Goal: Task Accomplishment & Management: Manage account settings

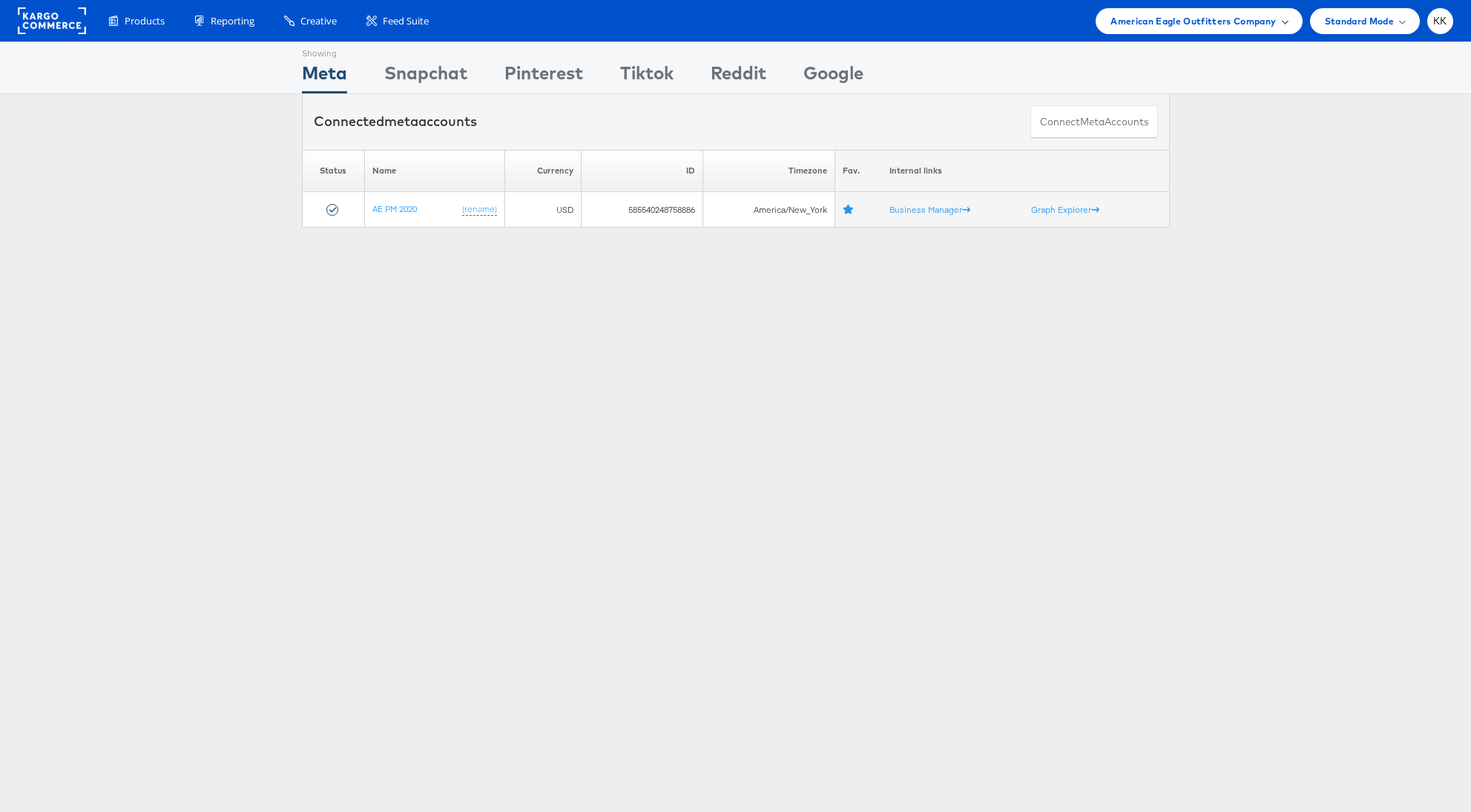
click at [1184, 31] on div "American Eagle Outfitters Company" at bounding box center [1198, 21] width 206 height 26
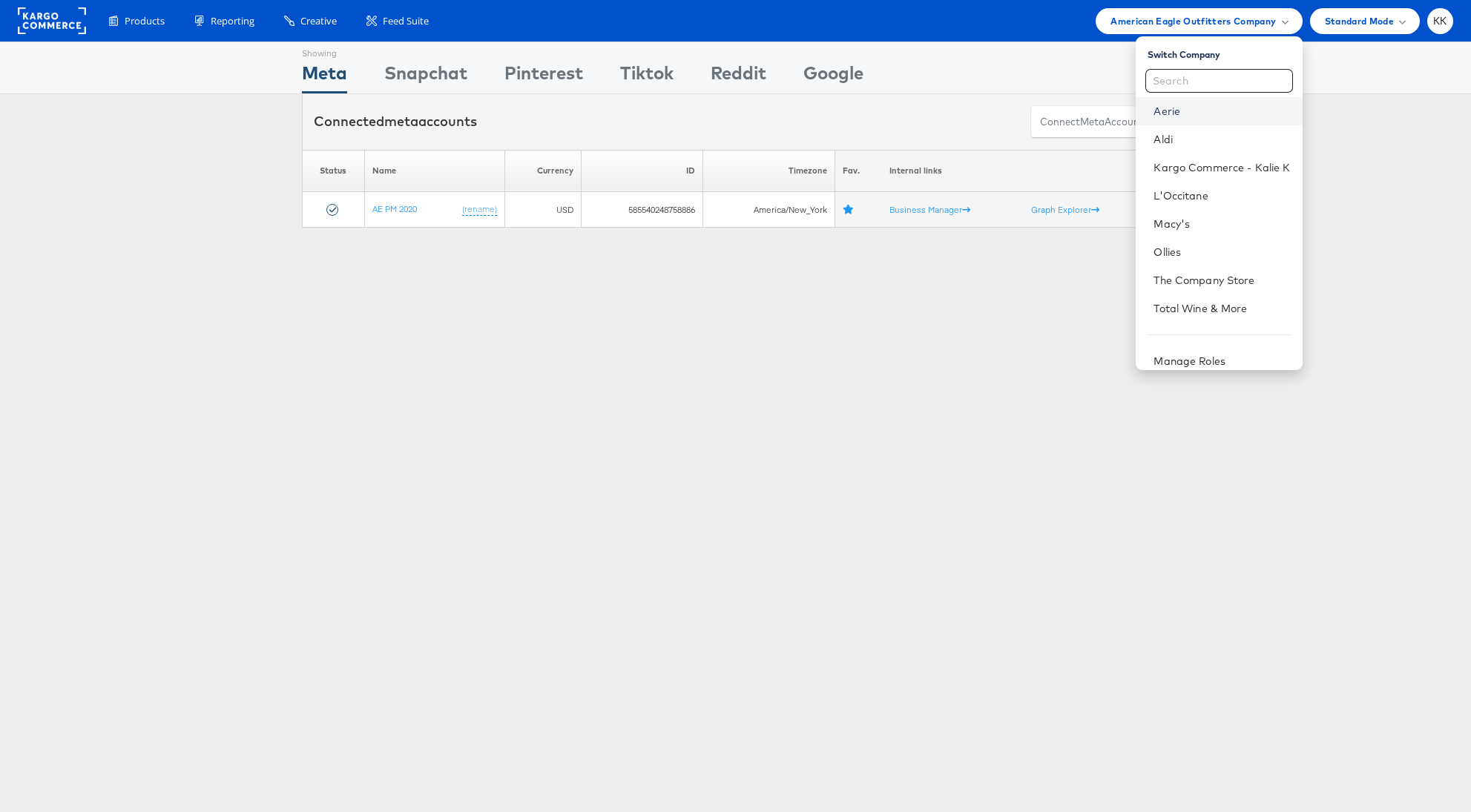
click at [1171, 110] on link "Aerie" at bounding box center [1222, 110] width 137 height 15
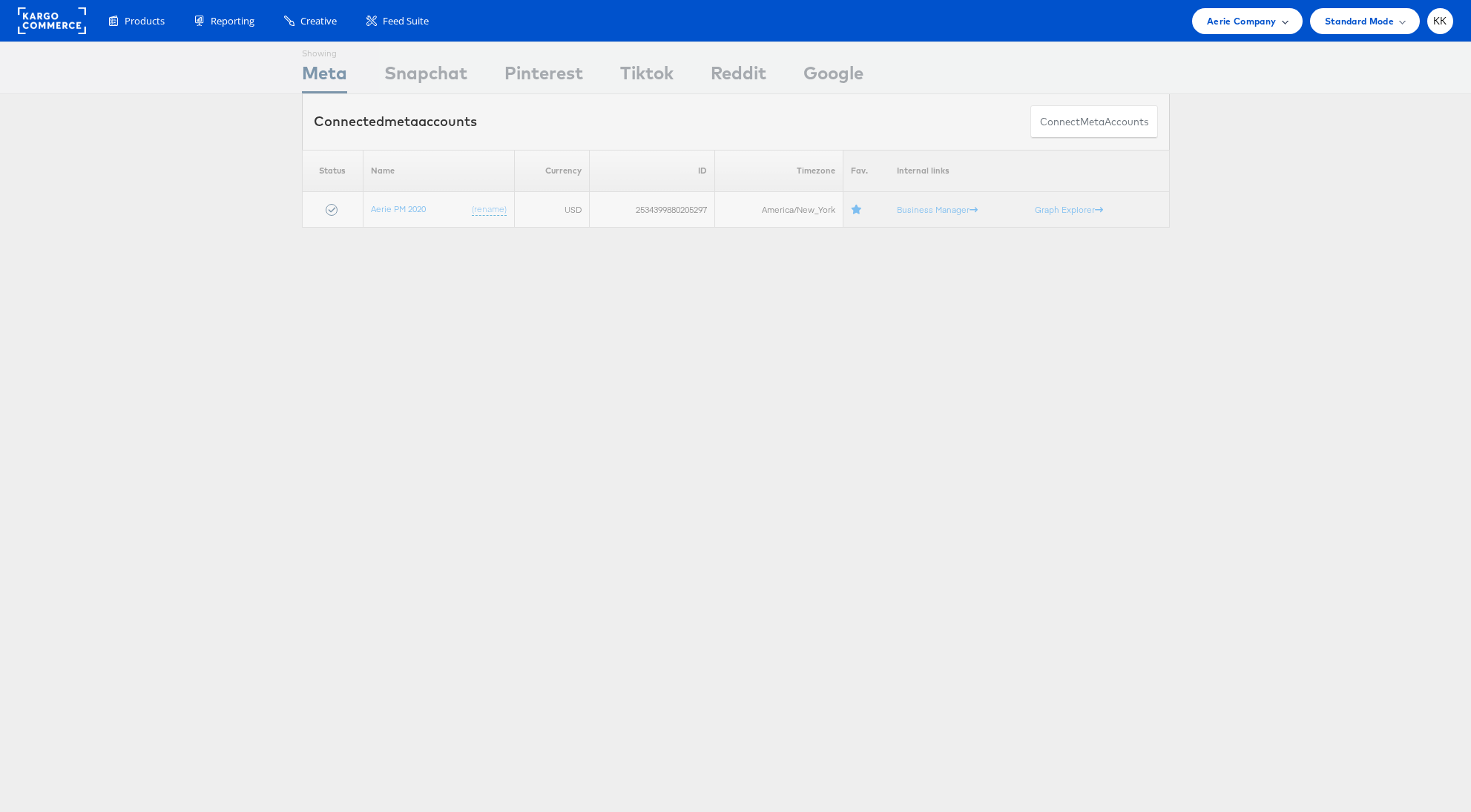
click at [1207, 20] on span "Aerie Company" at bounding box center [1241, 21] width 69 height 15
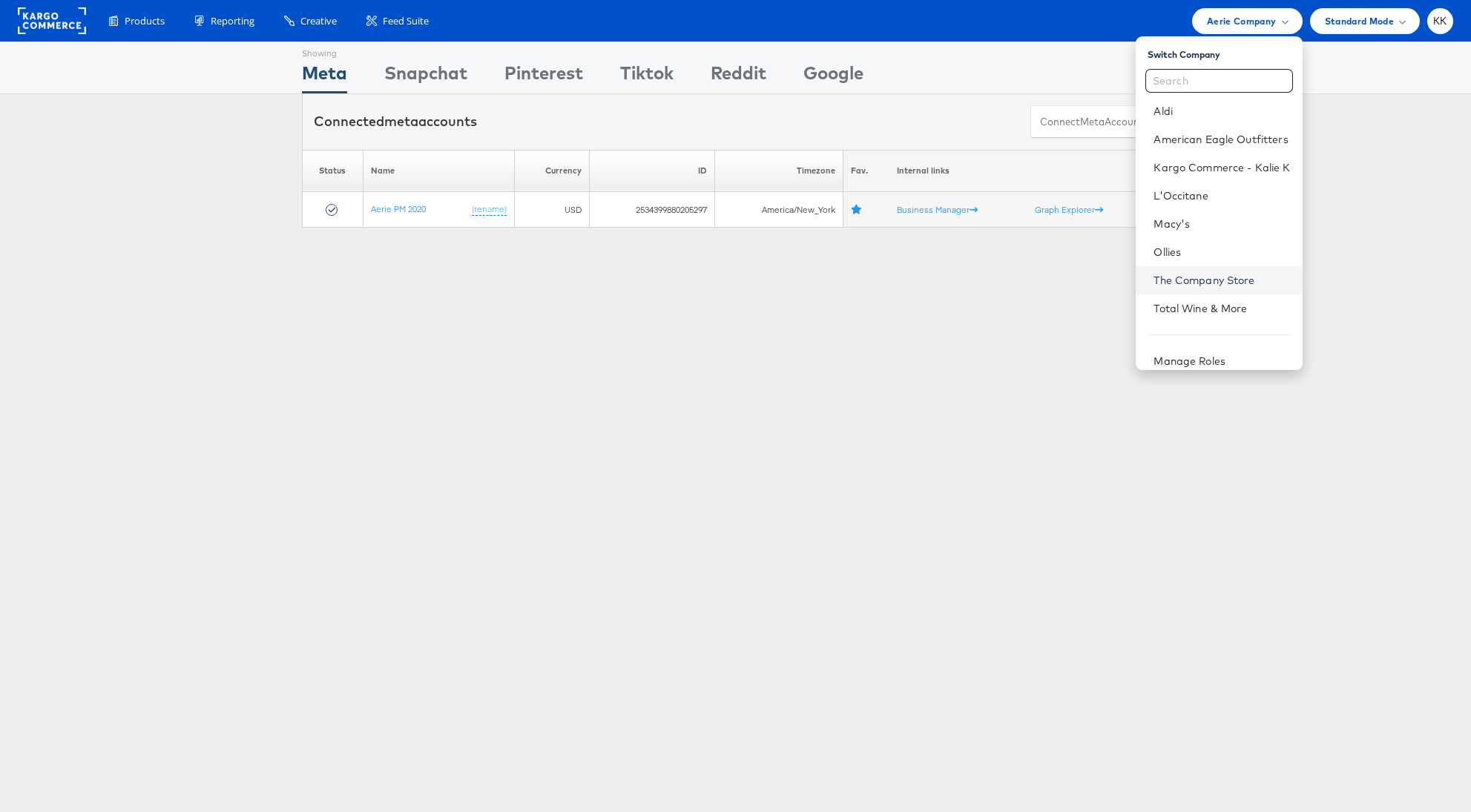
click at [1184, 284] on link "The Company Store" at bounding box center [1222, 280] width 137 height 15
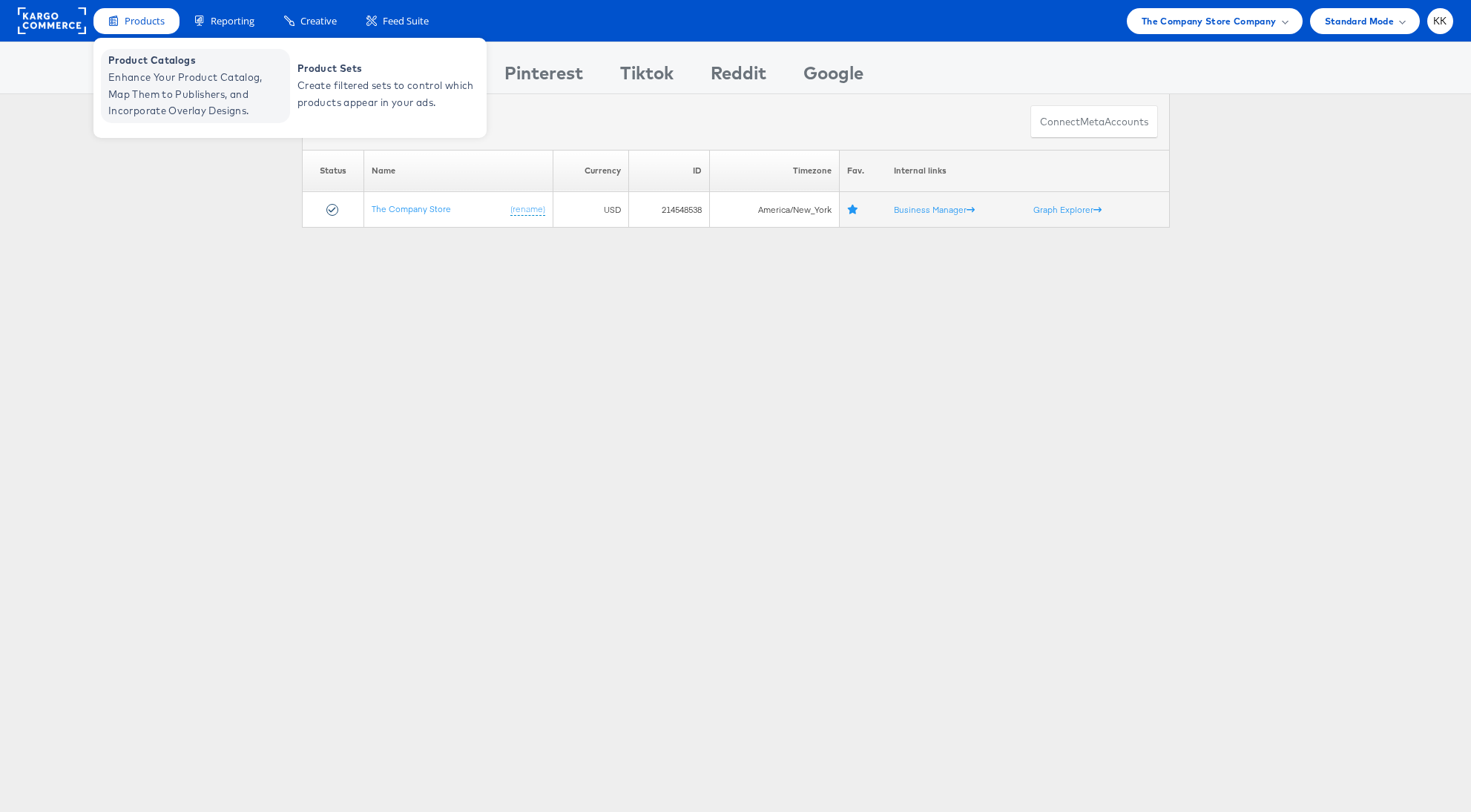
click at [131, 76] on span "Enhance Your Product Catalog, Map Them to Publishers, and Incorporate Overlay D…" at bounding box center [198, 94] width 178 height 50
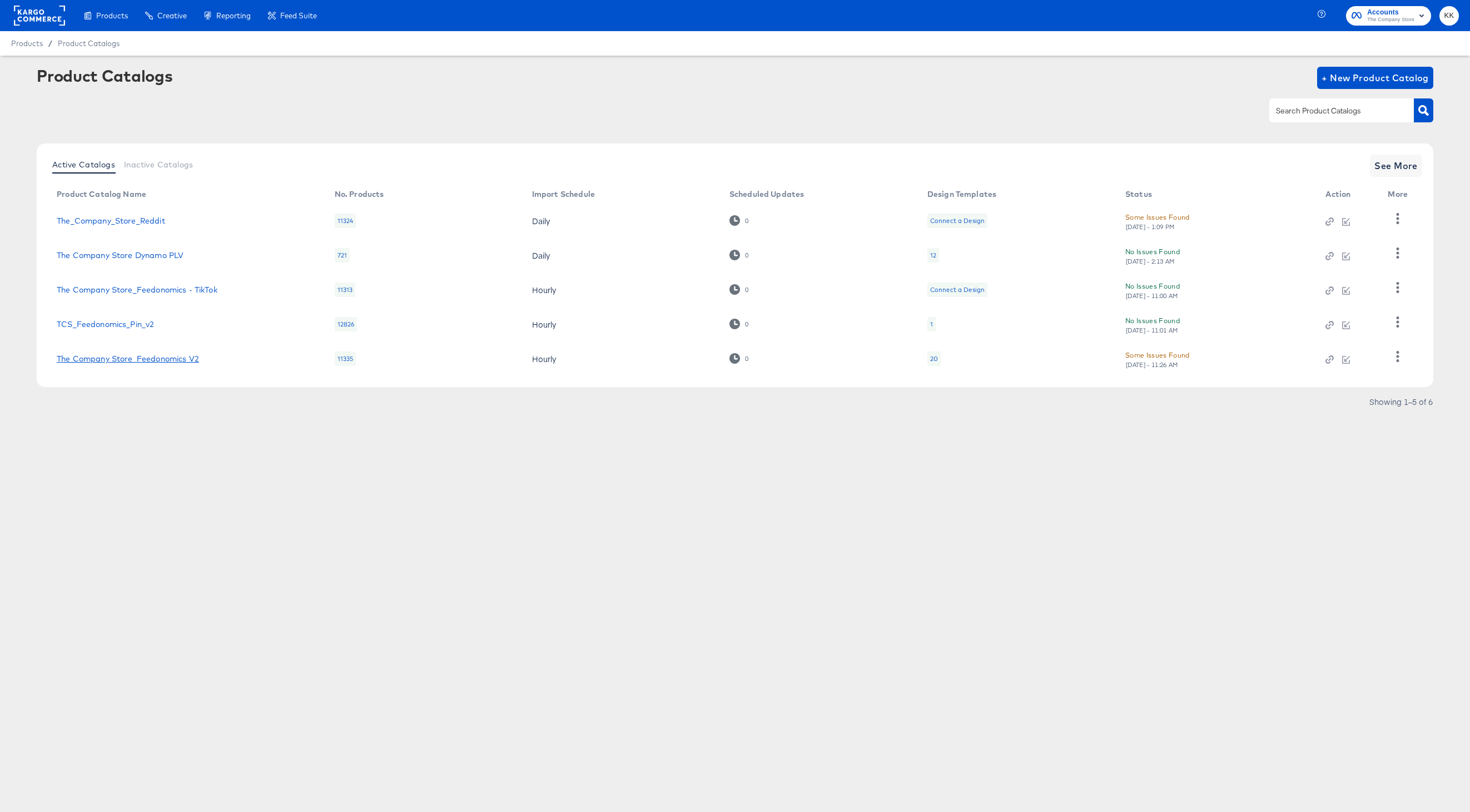
click at [174, 361] on link "The Company Store_Feedonomics V2" at bounding box center [128, 359] width 142 height 9
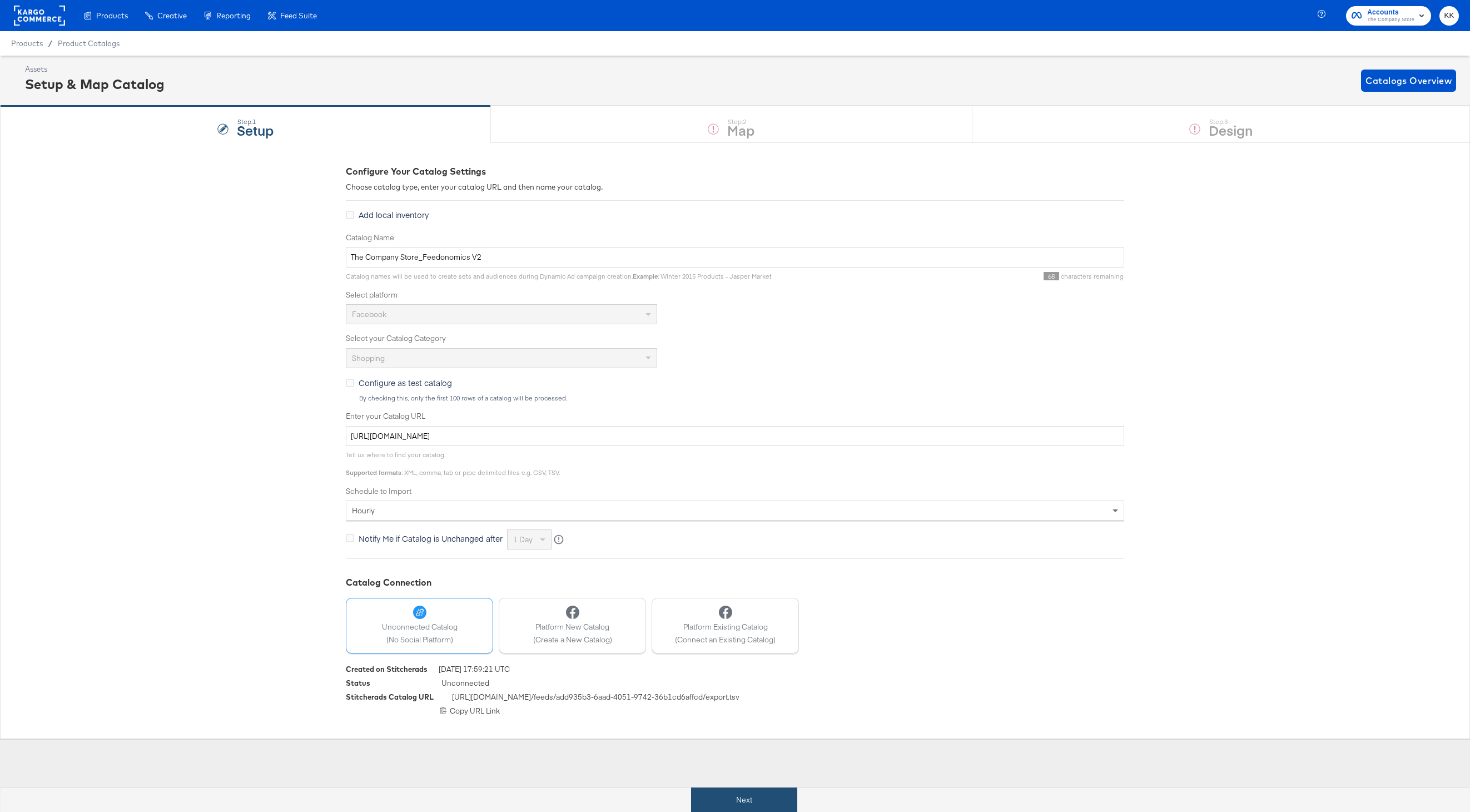
click at [714, 793] on button "Next" at bounding box center [745, 800] width 106 height 25
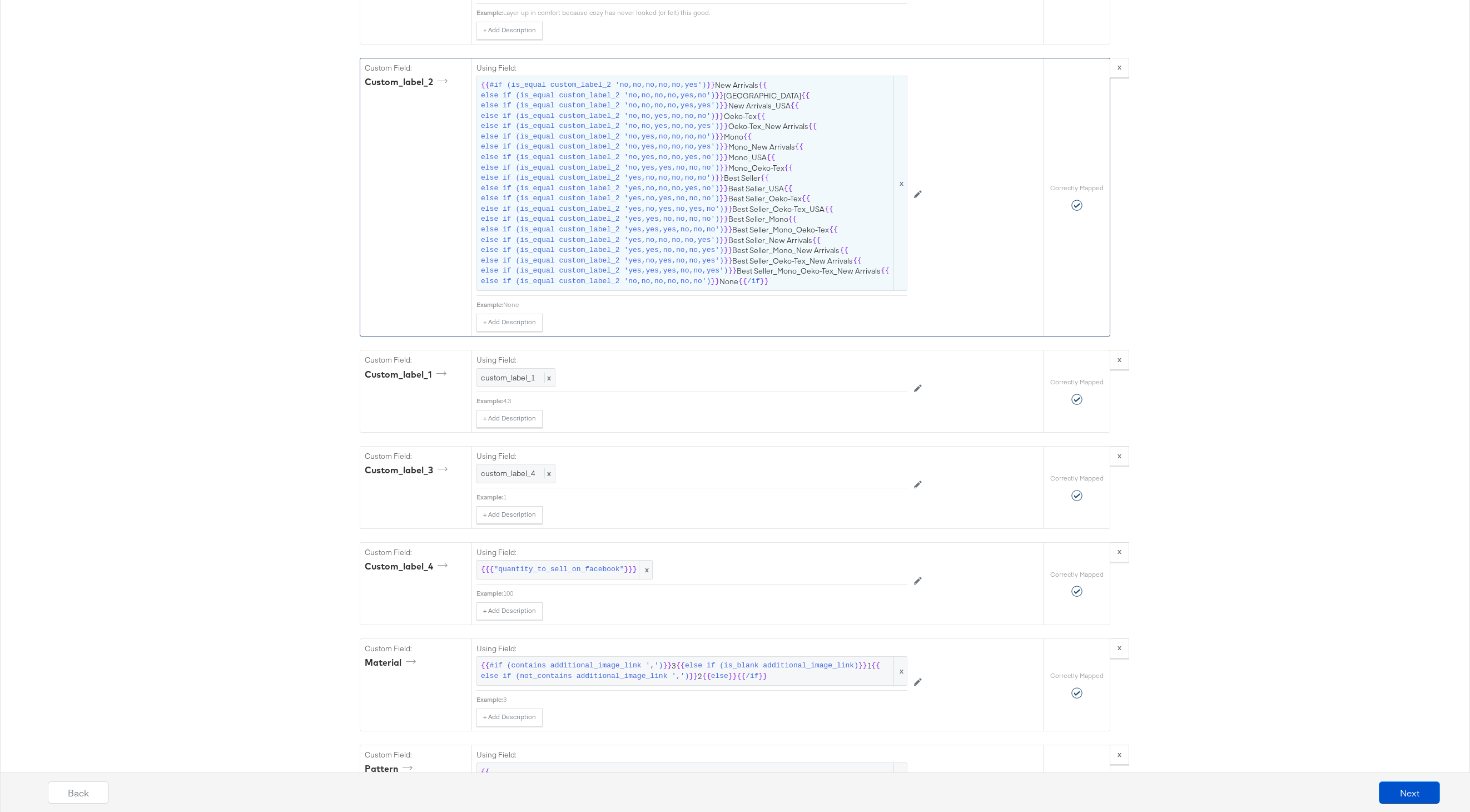
scroll to position [2775, 0]
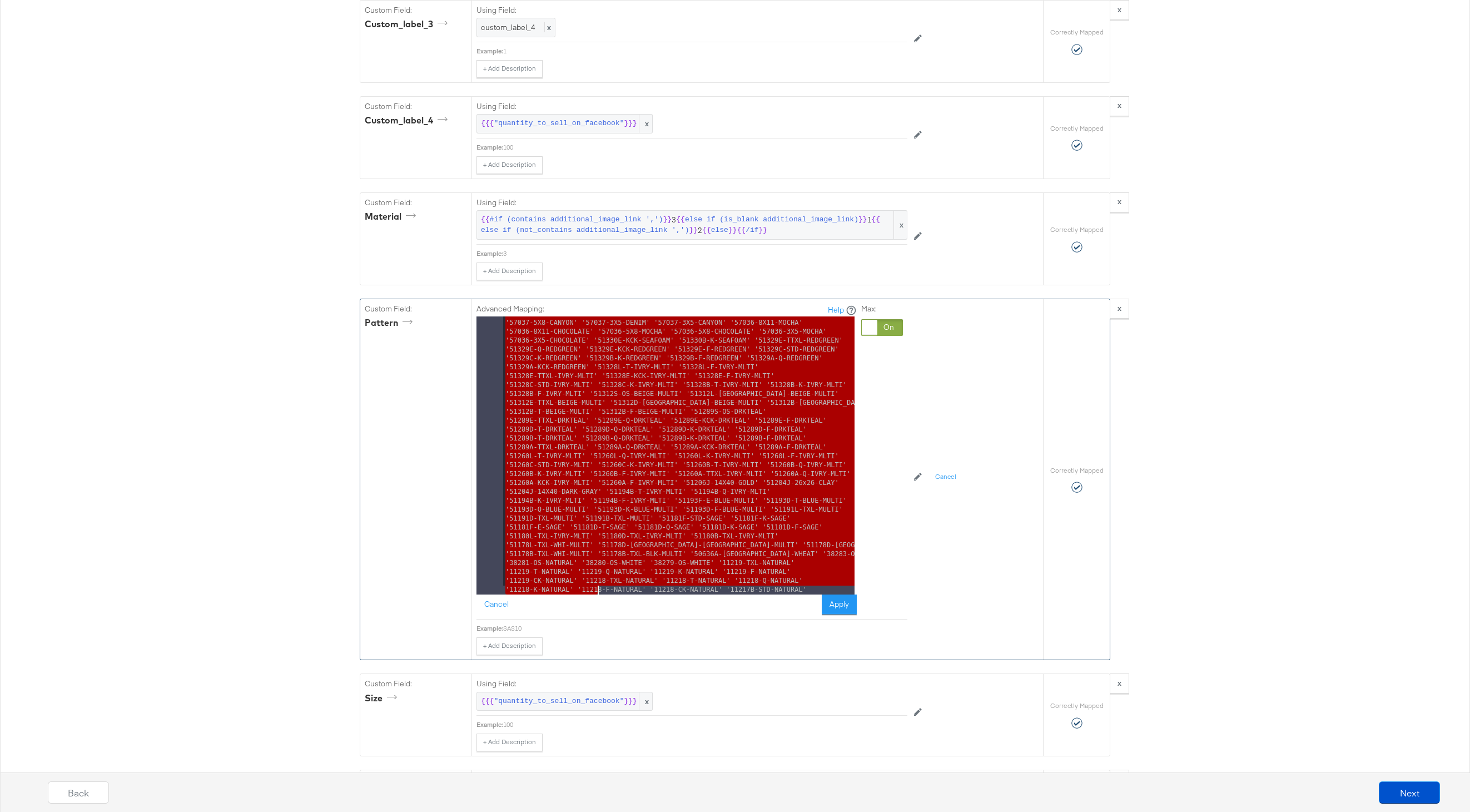
scroll to position [8167, 0]
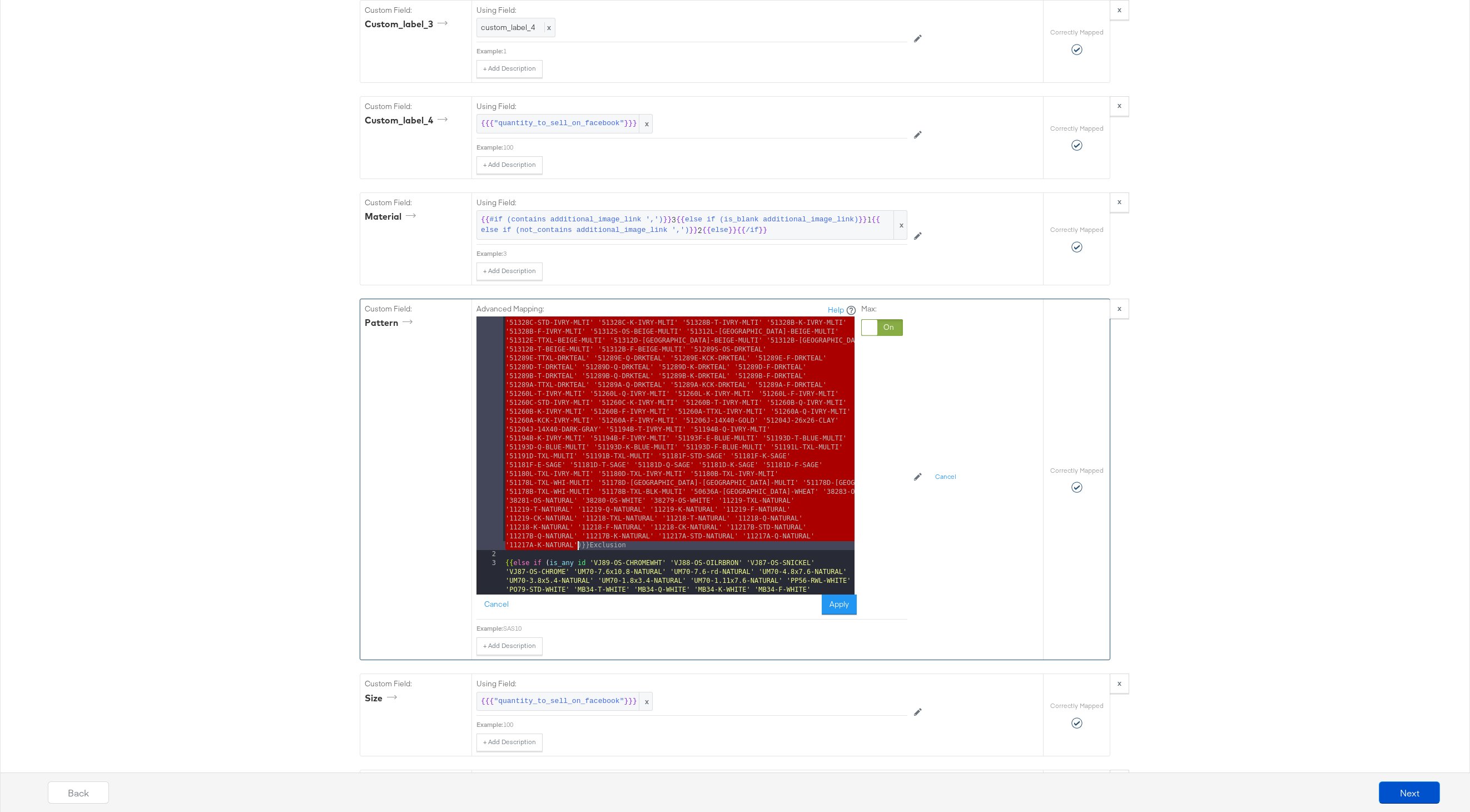
drag, startPoint x: 574, startPoint y: 321, endPoint x: 576, endPoint y: 542, distance: 221.0
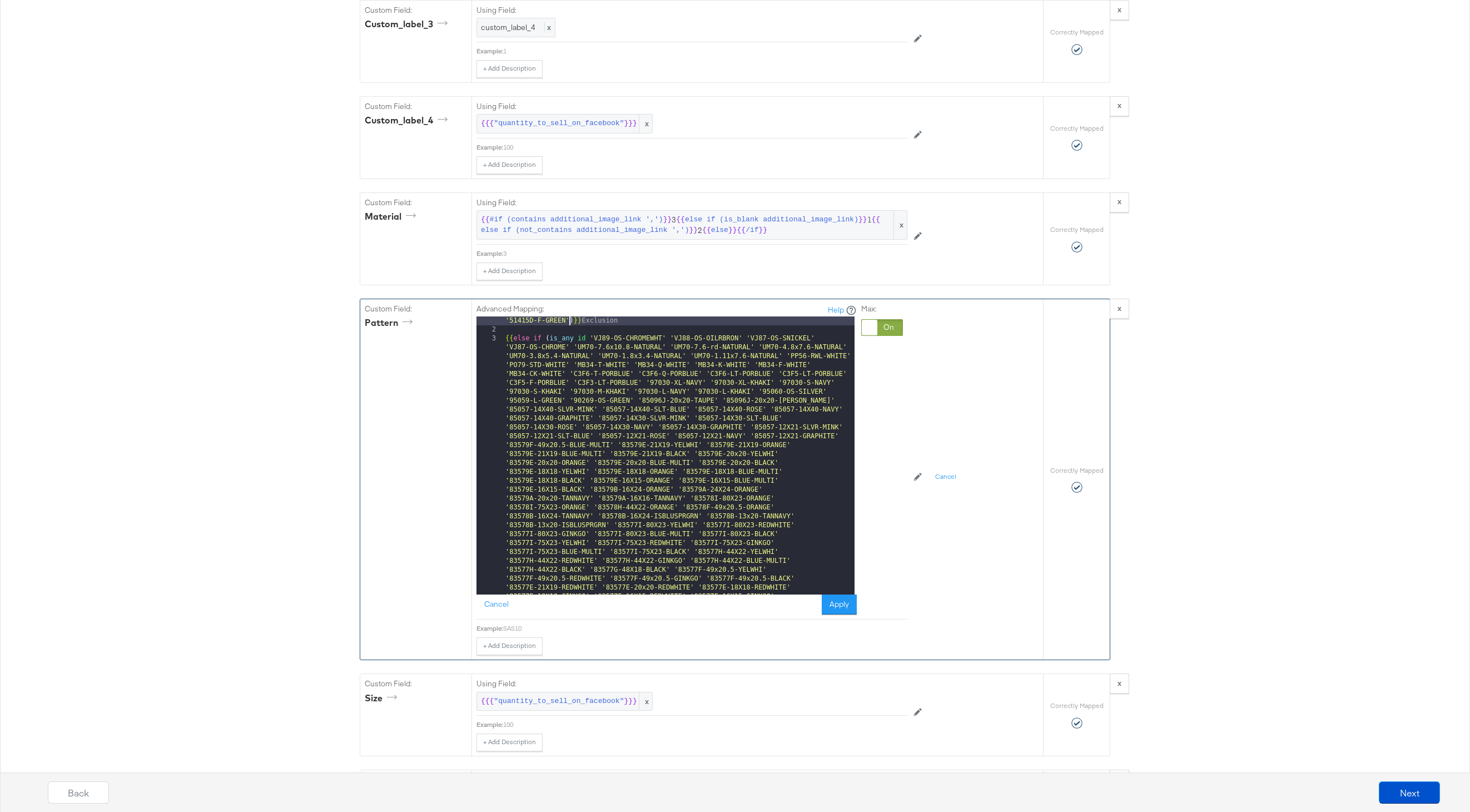
scroll to position [758, 0]
click at [826, 598] on button "Apply" at bounding box center [839, 604] width 35 height 20
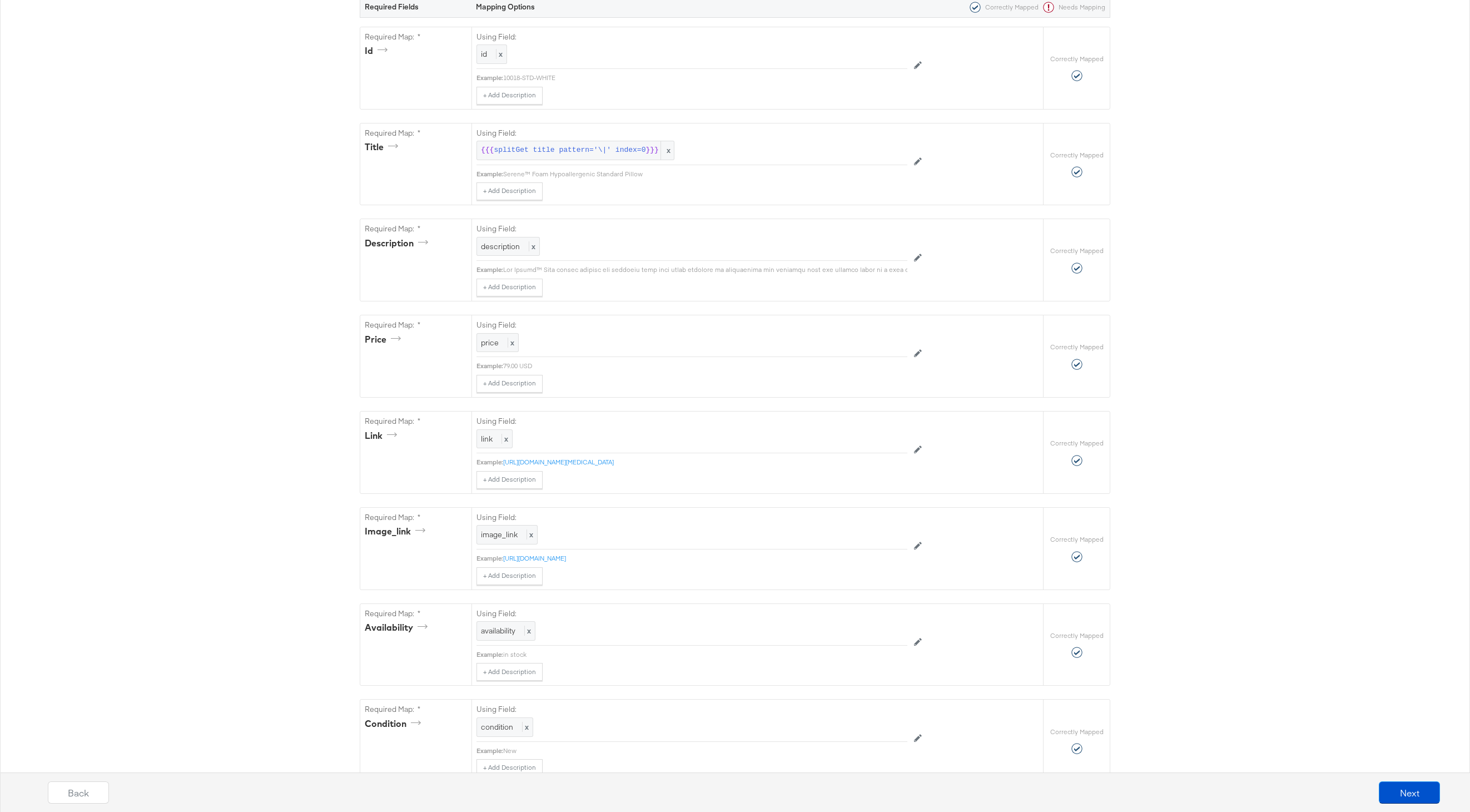
scroll to position [0, 0]
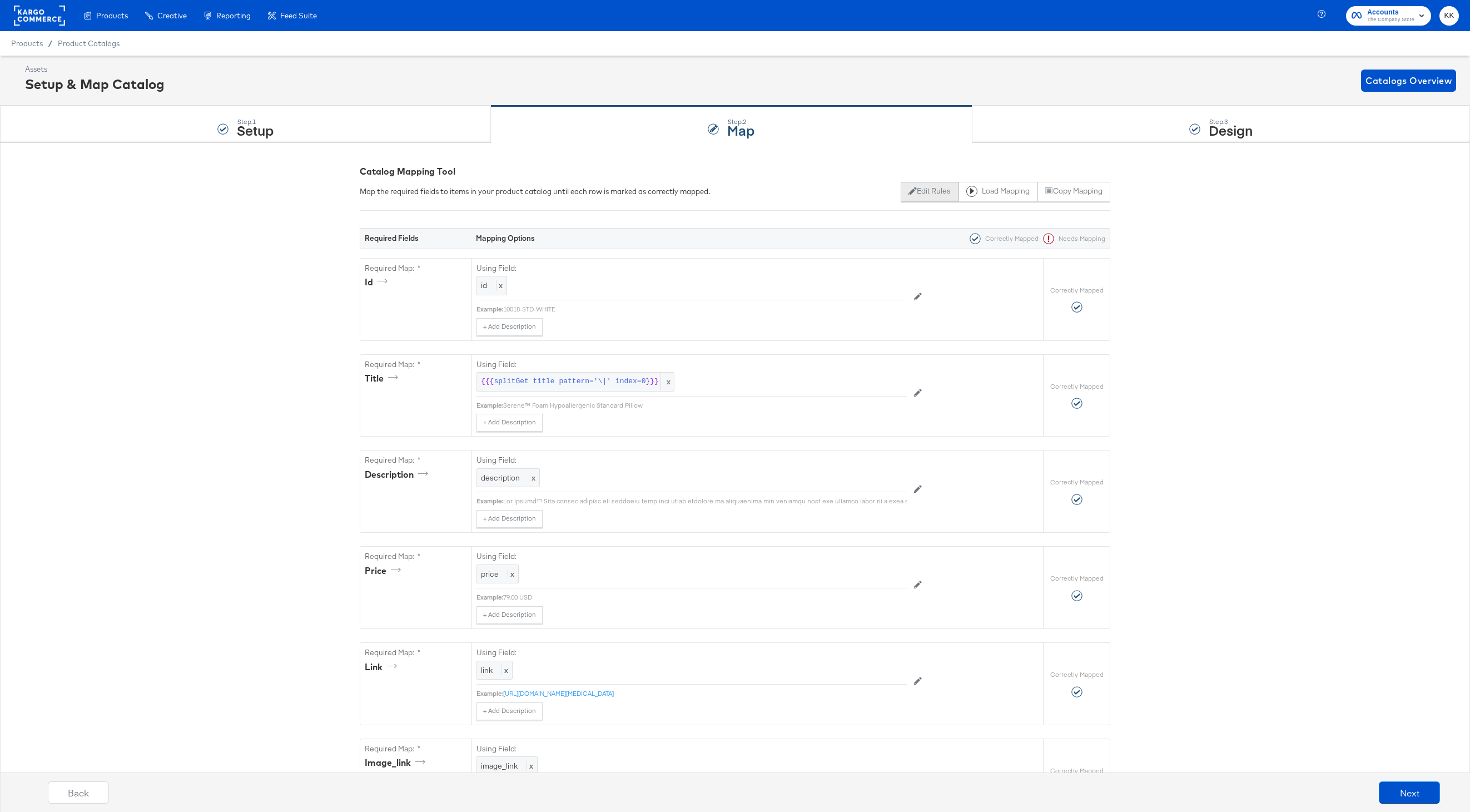
click at [910, 196] on button "Edit Rules" at bounding box center [929, 191] width 57 height 20
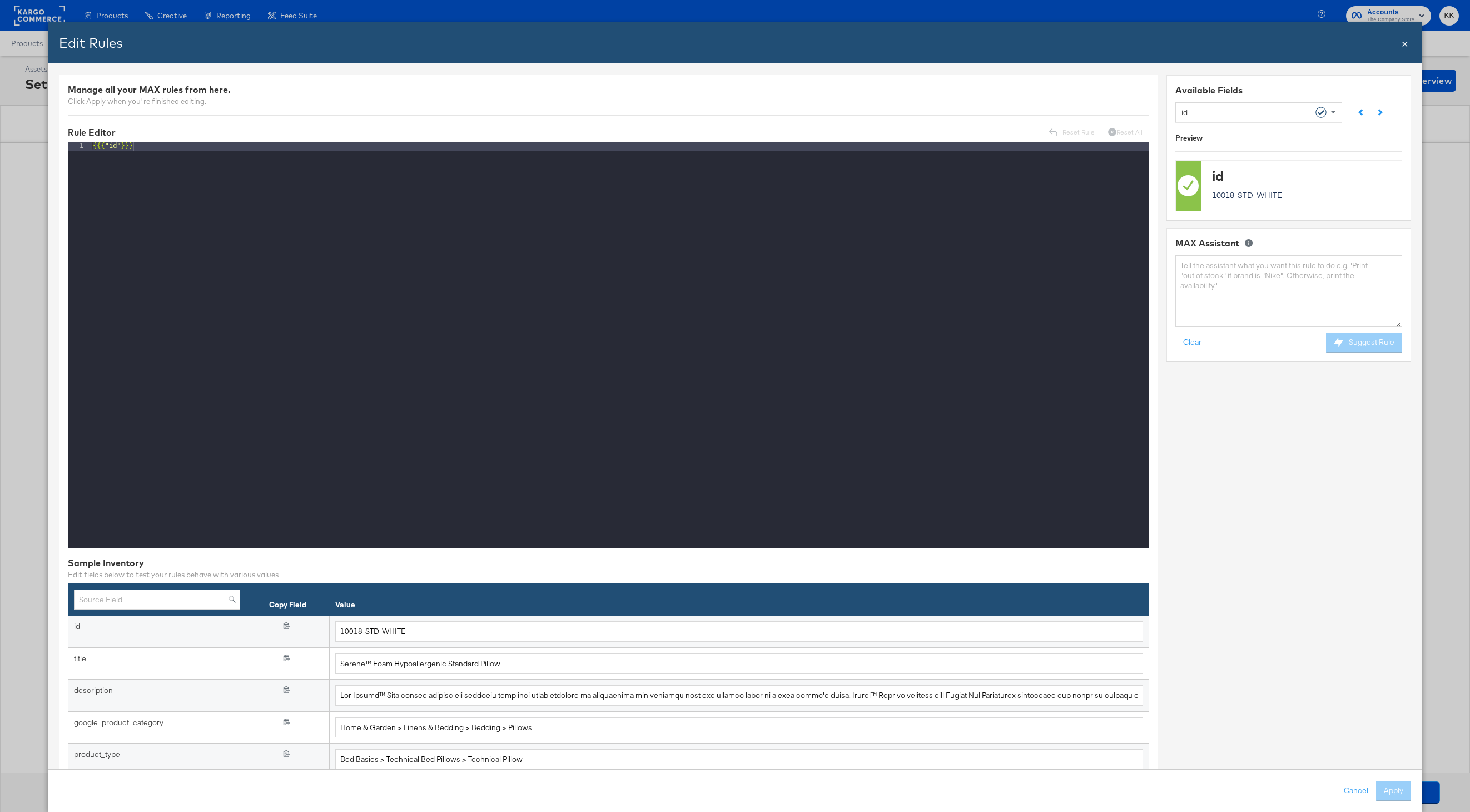
click at [1251, 115] on div "id" at bounding box center [1255, 112] width 146 height 19
type input "patt"
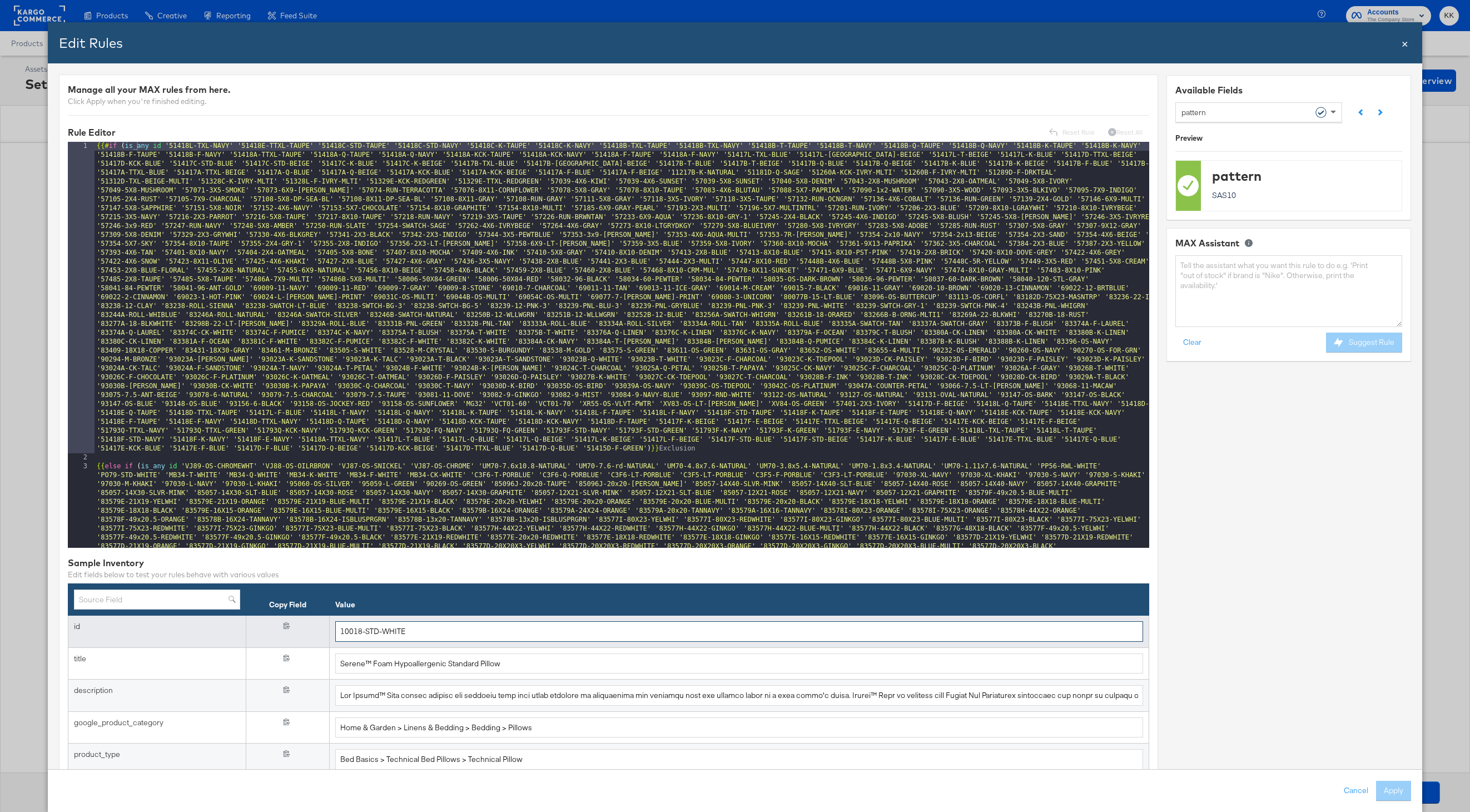
drag, startPoint x: 416, startPoint y: 632, endPoint x: 317, endPoint y: 632, distance: 99.0
click at [317, 632] on tr "id {{{ id }}} 10018-STD-WHITE" at bounding box center [609, 632] width 1081 height 32
paste input "51418B-Q-TAUP"
type input "51418B-Q-TAUPE"
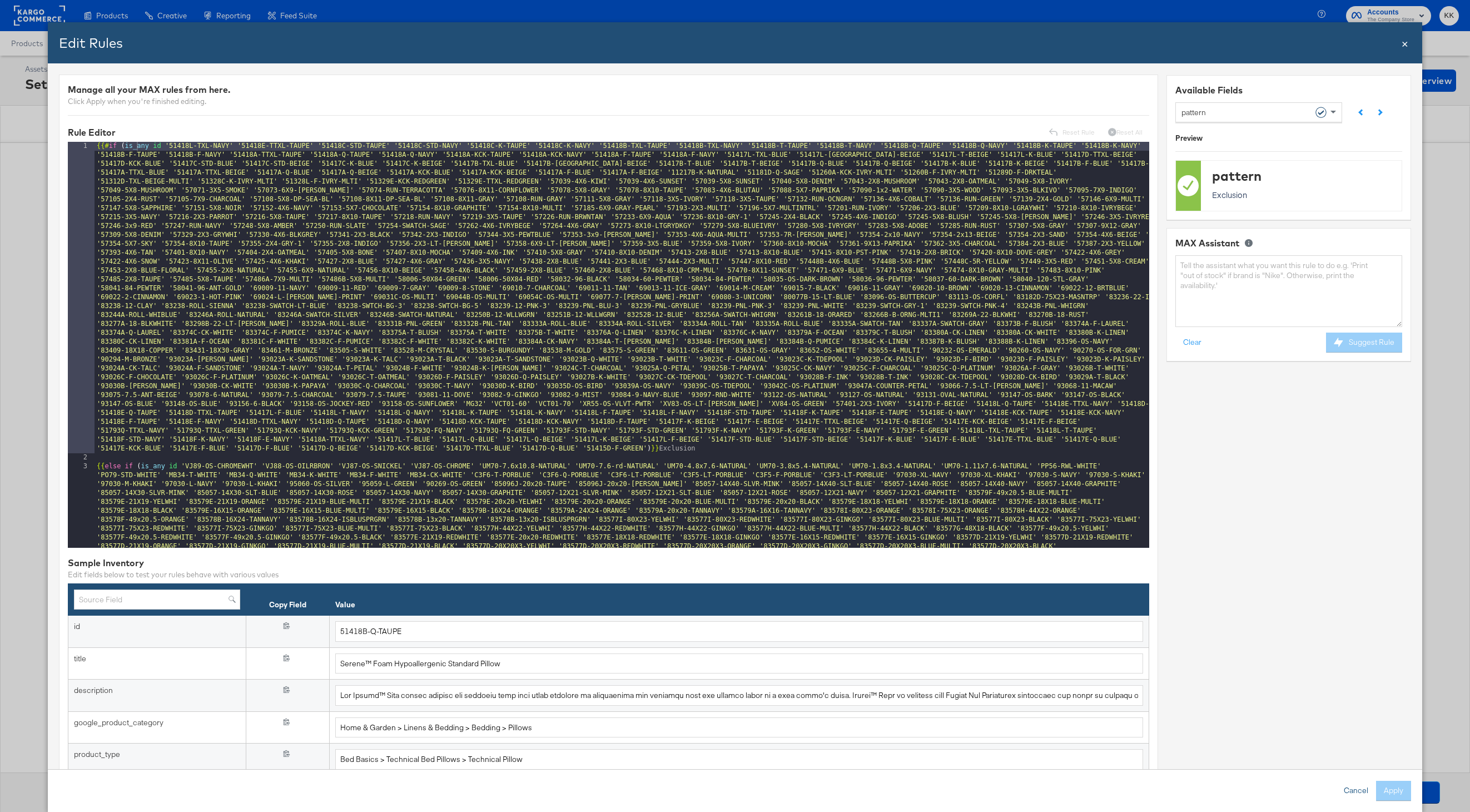
click at [1355, 793] on button "Cancel" at bounding box center [1356, 790] width 40 height 20
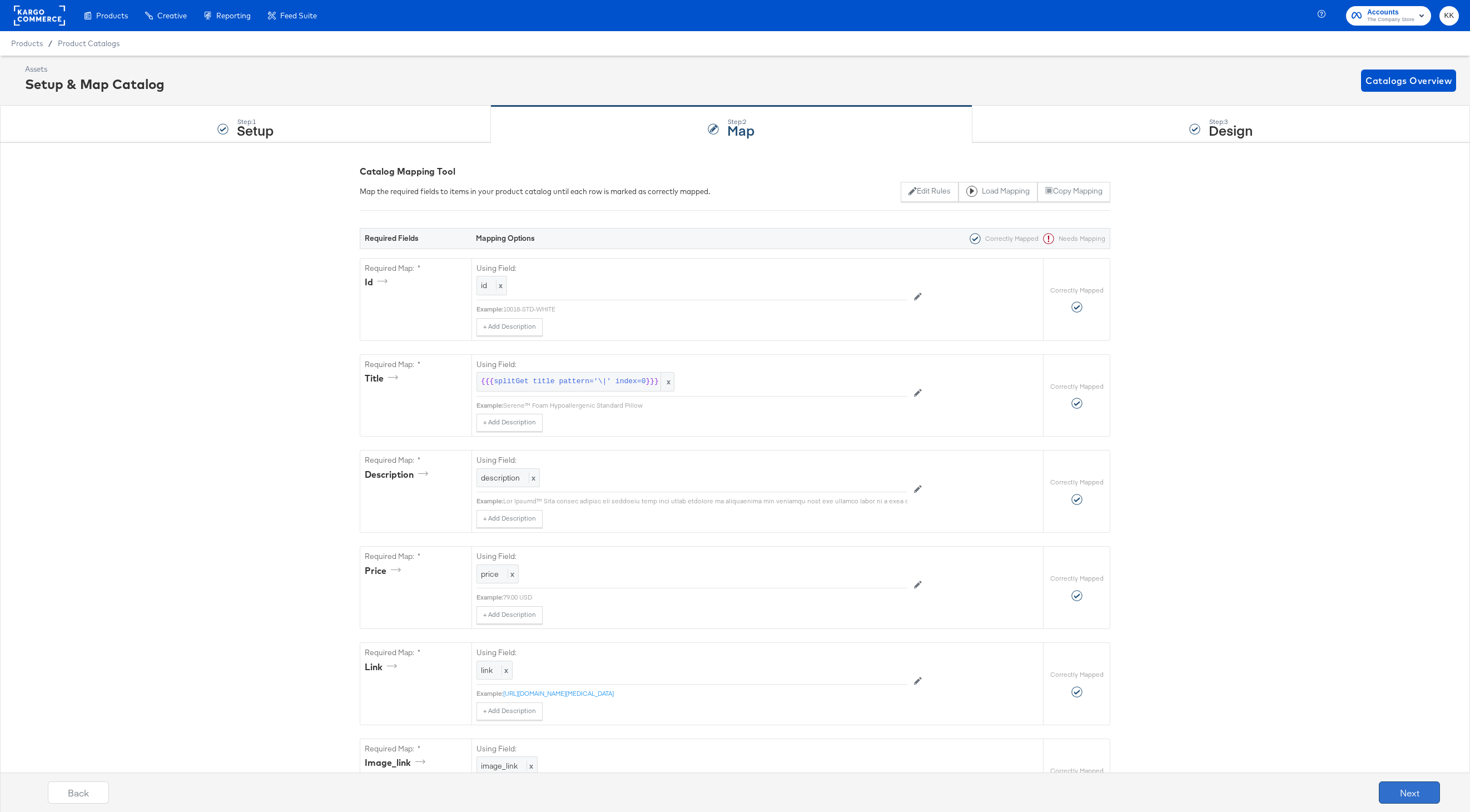
click at [1419, 793] on button "Next" at bounding box center [1409, 792] width 61 height 22
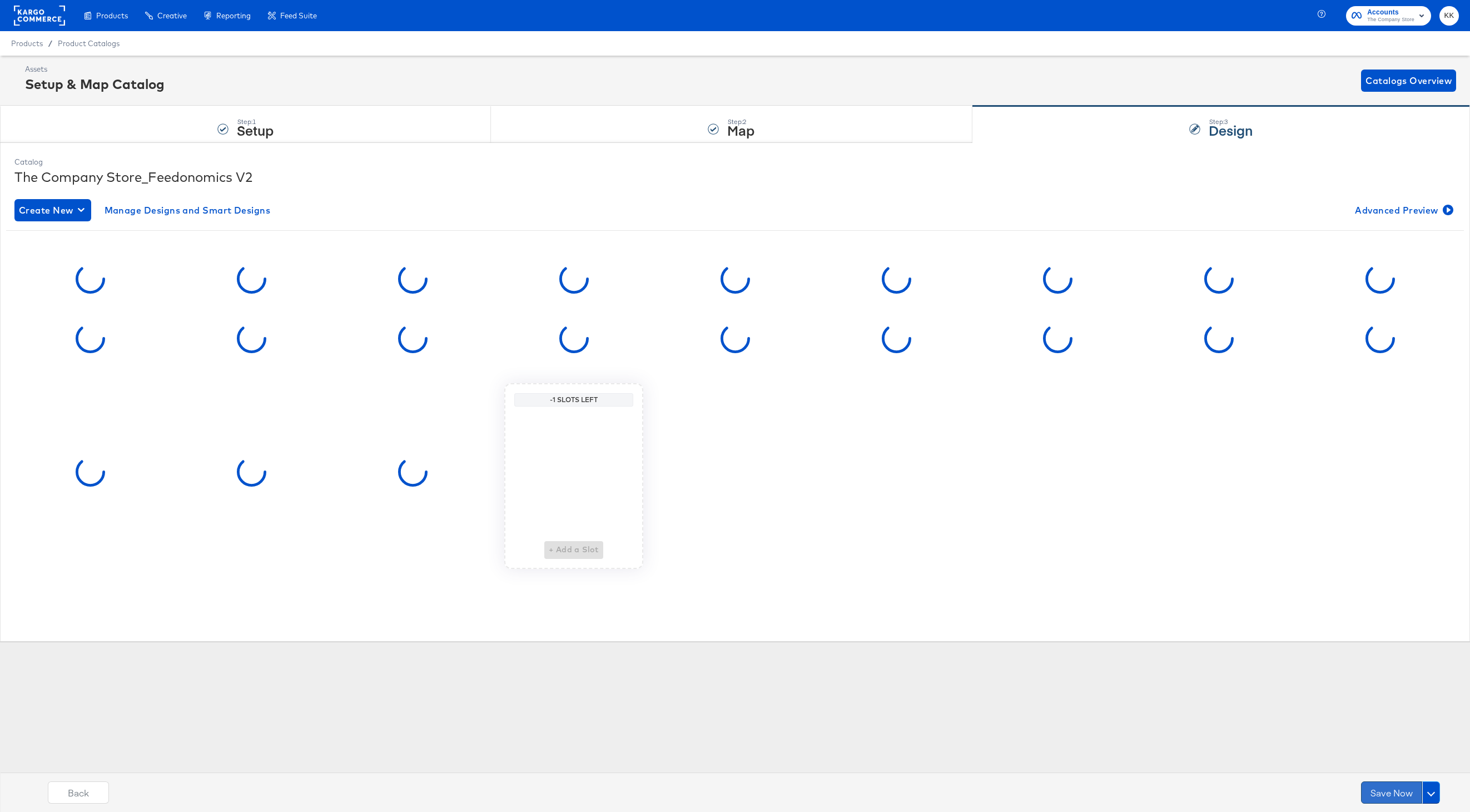
click at [1387, 788] on button "Save Now" at bounding box center [1391, 792] width 61 height 22
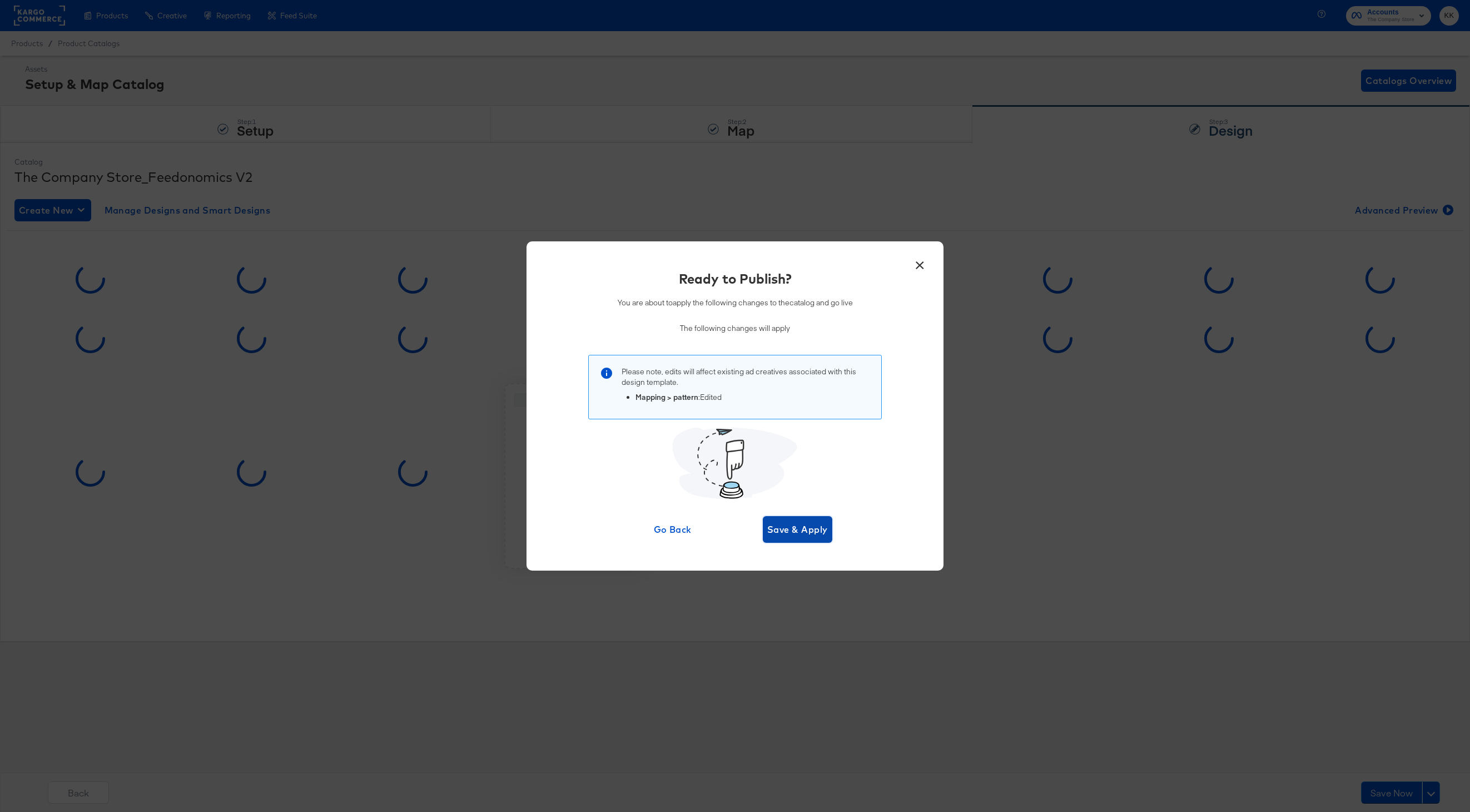
click at [815, 535] on span "Save & Apply" at bounding box center [797, 529] width 60 height 15
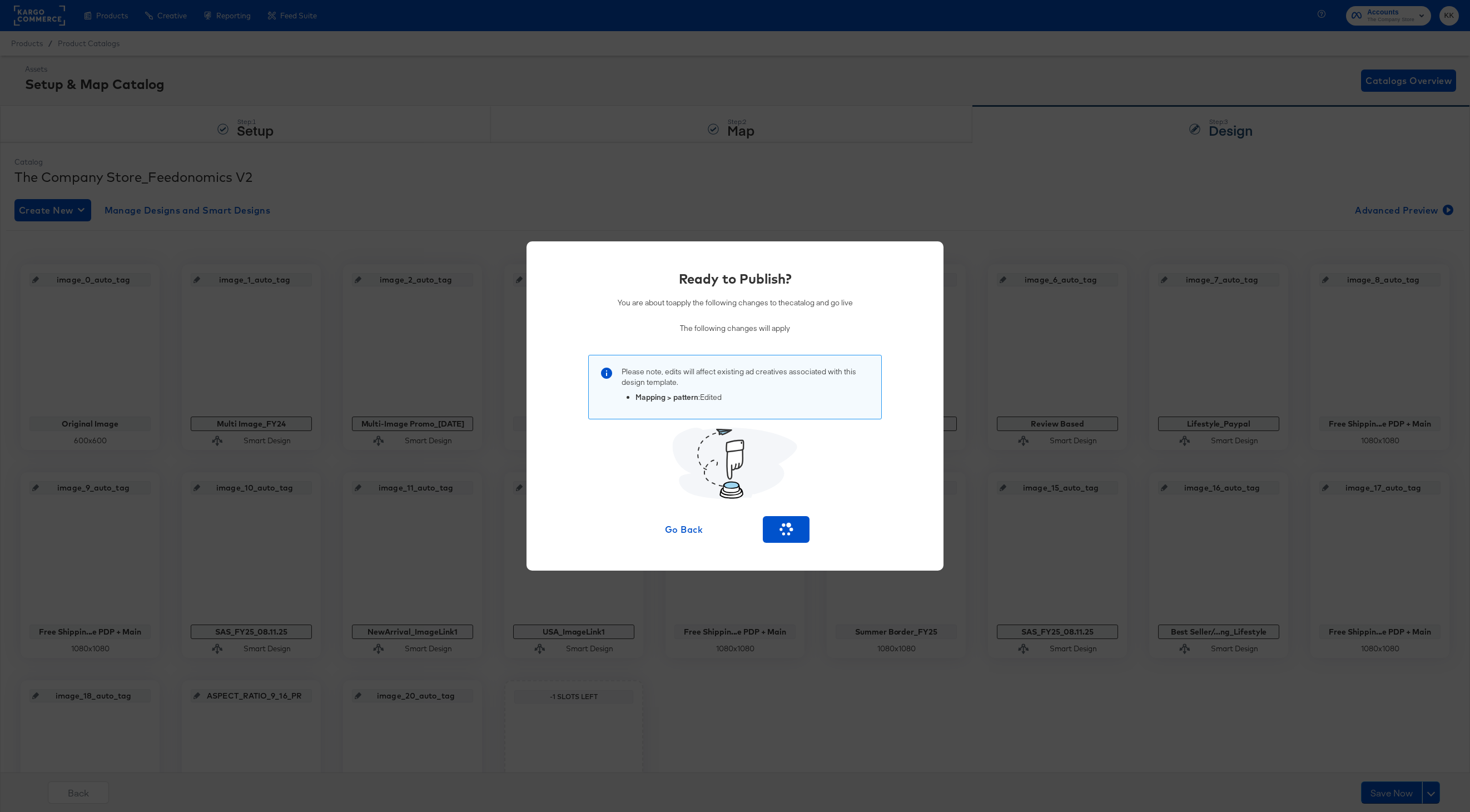
click at [1427, 385] on div "Ready to Publish? You are about to apply the following changes to the catalog a…" at bounding box center [735, 406] width 1470 height 812
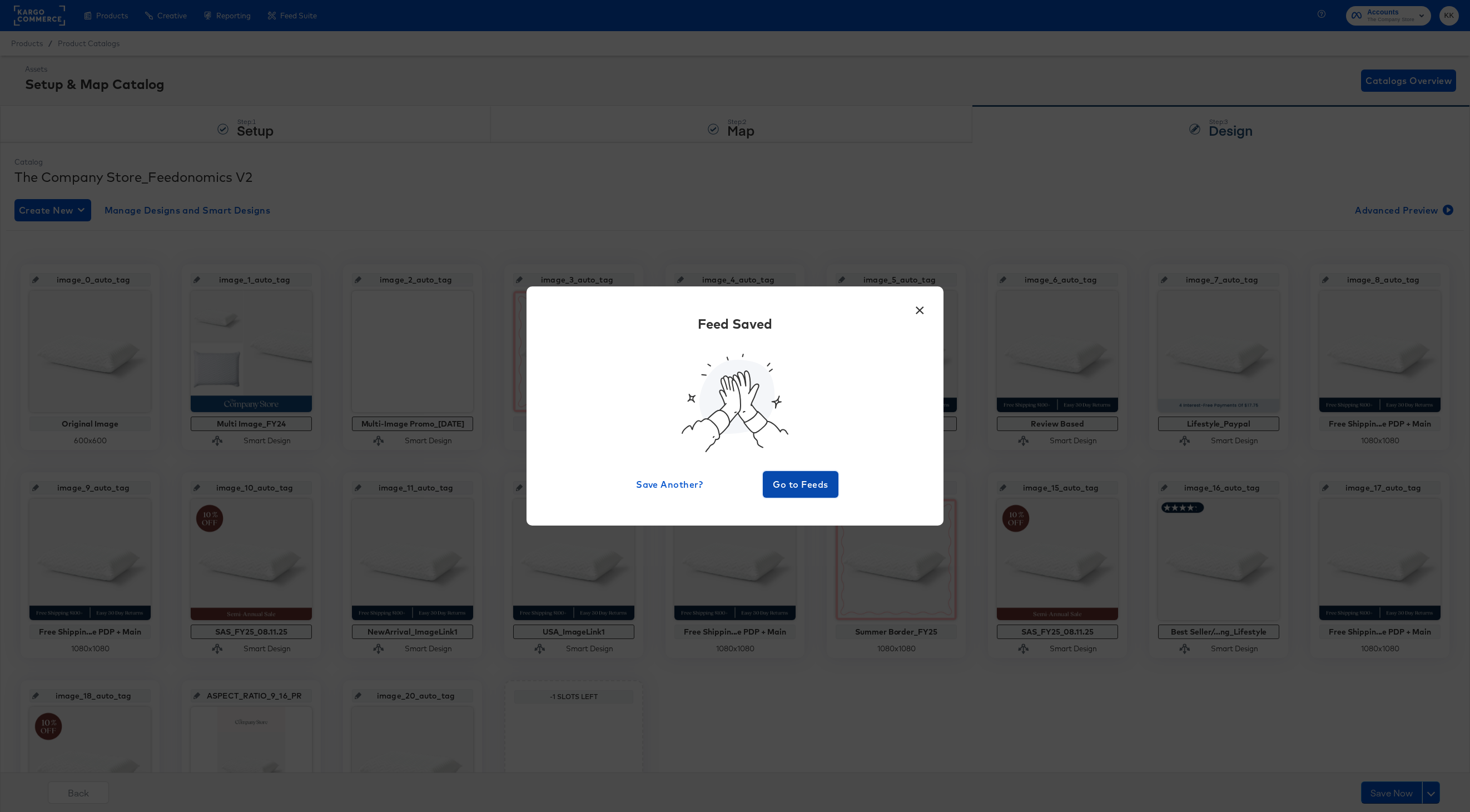
click at [825, 478] on span "Go to Feeds" at bounding box center [800, 484] width 67 height 15
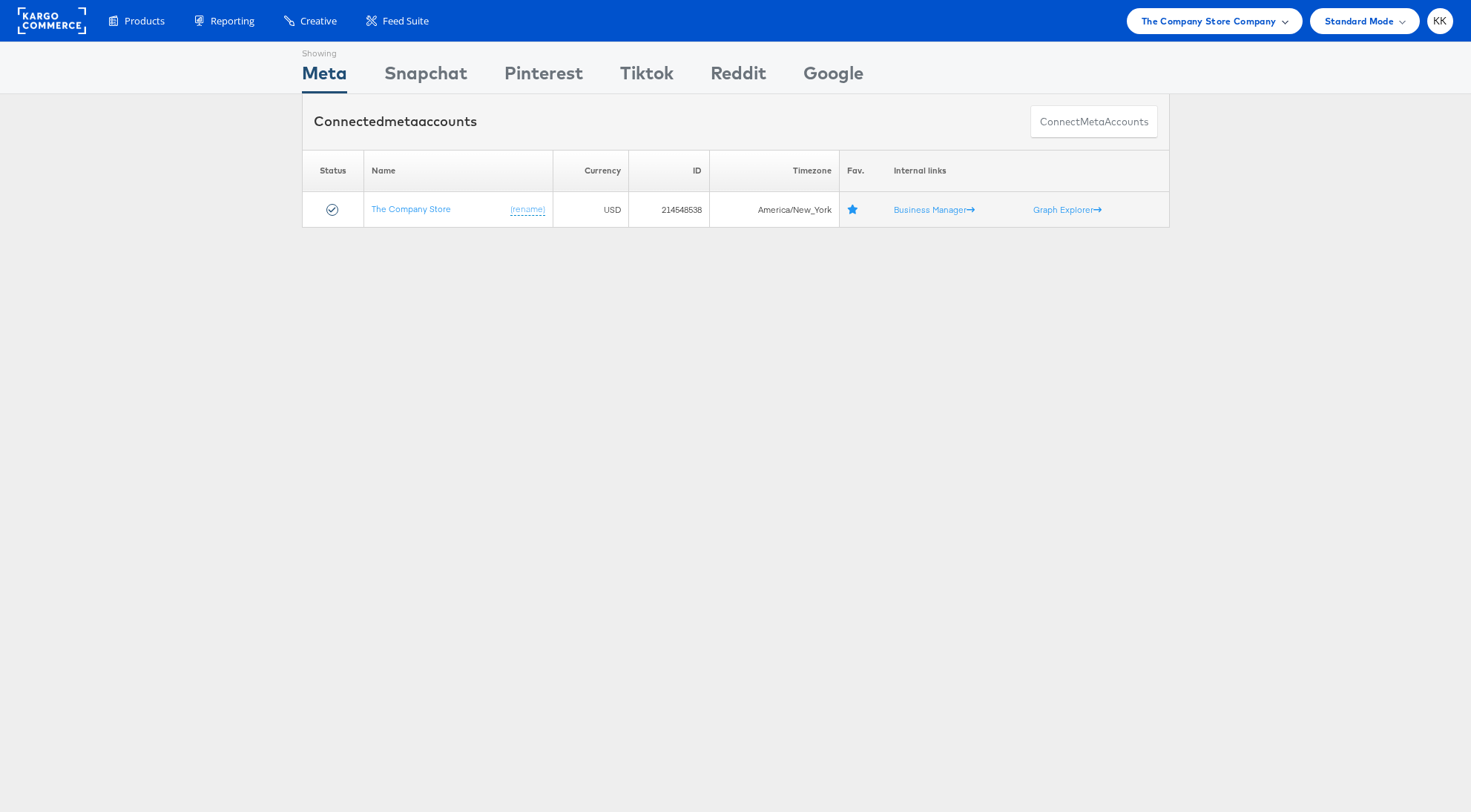
click at [1225, 21] on span "The Company Store Company" at bounding box center [1209, 21] width 135 height 15
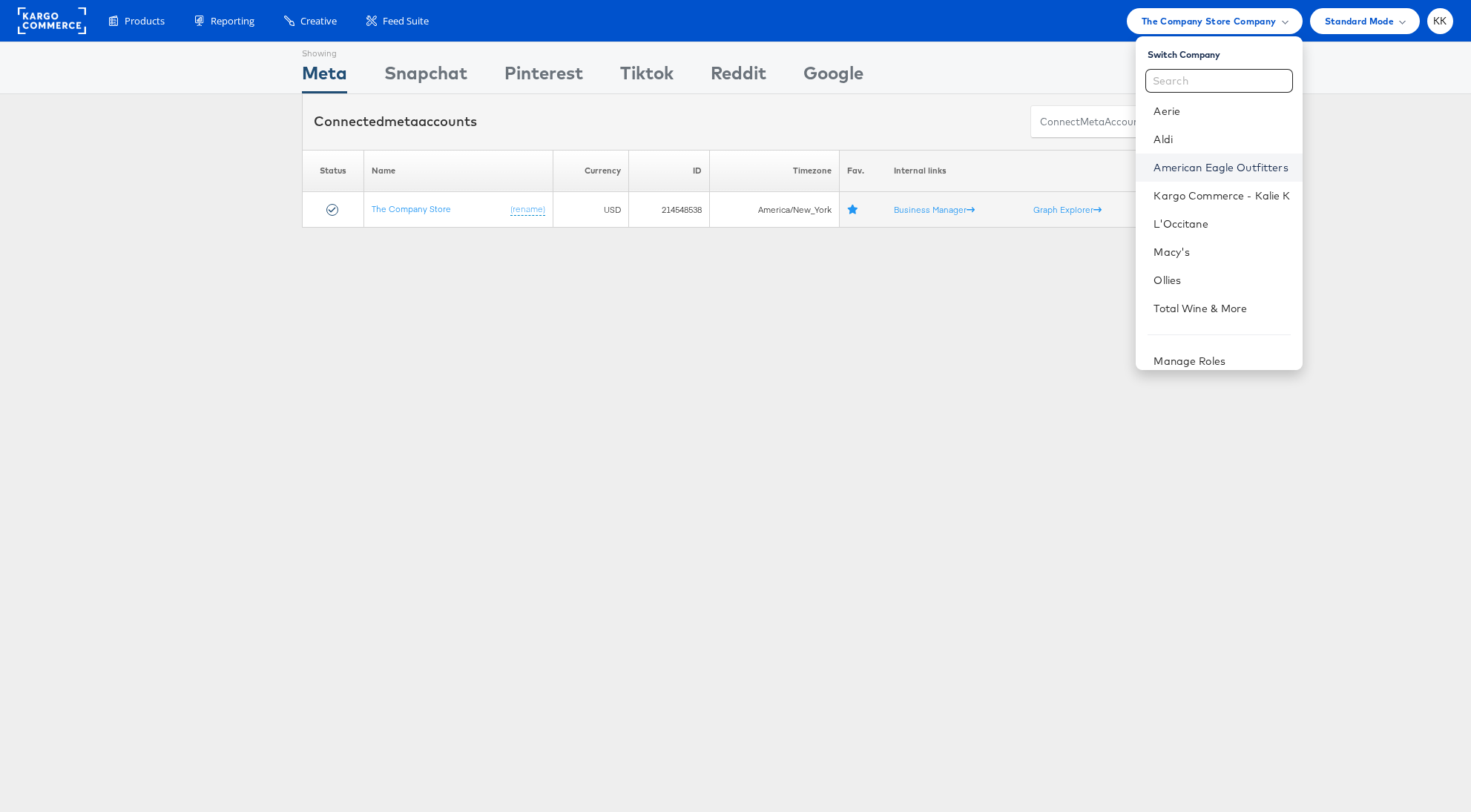
click at [1208, 162] on link "American Eagle Outfitters" at bounding box center [1222, 167] width 137 height 15
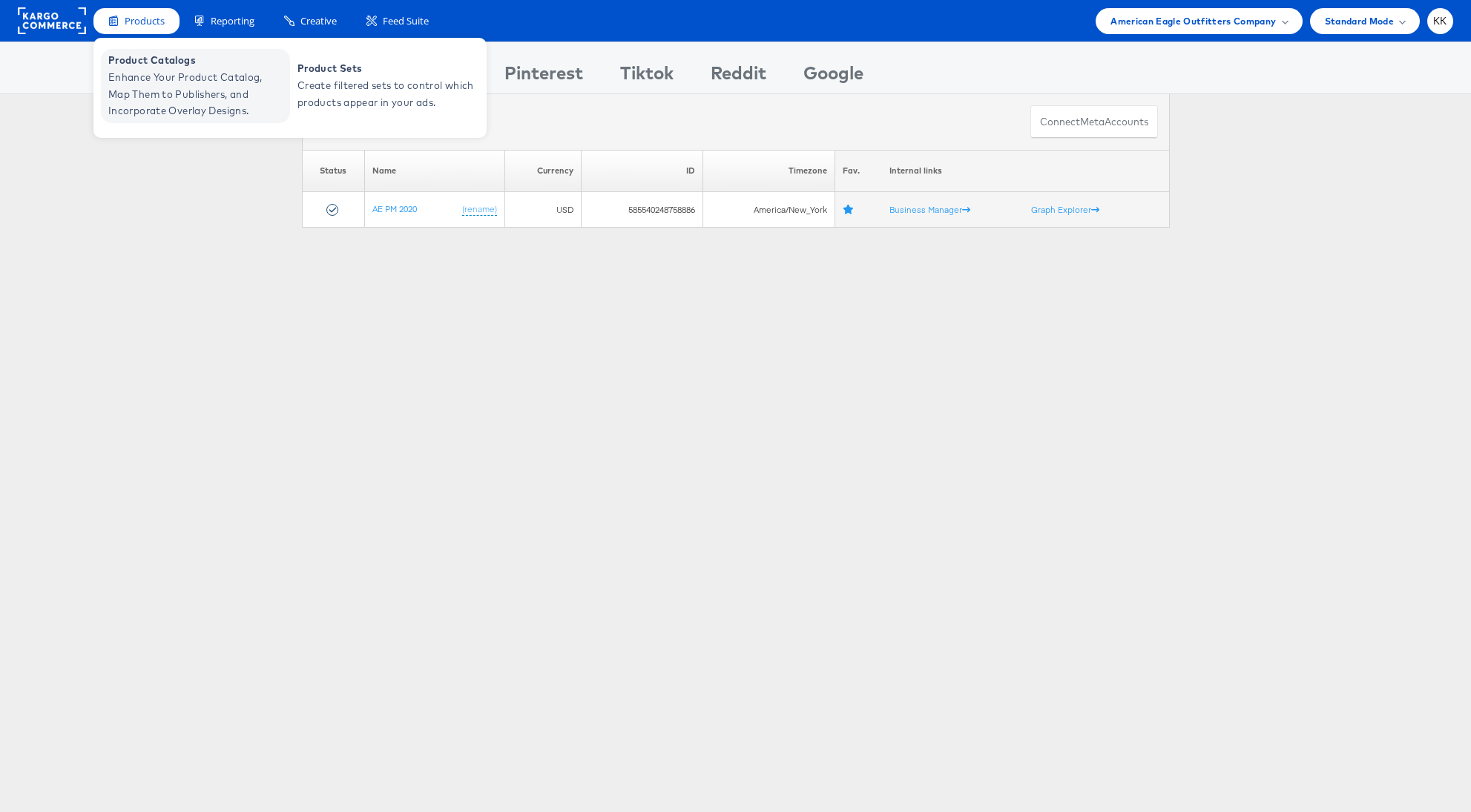
click at [139, 77] on span "Enhance Your Product Catalog, Map Them to Publishers, and Incorporate Overlay D…" at bounding box center [198, 94] width 178 height 50
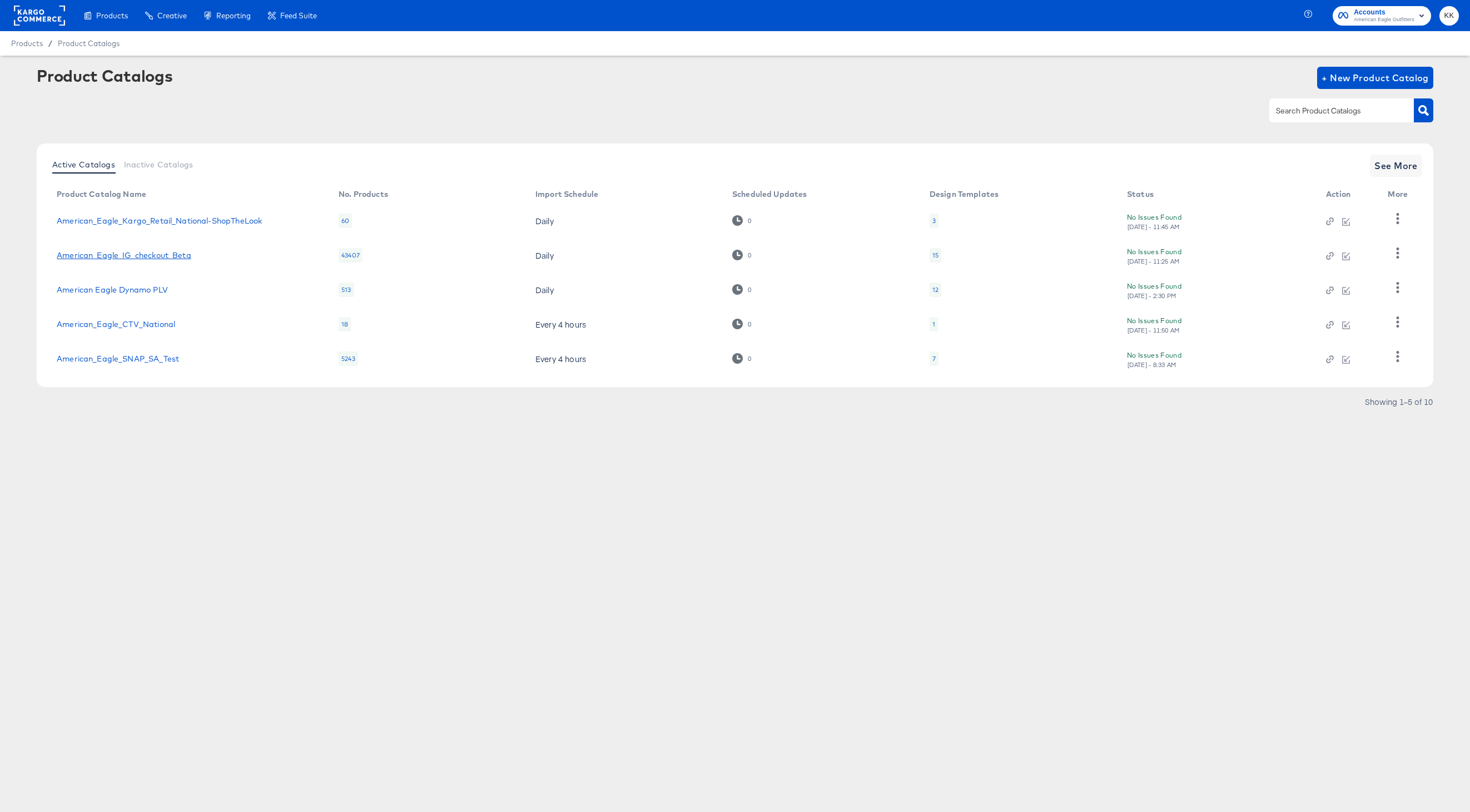
click at [151, 257] on link "American_Eagle_IG_checkout_Beta" at bounding box center [124, 255] width 135 height 9
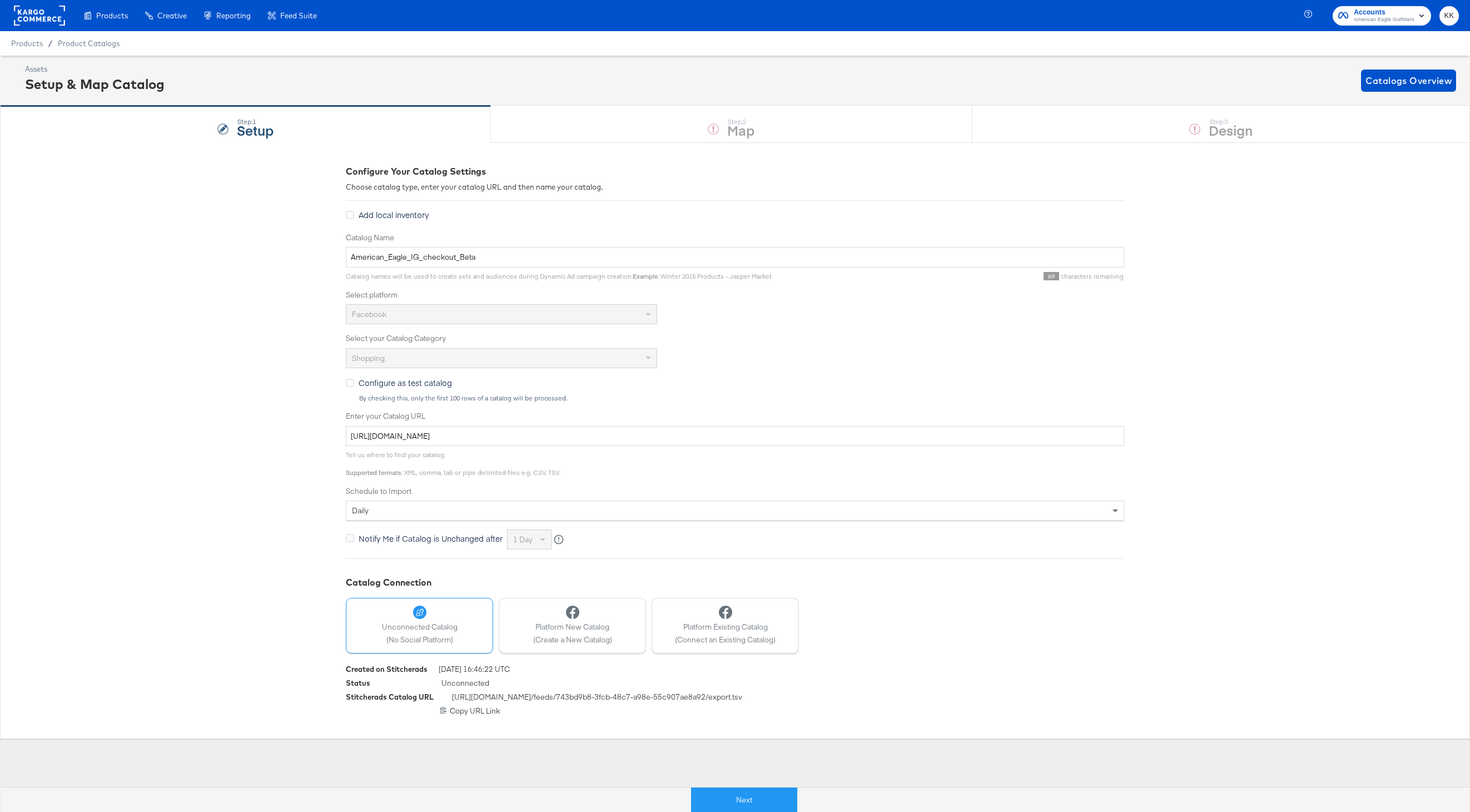
click at [731, 777] on div "Products Creative Reporting Feed Suite Accounts American Eagle Outfitters KK Pr…" at bounding box center [735, 406] width 1470 height 812
click at [716, 793] on button "Next" at bounding box center [745, 800] width 106 height 25
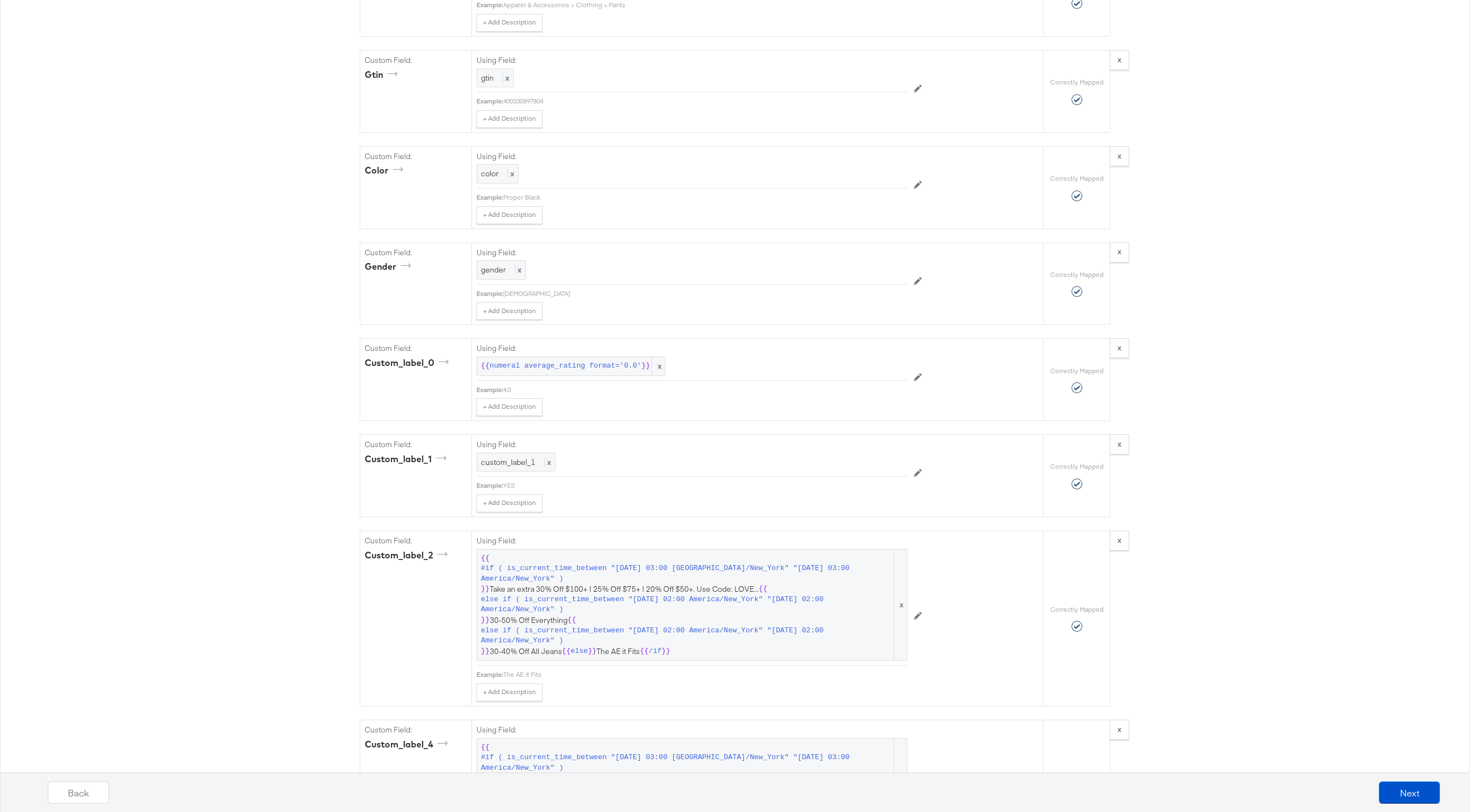
scroll to position [1423, 0]
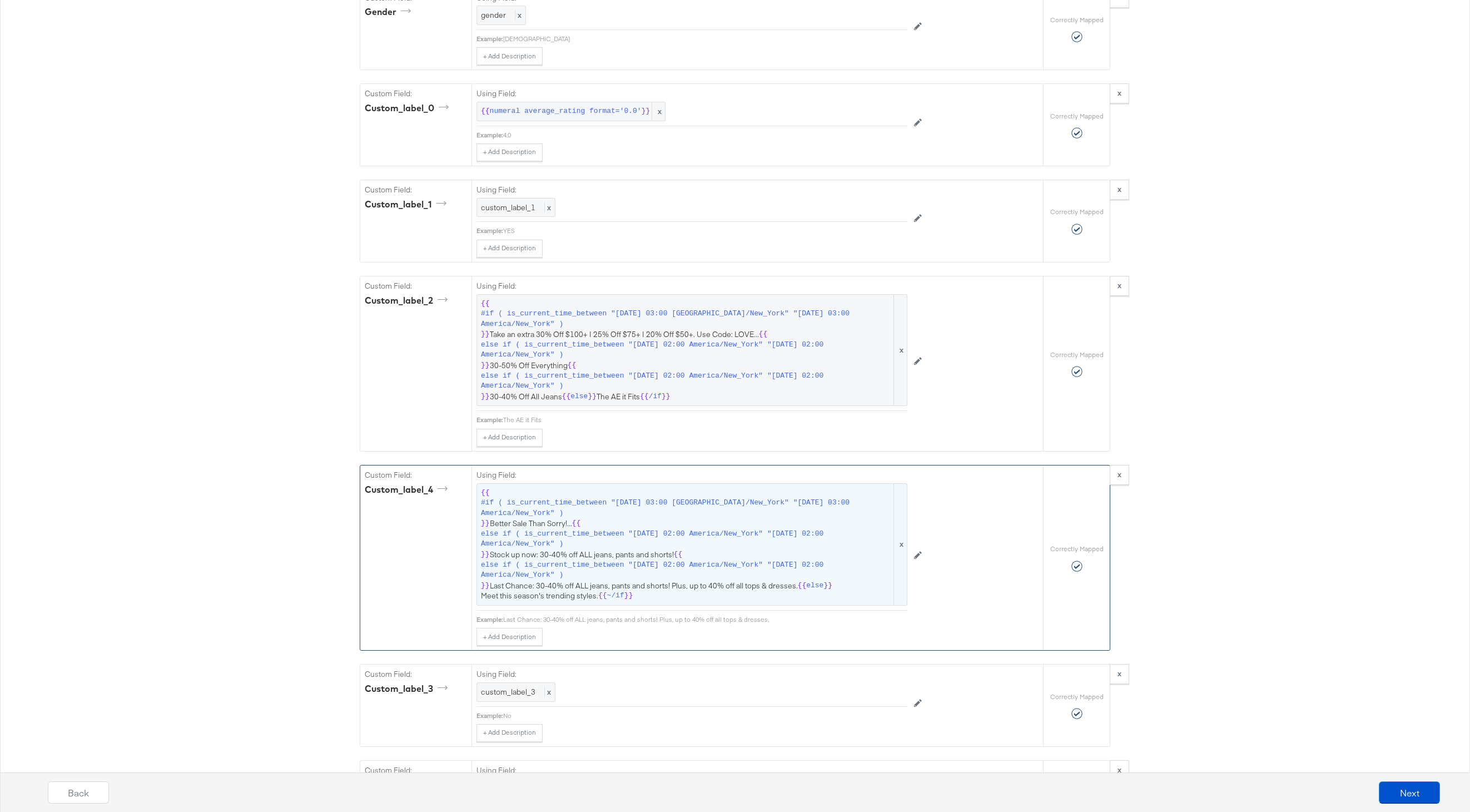
click at [677, 571] on span "else if ( is_current_time_between "2025-08-13 02:00 America/New_York" "2025-08-…" at bounding box center [686, 570] width 411 height 21
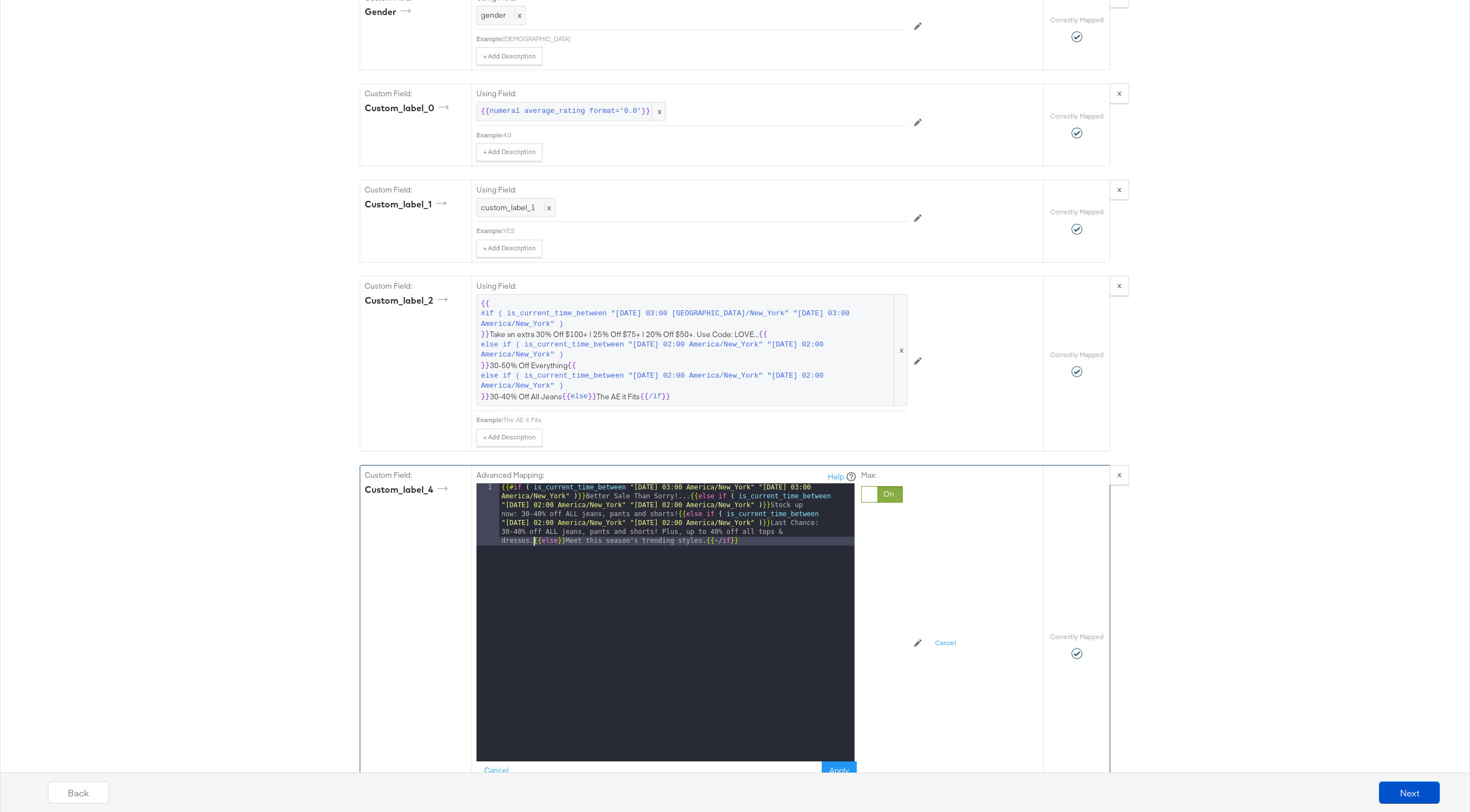
click at [534, 543] on div "{{# if ( is_current_time_between "2024-06-11 03:00 America/New_York" "2024-06-1…" at bounding box center [677, 684] width 355 height 403
click at [691, 496] on div "{{# if ( is_current_time_between "2024-06-11 03:00 America/New_York" "2024-06-1…" at bounding box center [677, 653] width 355 height 341
click at [818, 527] on div "{{# if ( is_current_time_between "2024-06-11 03:00 America/New_York" "2024-06-1…" at bounding box center [677, 635] width 355 height 305
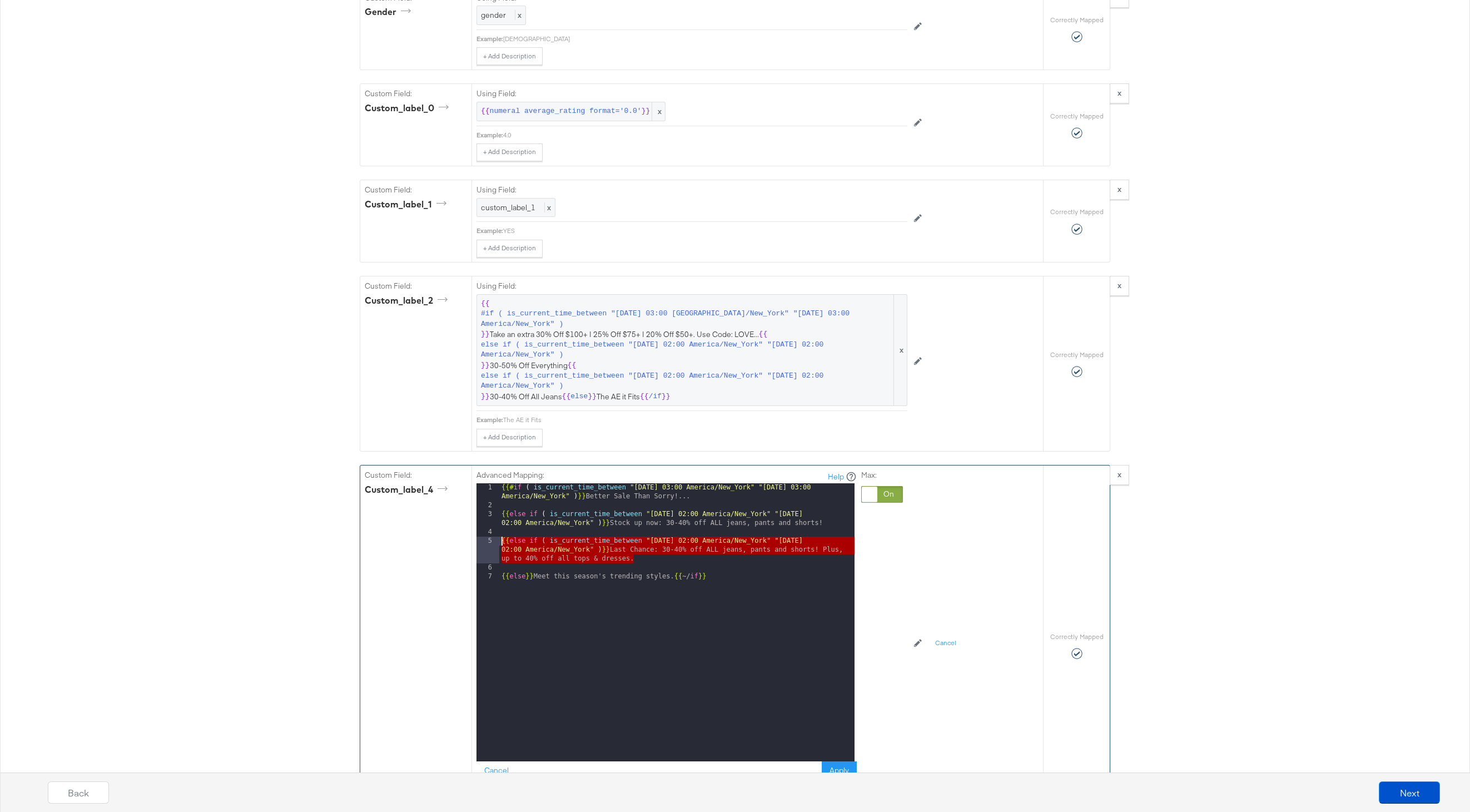
drag, startPoint x: 637, startPoint y: 557, endPoint x: 482, endPoint y: 543, distance: 155.6
click at [482, 543] on div "1 2 3 4 5 6 7 {{# if ( is_current_time_between "2024-06-11 03:00 America/New_Yo…" at bounding box center [665, 622] width 378 height 278
click at [668, 559] on div "{{# if ( is_current_time_between "2024-06-11 03:00 America/New_York" "2024-06-1…" at bounding box center [677, 635] width 355 height 305
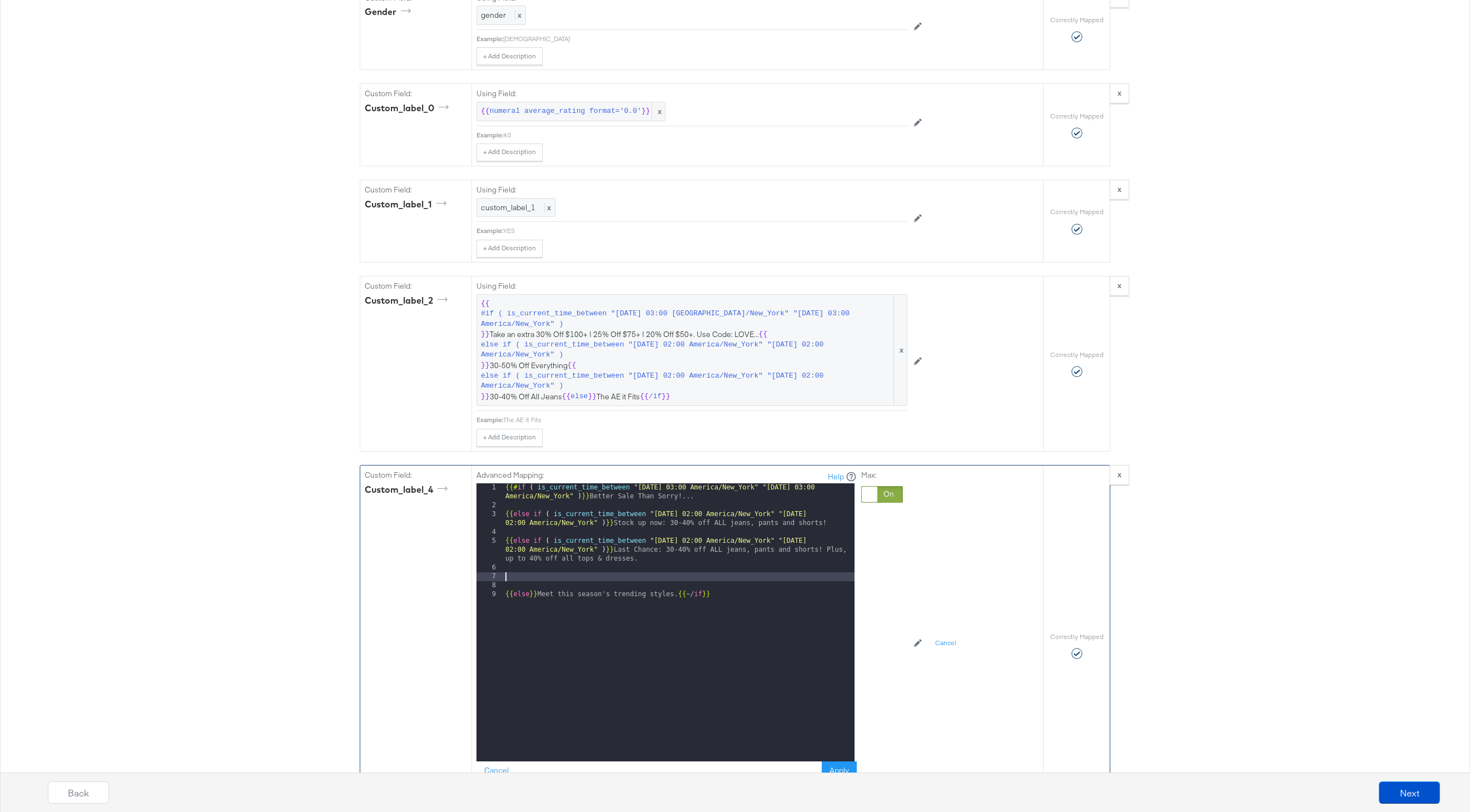
paste textarea
click at [694, 576] on div "{{# if ( is_current_time_between "2024-06-11 03:00 America/New_York" "2024-06-1…" at bounding box center [679, 635] width 351 height 305
click at [837, 576] on div "{{# if ( is_current_time_between "2024-06-11 03:00 America/New_York" "2024-06-1…" at bounding box center [679, 635] width 351 height 305
drag, startPoint x: 661, startPoint y: 591, endPoint x: 655, endPoint y: 587, distance: 7.2
click at [655, 587] on div "{{# if ( is_current_time_between "2024-06-11 03:00 America/New_York" "2024-06-1…" at bounding box center [679, 635] width 351 height 305
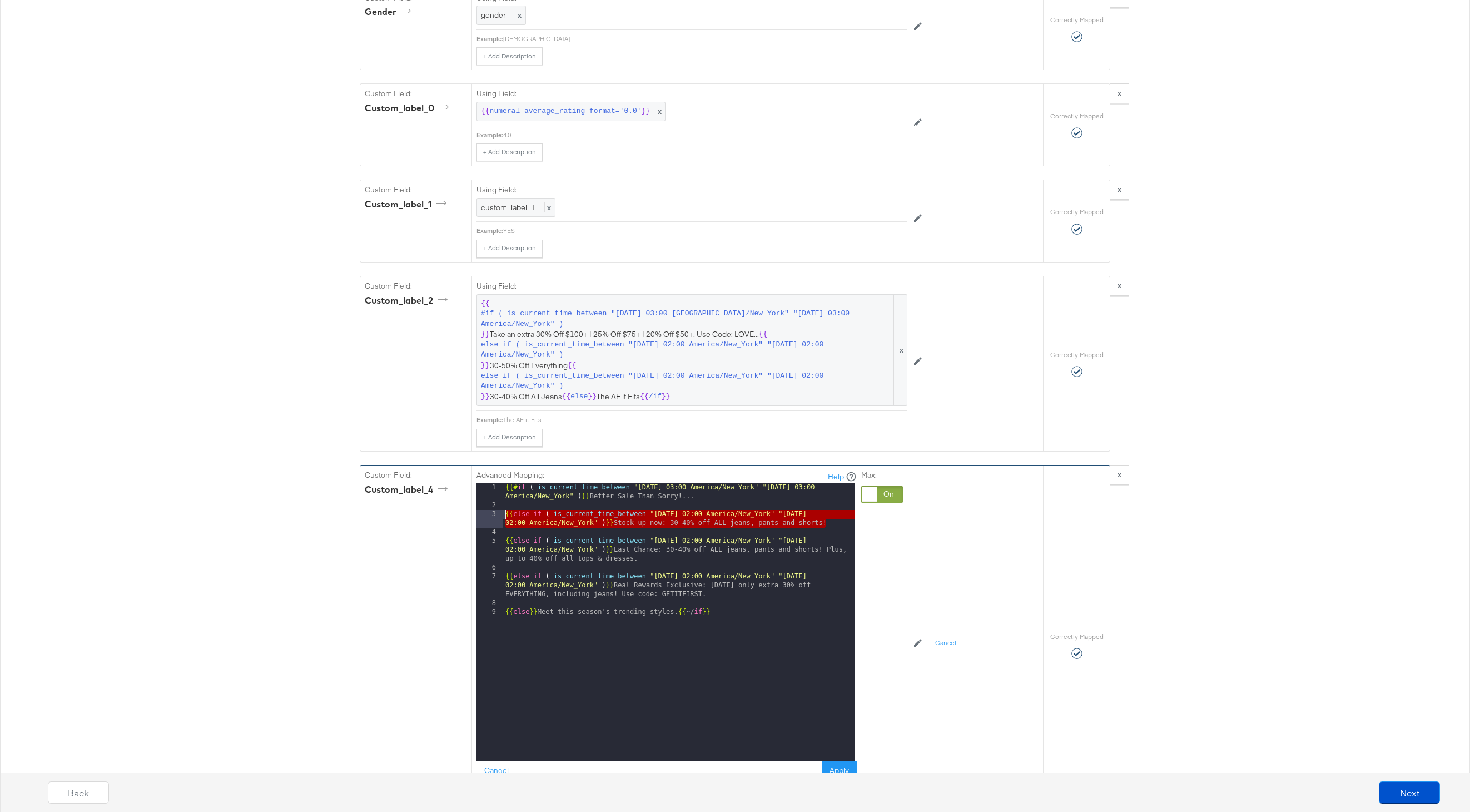
drag, startPoint x: 829, startPoint y: 526, endPoint x: 492, endPoint y: 516, distance: 337.1
click at [492, 516] on div "1 2 3 4 5 6 7 8 9 {{# if ( is_current_time_between "2024-06-11 03:00 America/Ne…" at bounding box center [665, 622] width 378 height 278
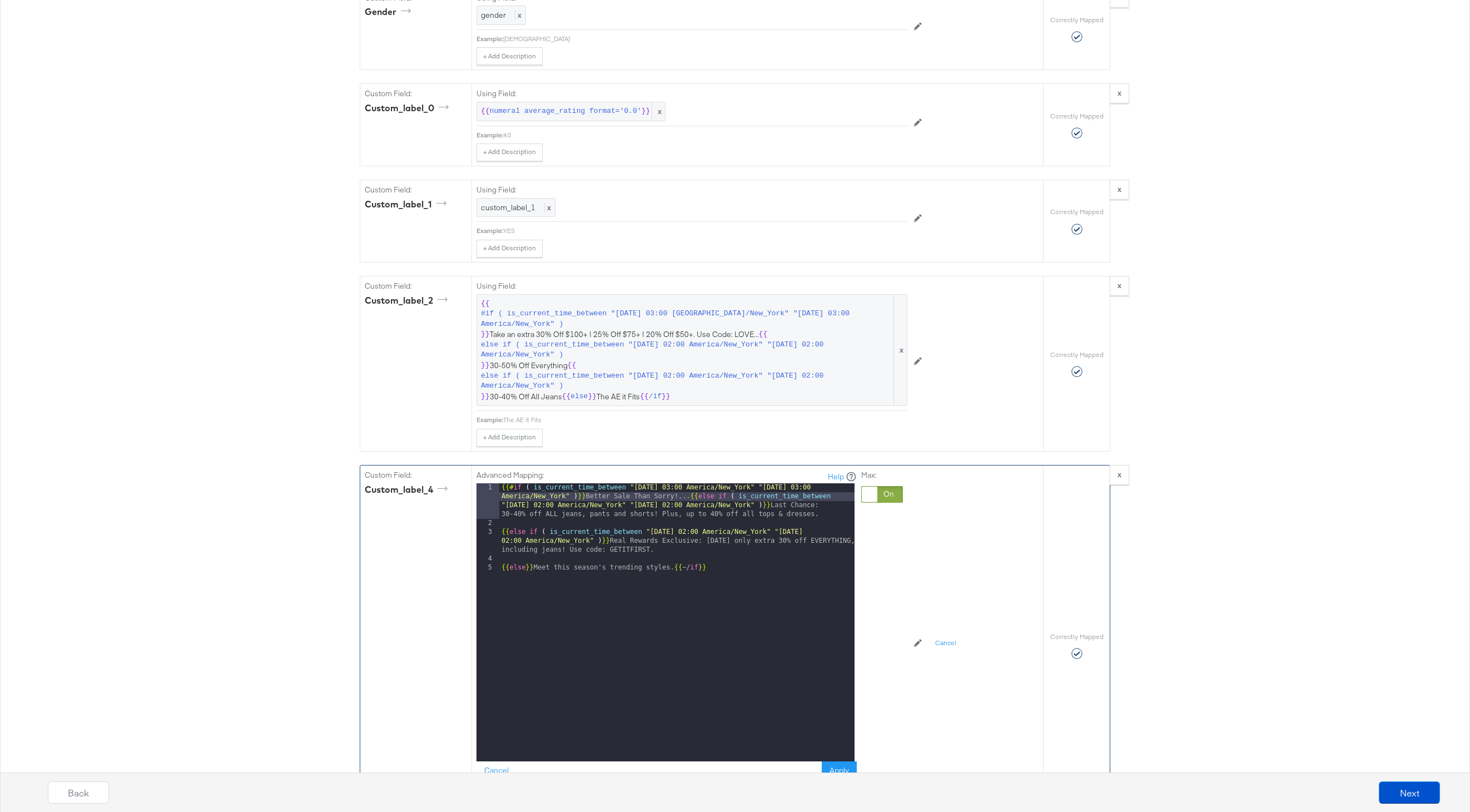
click at [500, 533] on div "{{# if ( is_current_time_between "2024-06-11 03:00 America/New_York" "2024-06-1…" at bounding box center [677, 644] width 355 height 323
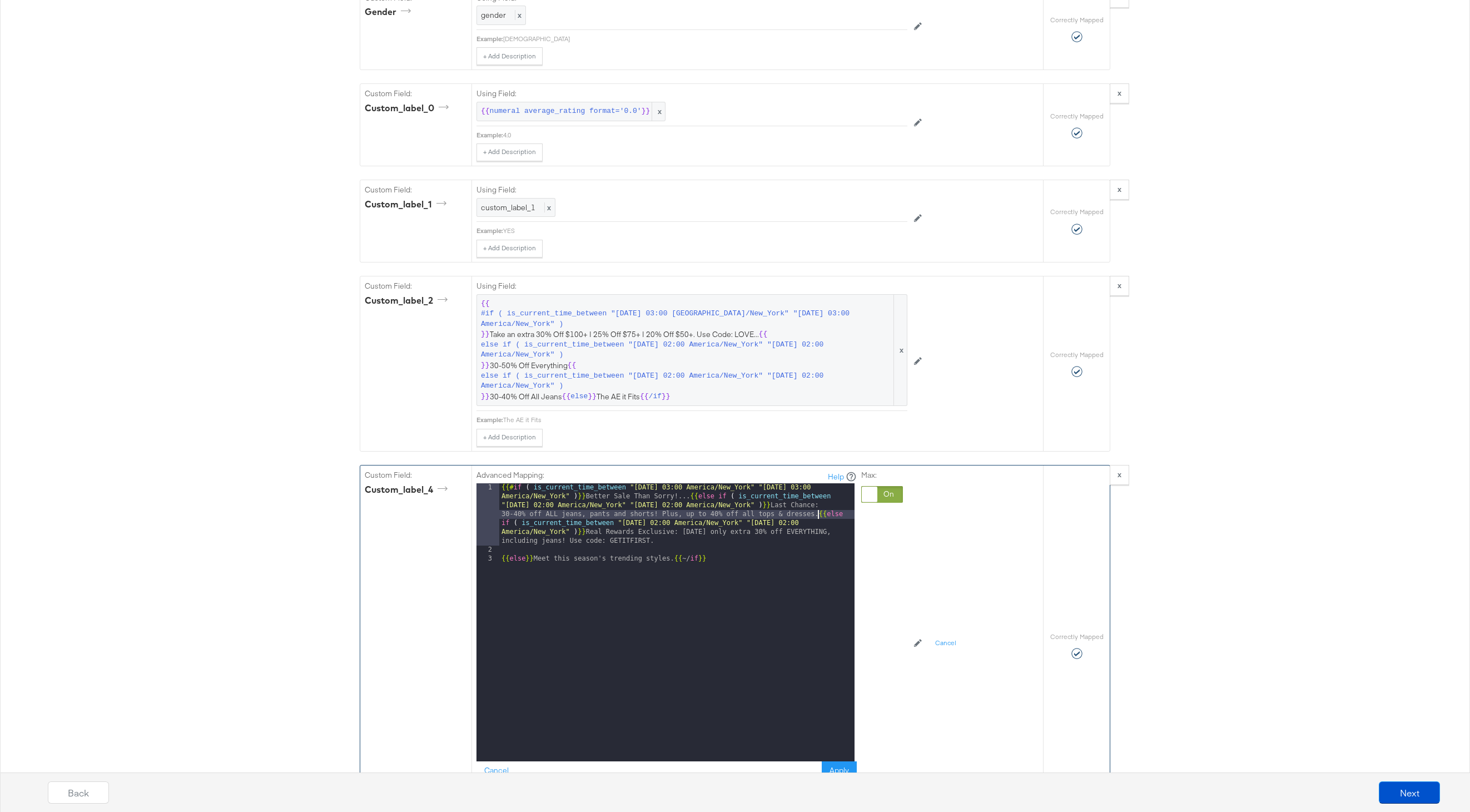
click at [502, 562] on div "{{# if ( is_current_time_between "2024-06-11 03:00 America/New_York" "2024-06-1…" at bounding box center [677, 657] width 355 height 349
click at [645, 541] on div "{{# if ( is_current_time_between "2024-06-11 03:00 America/New_York" "2024-06-1…" at bounding box center [677, 657] width 355 height 349
click at [503, 562] on div "{{# if ( is_current_time_between "2024-06-11 03:00 America/New_York" "2024-06-1…" at bounding box center [677, 657] width 355 height 349
click at [836, 766] on div "Back Next" at bounding box center [744, 788] width 1470 height 48
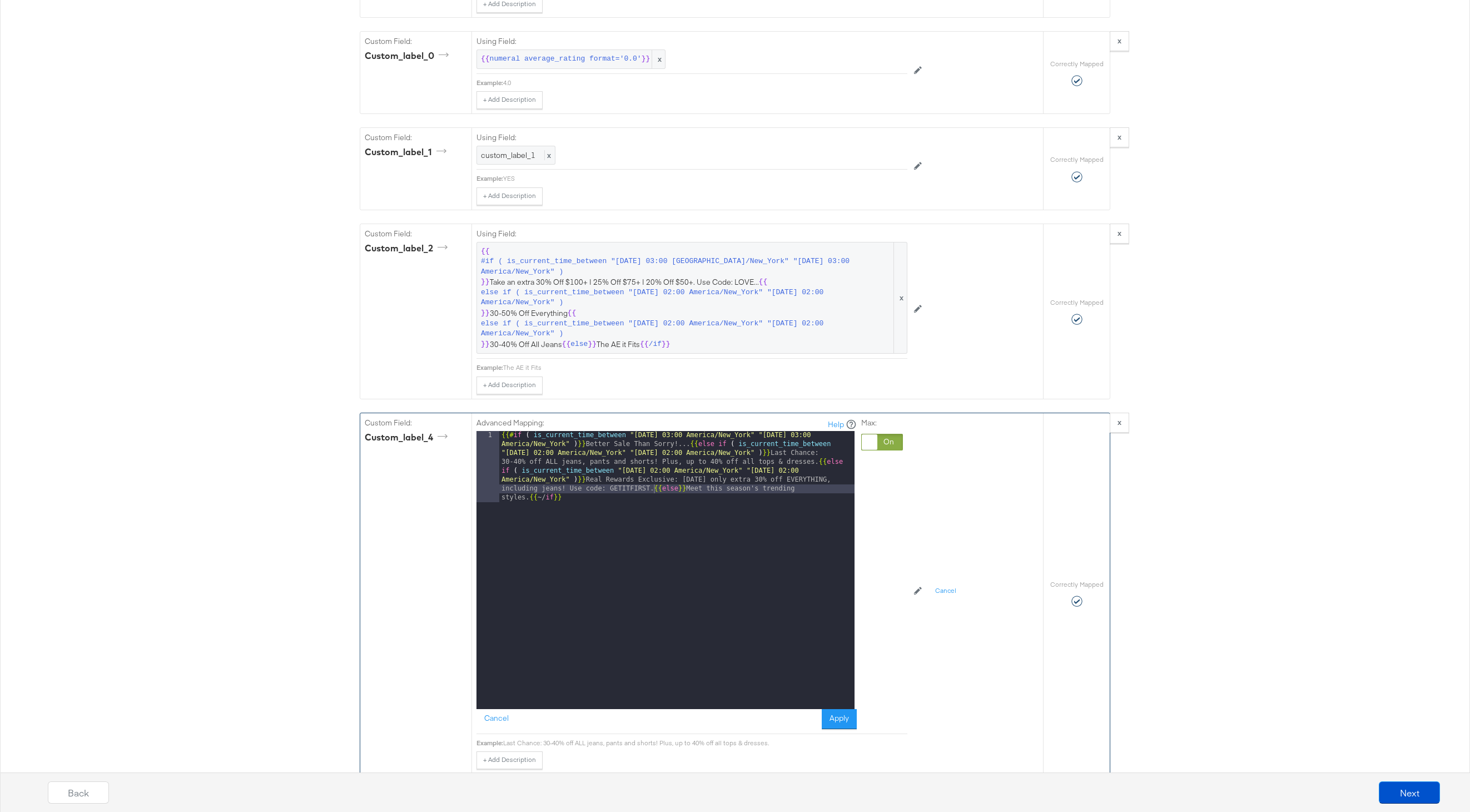
scroll to position [1484, 0]
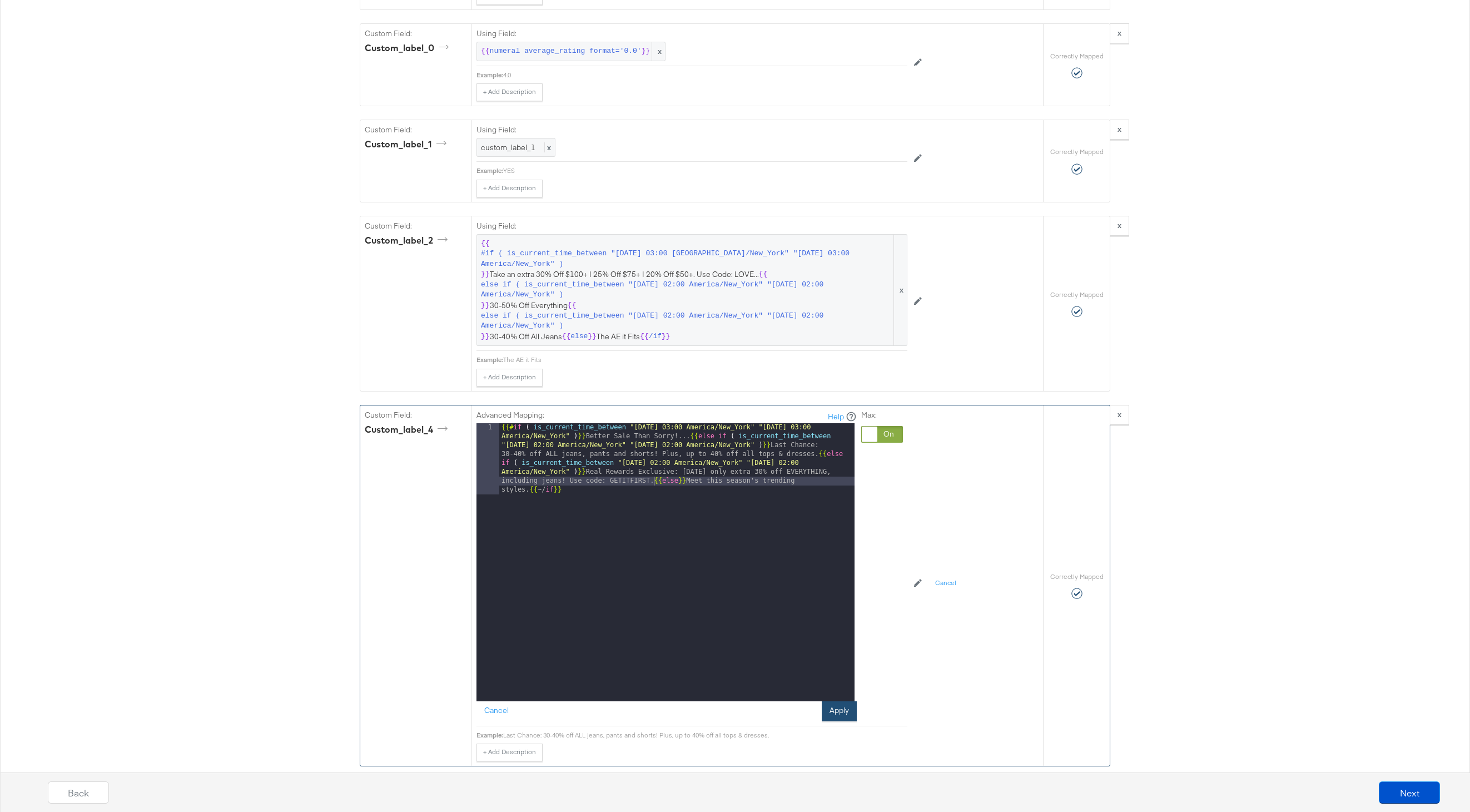
click at [845, 716] on button "Apply" at bounding box center [839, 711] width 35 height 20
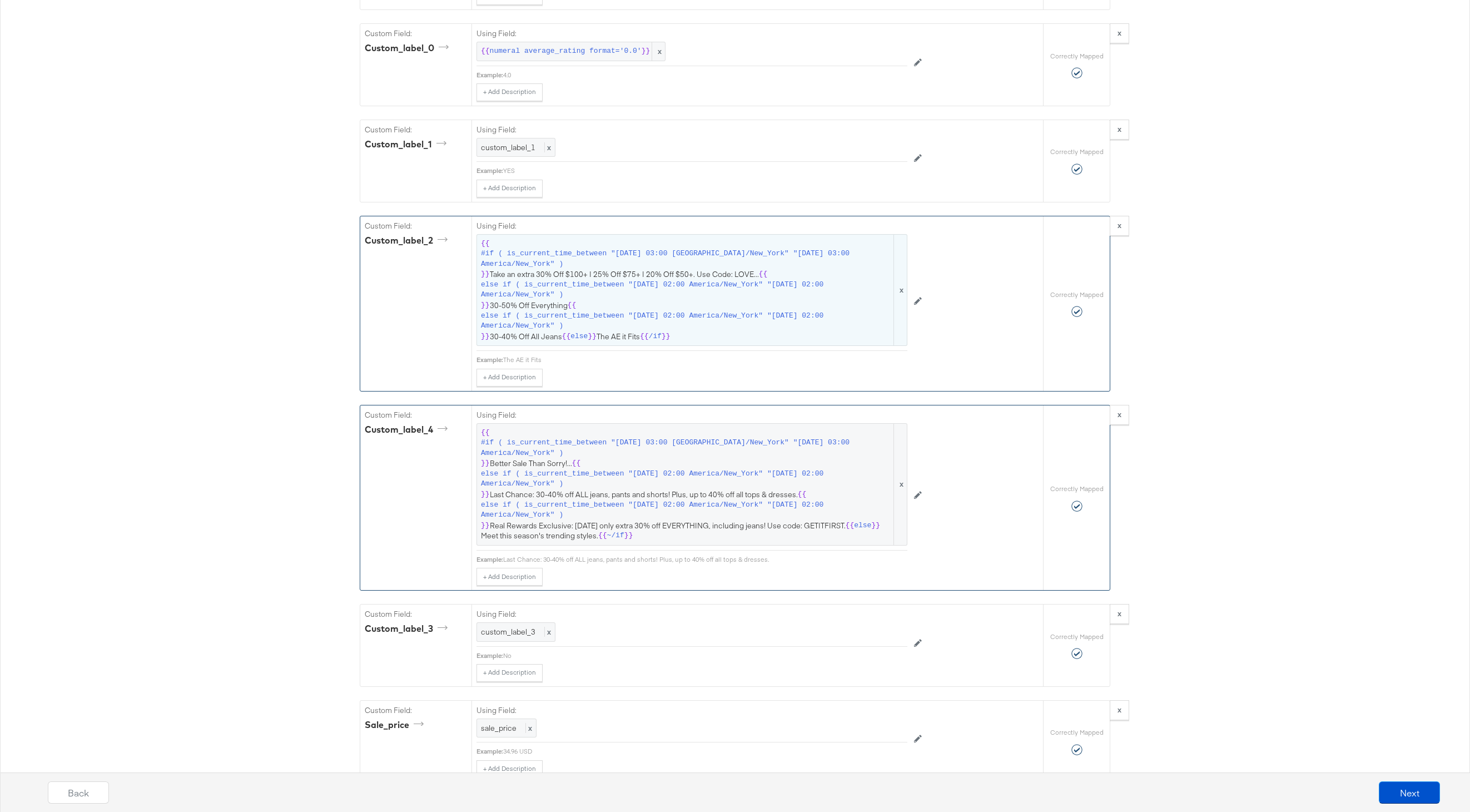
click at [684, 312] on span "else if ( is_current_time_between "2025-08-07 02:00 America/New_York" "2025-08-…" at bounding box center [686, 321] width 411 height 21
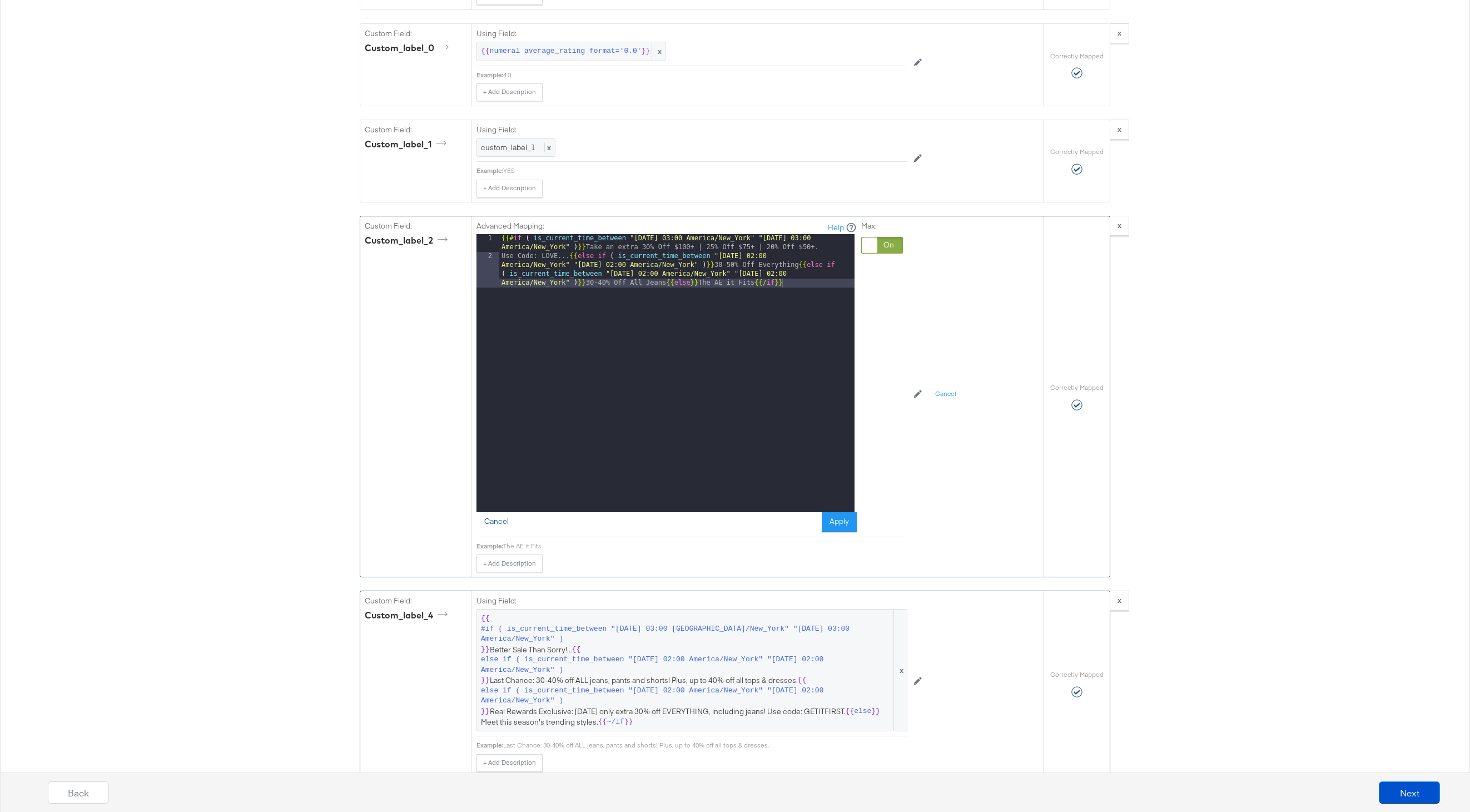
click at [493, 521] on button "Cancel" at bounding box center [496, 521] width 40 height 20
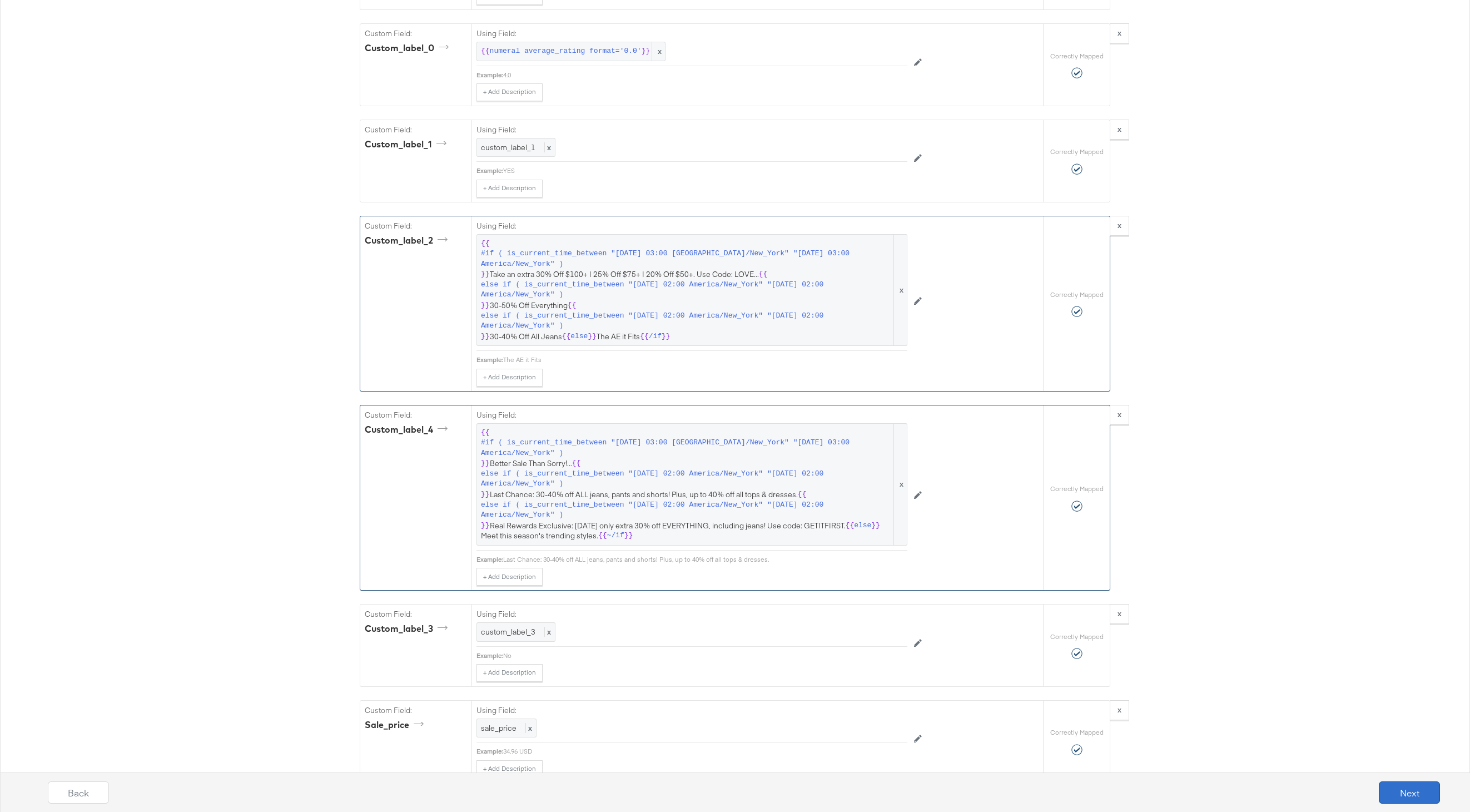
click at [1387, 791] on button "Next" at bounding box center [1409, 792] width 61 height 22
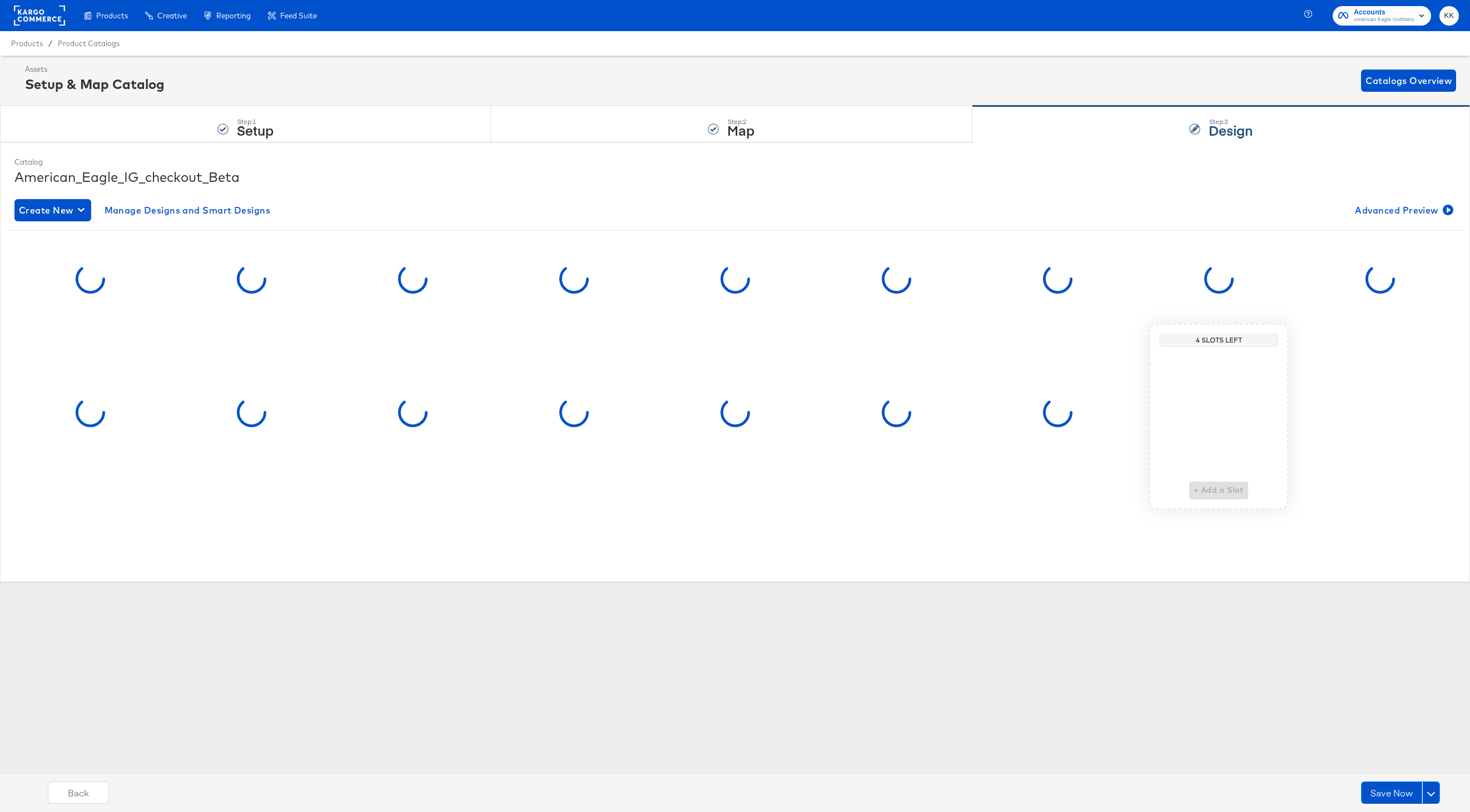
scroll to position [0, 0]
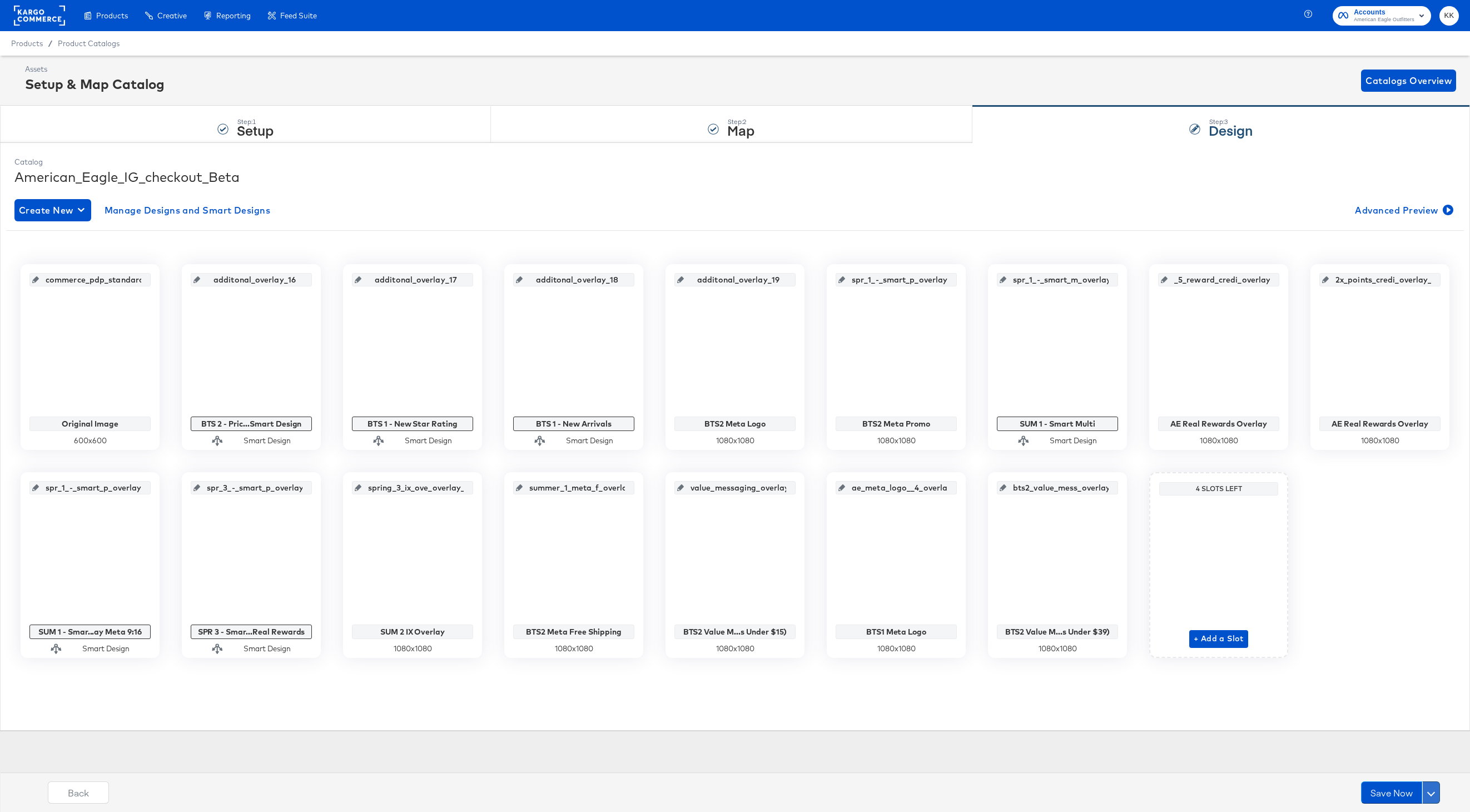
click at [1430, 790] on span at bounding box center [1431, 792] width 8 height 8
click at [1411, 769] on div "Schedule Save" at bounding box center [1405, 771] width 51 height 10
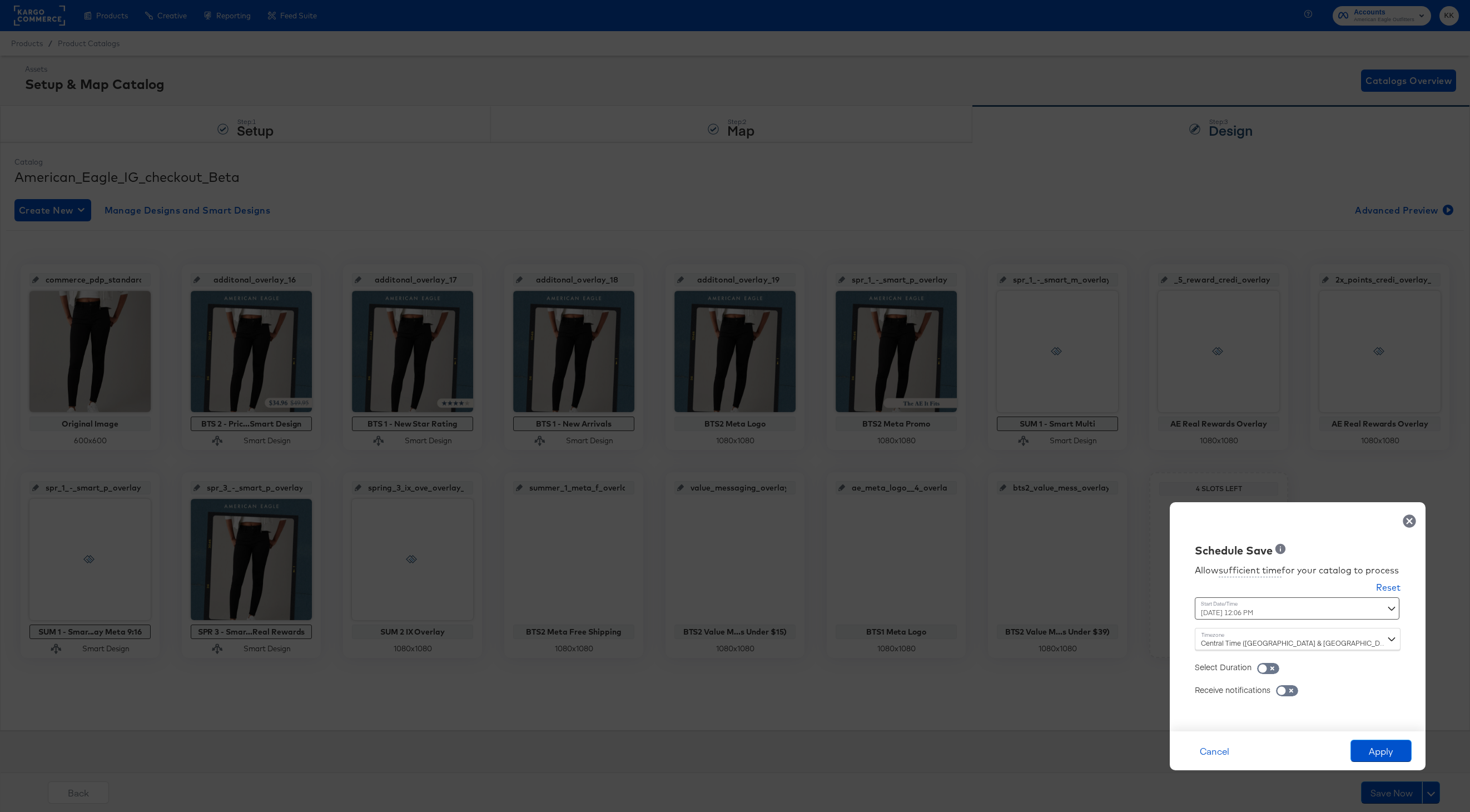
click at [1241, 608] on div "August 14th 2025 12:06 PM ‹ August 2025 › Su Mo Tu We Th Fr Sa 27 28 29 30 31 1…" at bounding box center [1270, 608] width 151 height 22
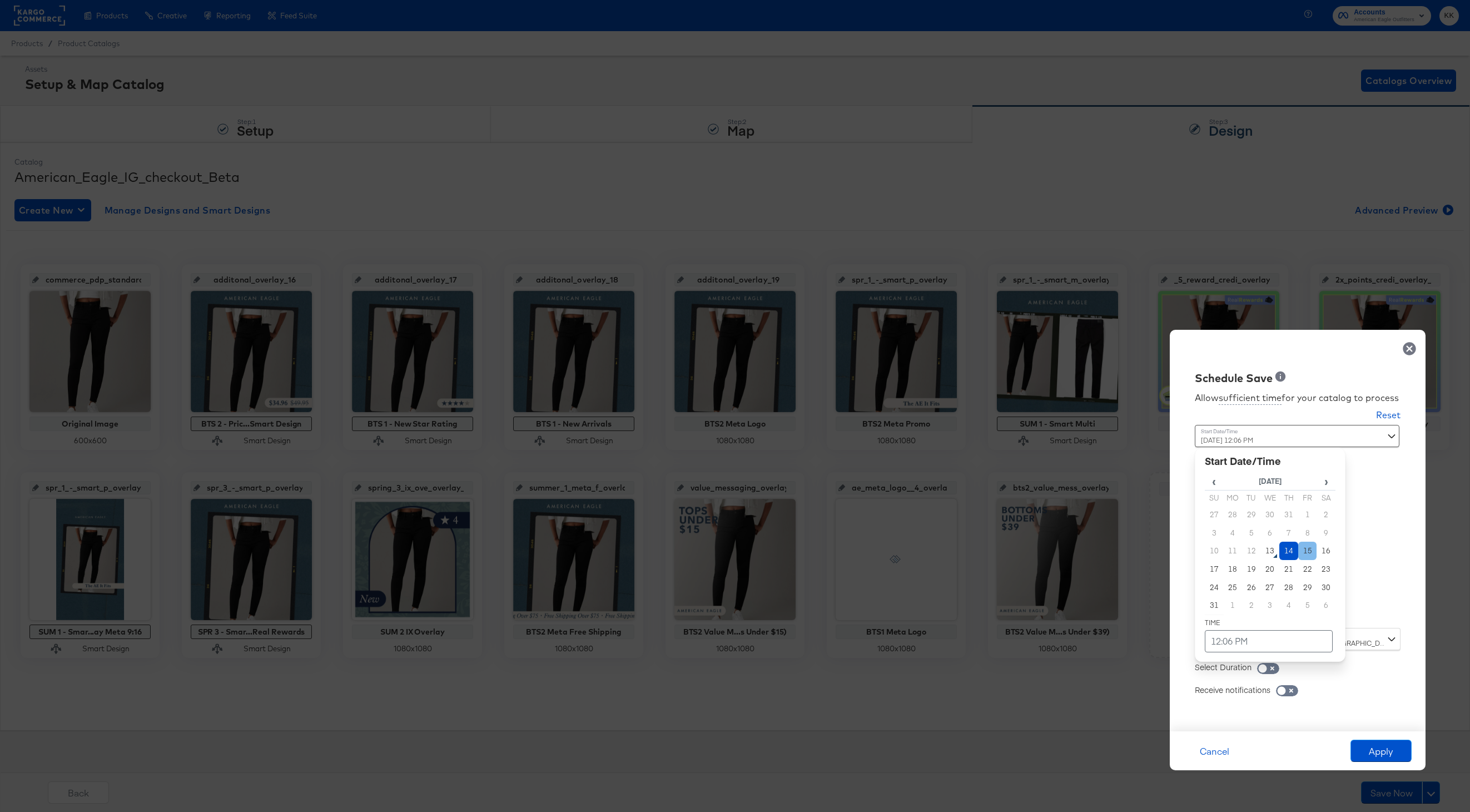
click at [1301, 553] on td "15" at bounding box center [1307, 550] width 19 height 19
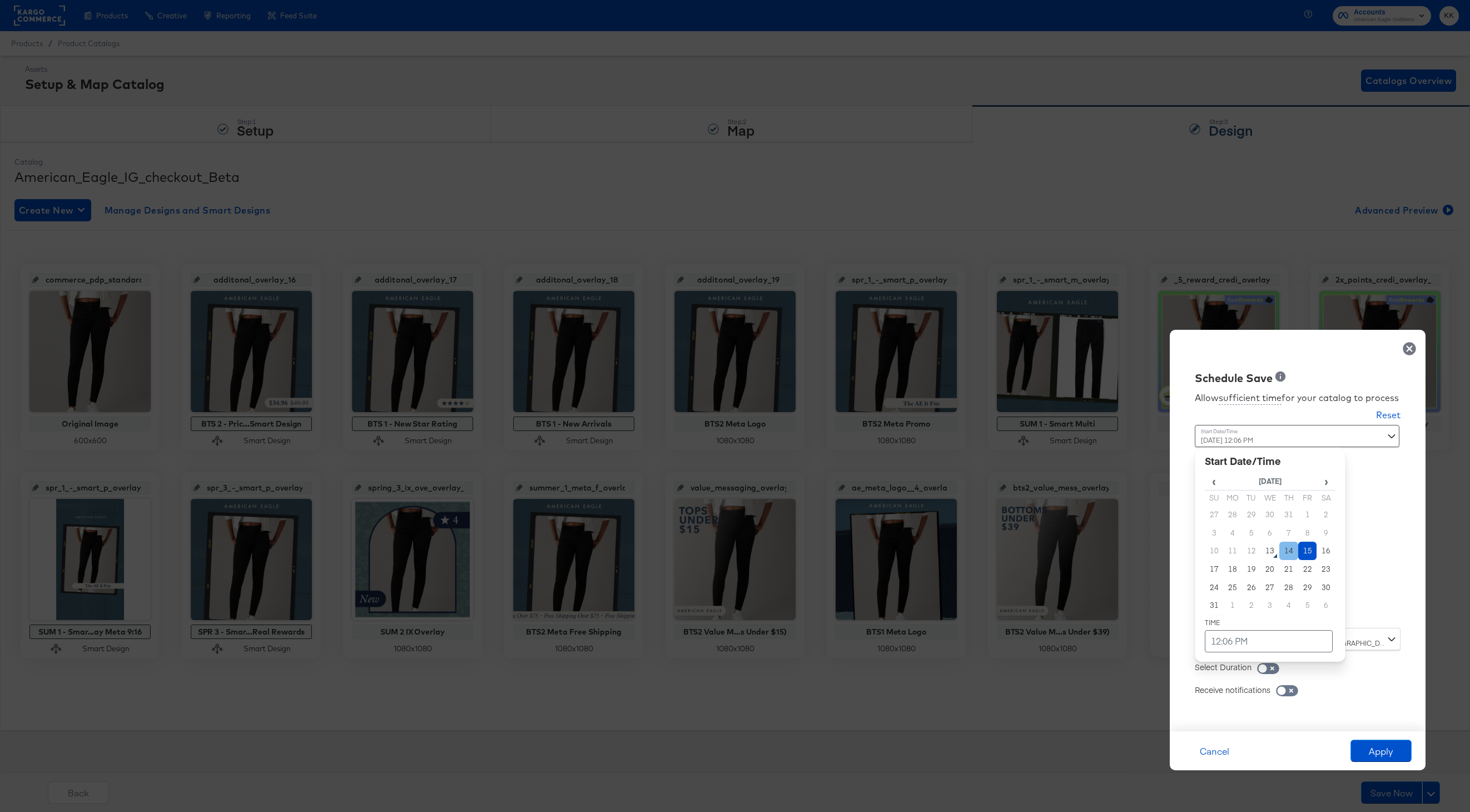
click at [1285, 549] on td "14" at bounding box center [1288, 550] width 19 height 19
click at [1268, 643] on td "12:06 PM" at bounding box center [1269, 641] width 128 height 22
click at [1251, 520] on span "▲" at bounding box center [1247, 524] width 22 height 22
click at [1274, 555] on span "▼" at bounding box center [1271, 557] width 22 height 22
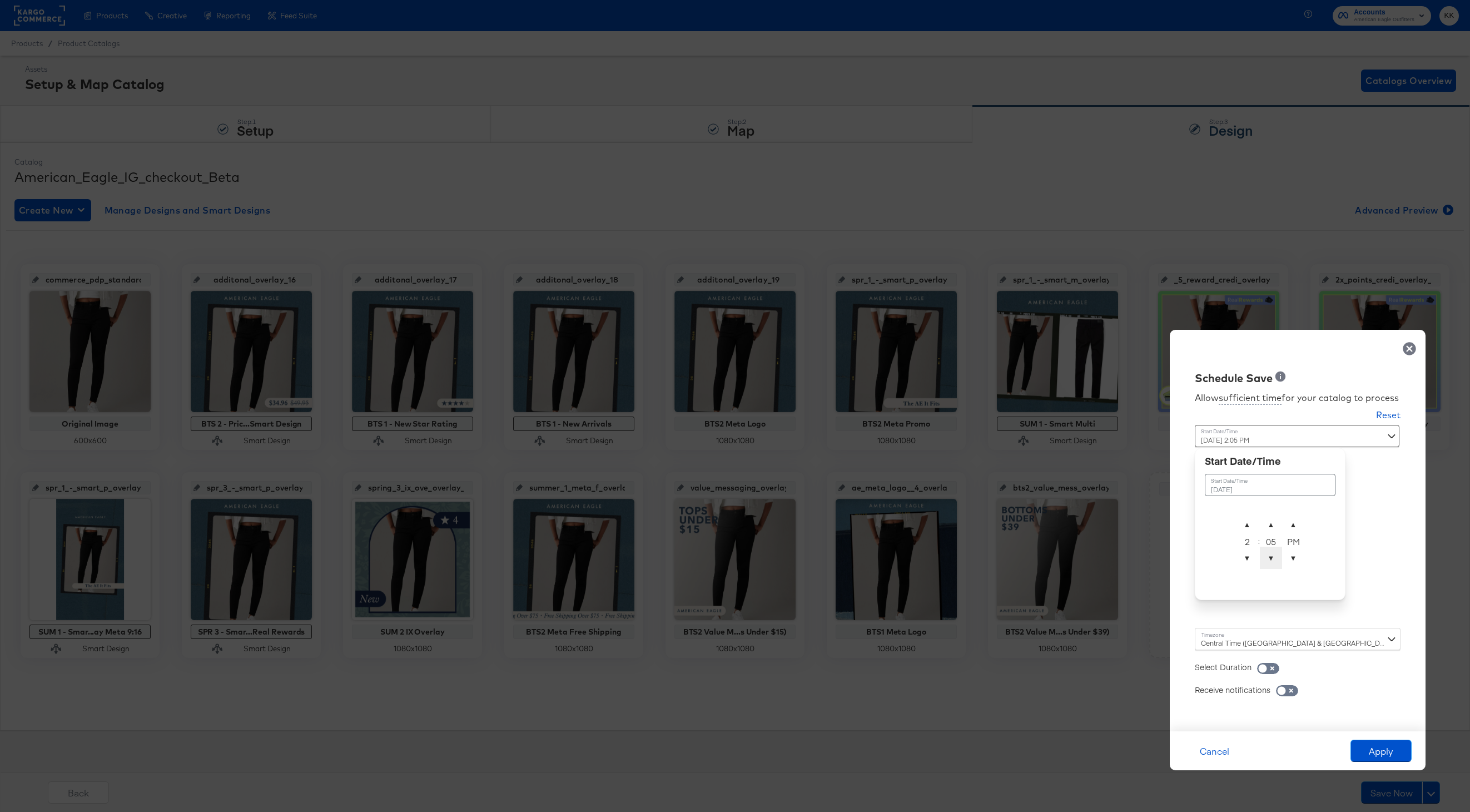
click at [1274, 555] on span "▼" at bounding box center [1271, 557] width 22 height 22
click at [1265, 564] on span "▼" at bounding box center [1271, 557] width 22 height 22
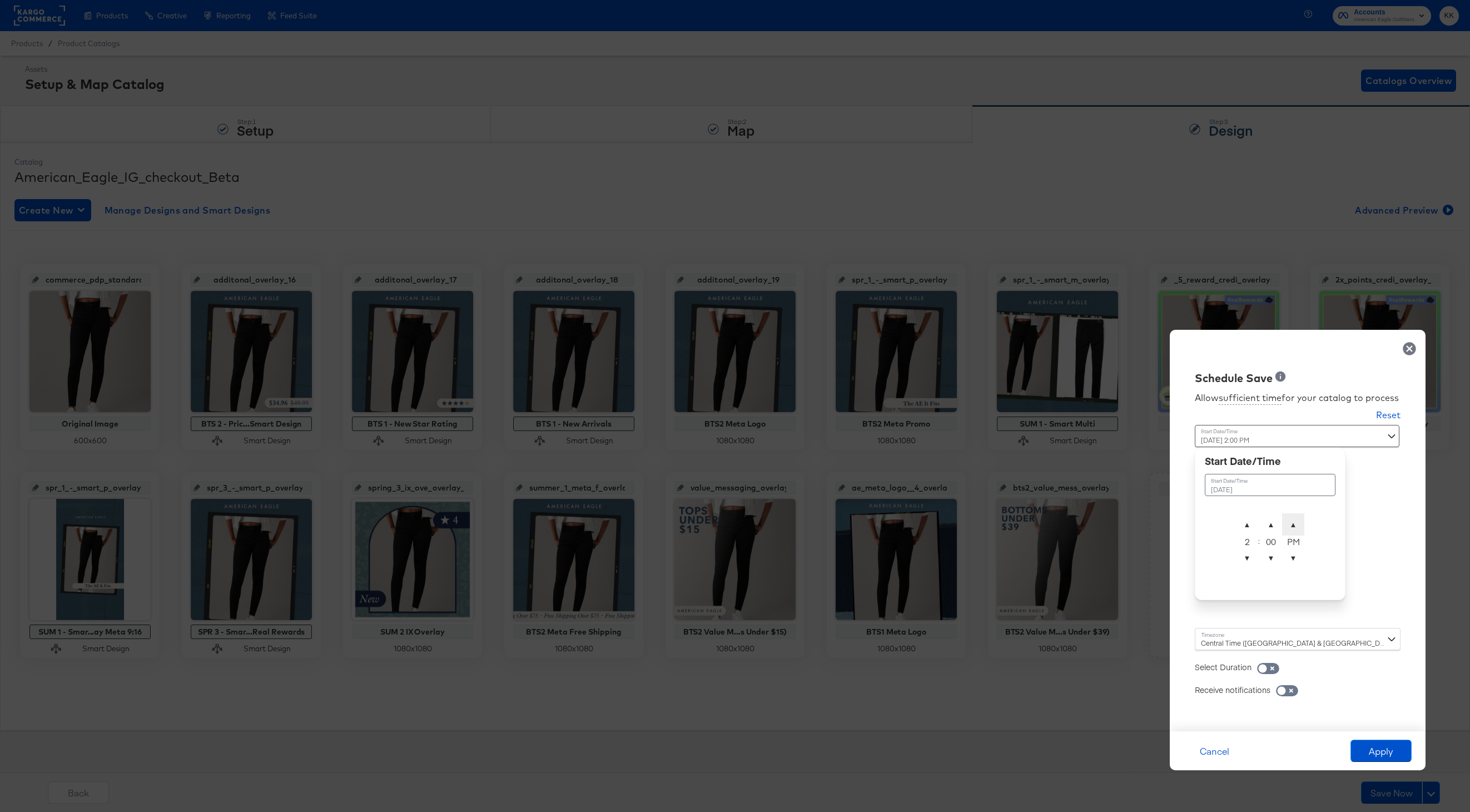
type input "August 14th 2025 2:00 AM"
click at [1299, 520] on span "▲" at bounding box center [1293, 524] width 22 height 22
click at [1249, 642] on div "Central Time (US & Canada) (America/Chicago)" at bounding box center [1297, 639] width 206 height 22
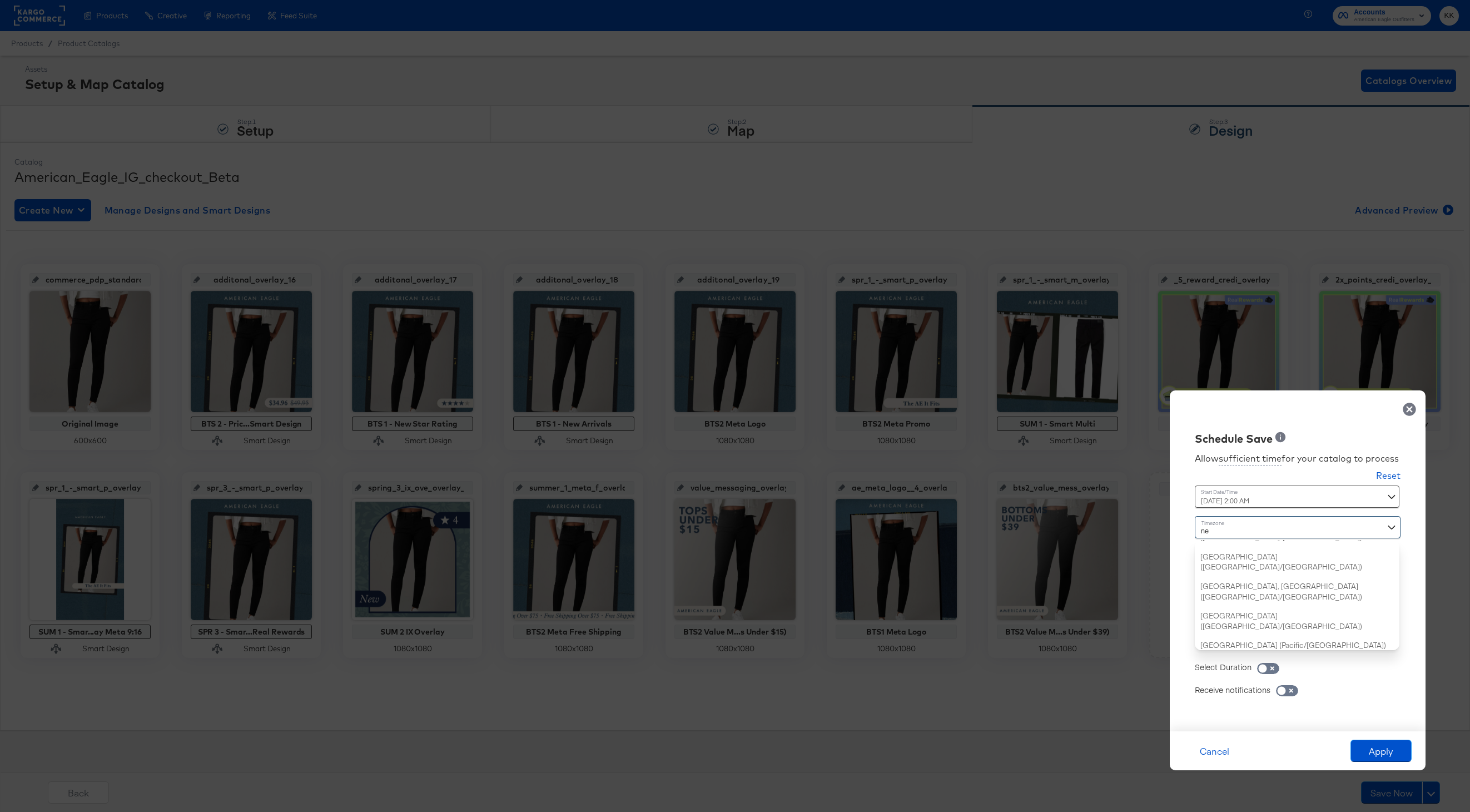
type input "new"
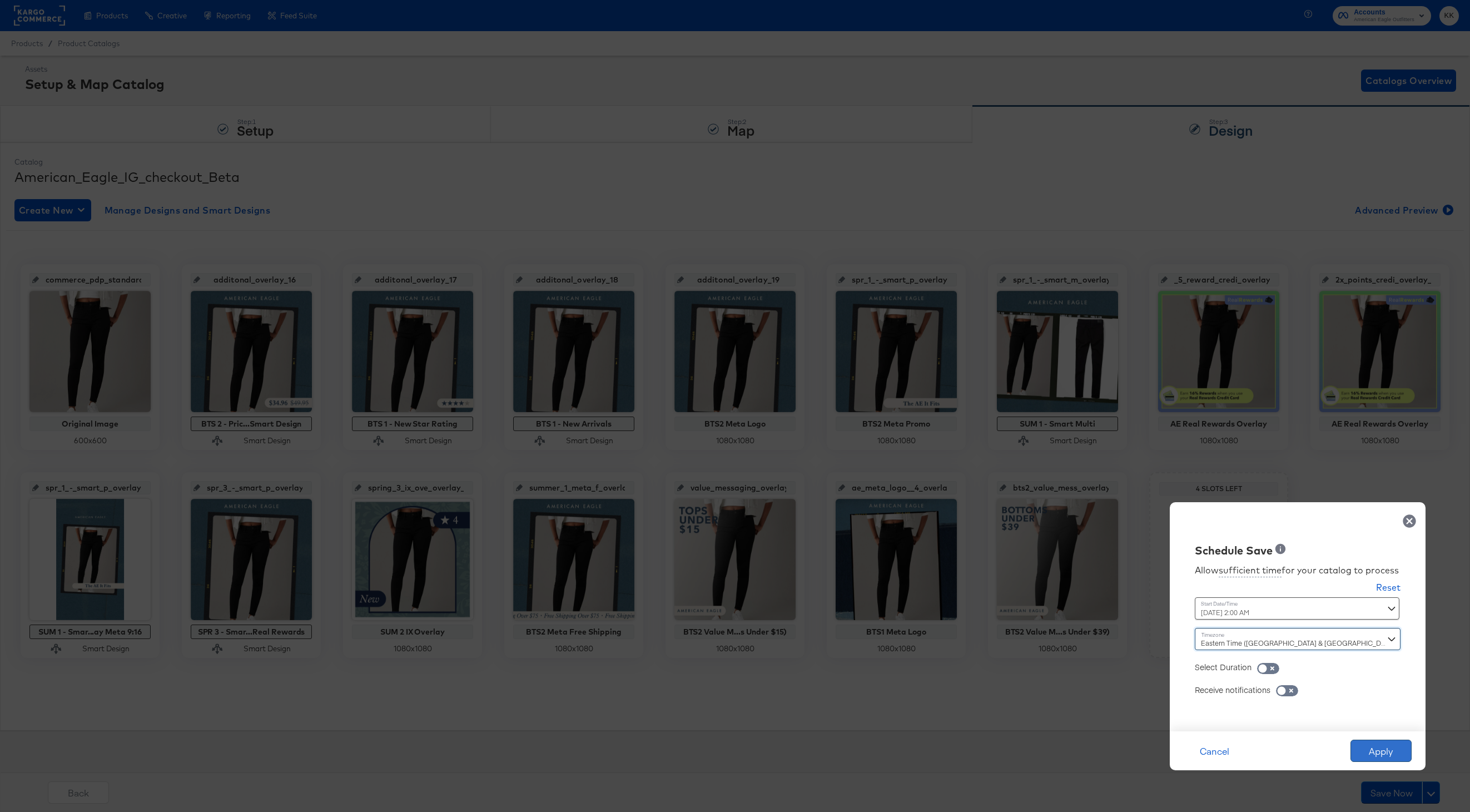
click at [1391, 760] on button "Apply" at bounding box center [1381, 750] width 61 height 22
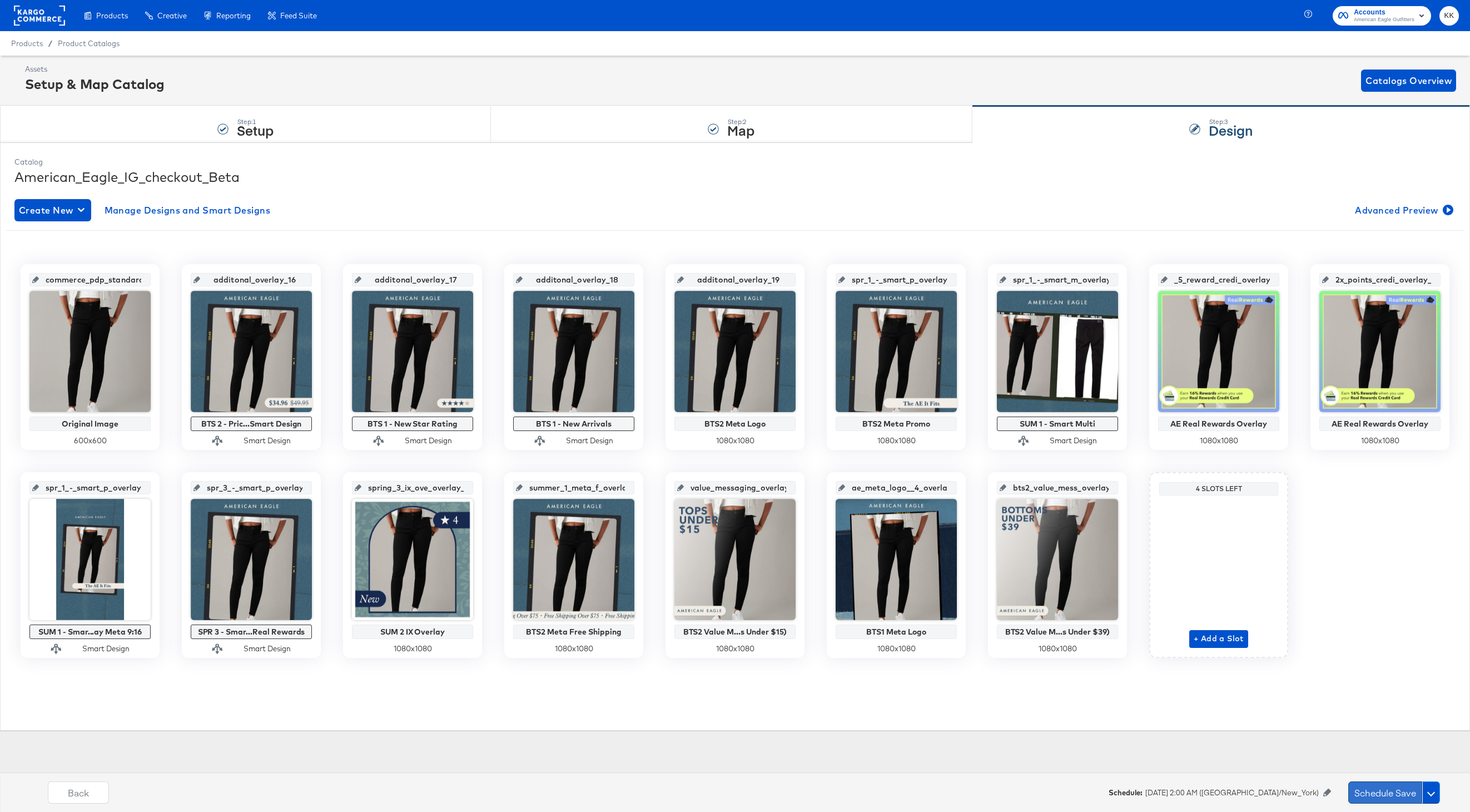
click at [1396, 800] on button "Schedule Save" at bounding box center [1385, 792] width 74 height 22
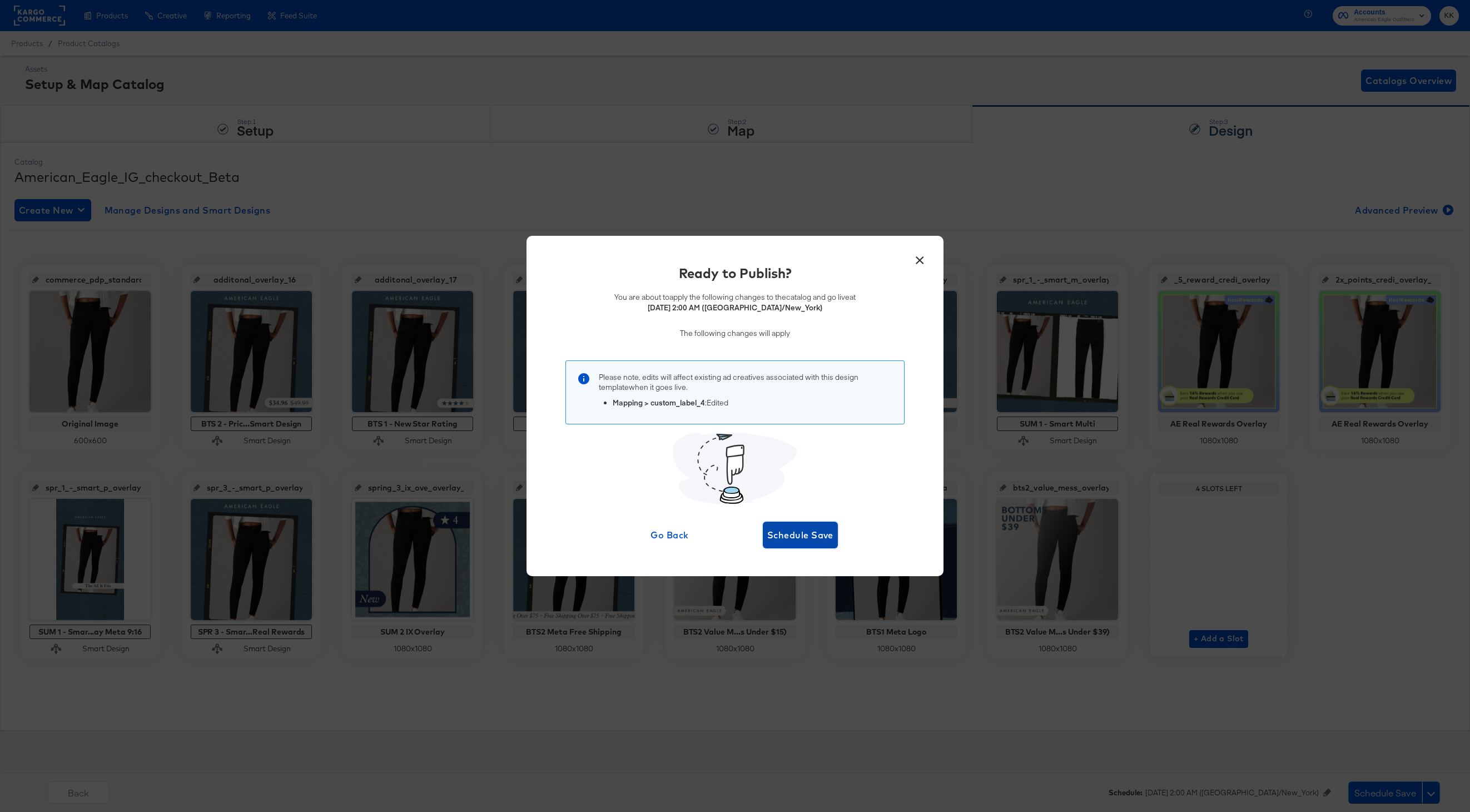
click at [809, 539] on span "Schedule Save" at bounding box center [800, 535] width 66 height 15
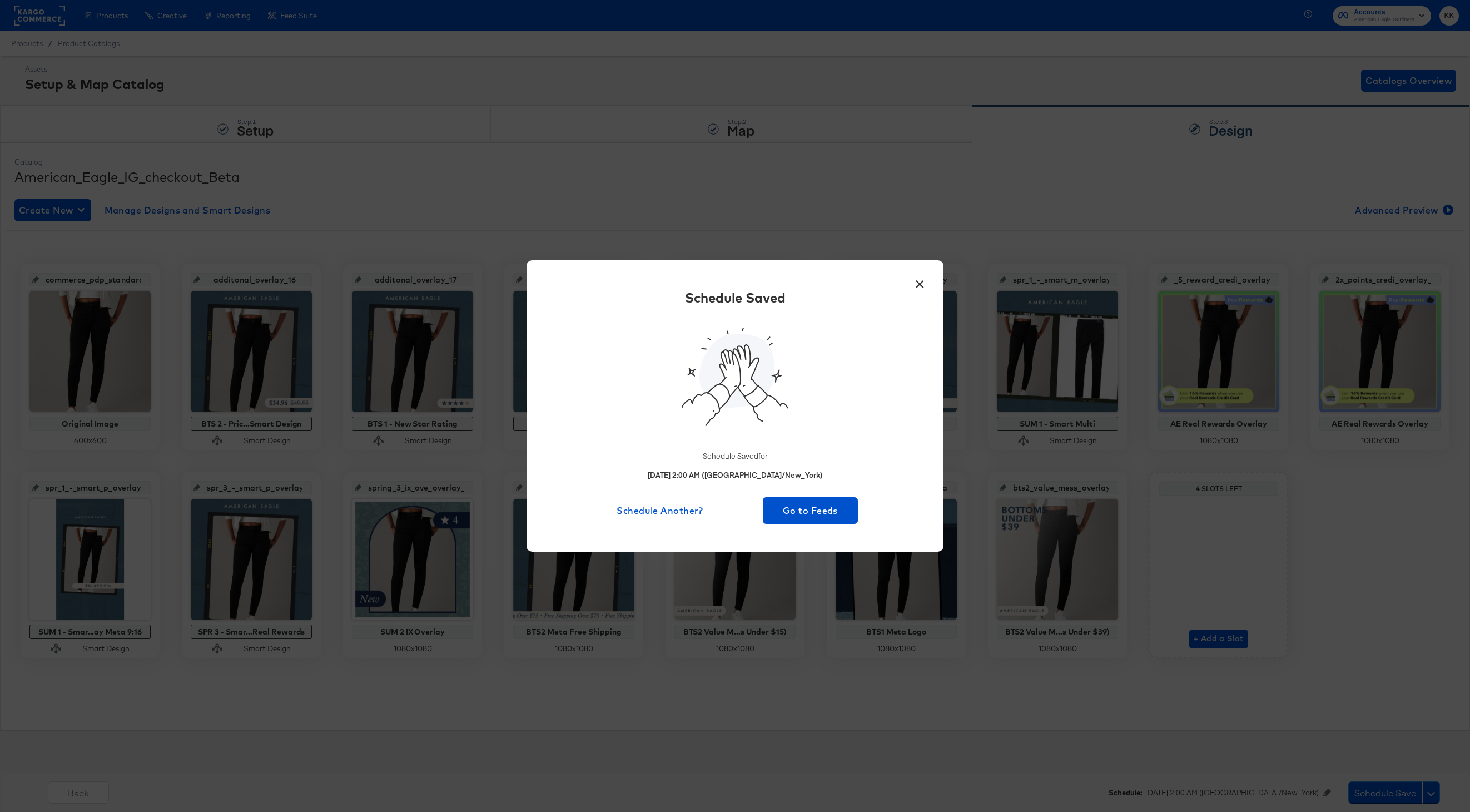
click at [812, 525] on div "× Schedule Saved Schedule Saved for August 14th 2025 2:00 AM (America/New_York)…" at bounding box center [735, 405] width 417 height 291
click at [826, 503] on span "Go to Feeds" at bounding box center [810, 511] width 86 height 15
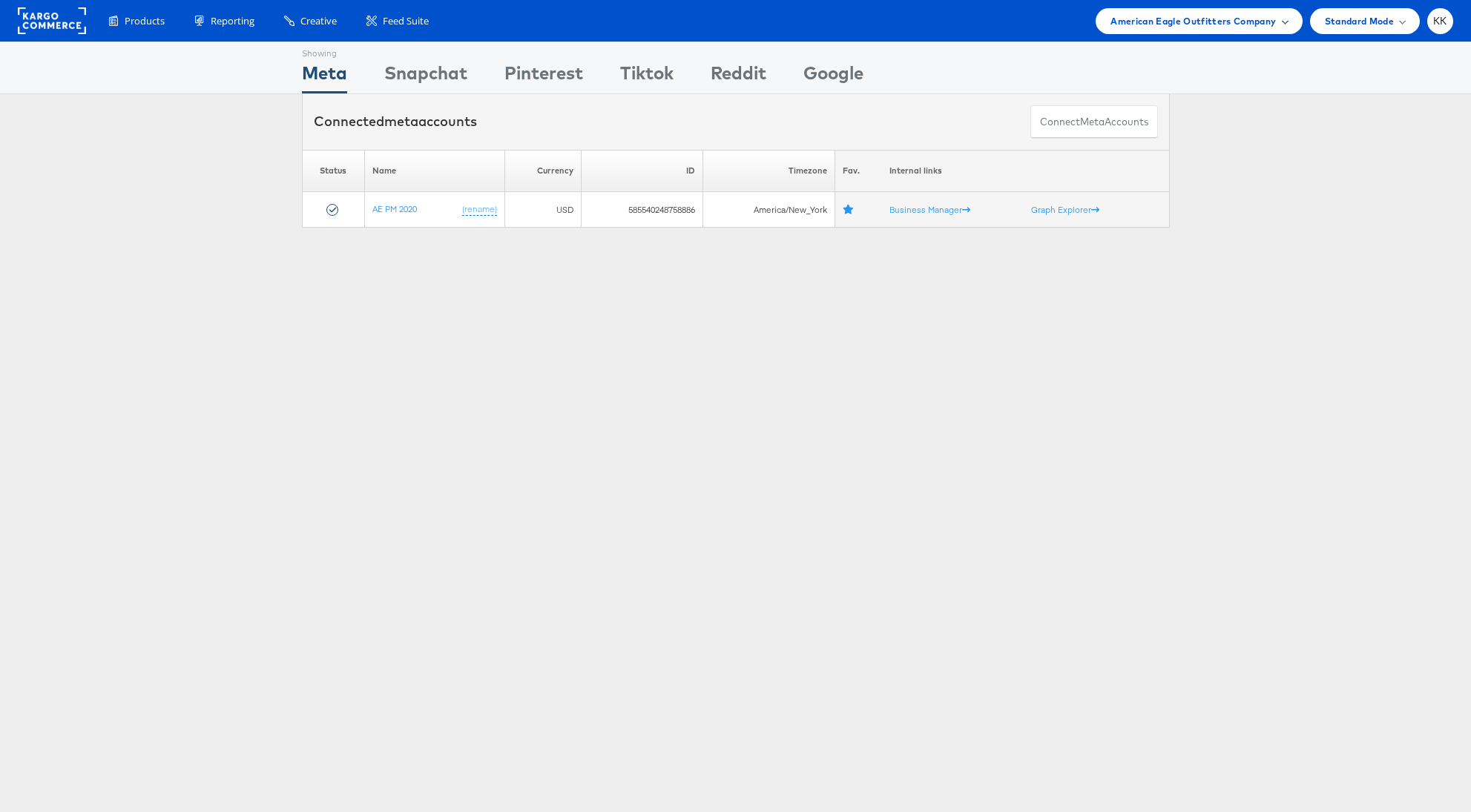
click at [1189, 21] on span "American Eagle Outfitters Company" at bounding box center [1193, 21] width 165 height 15
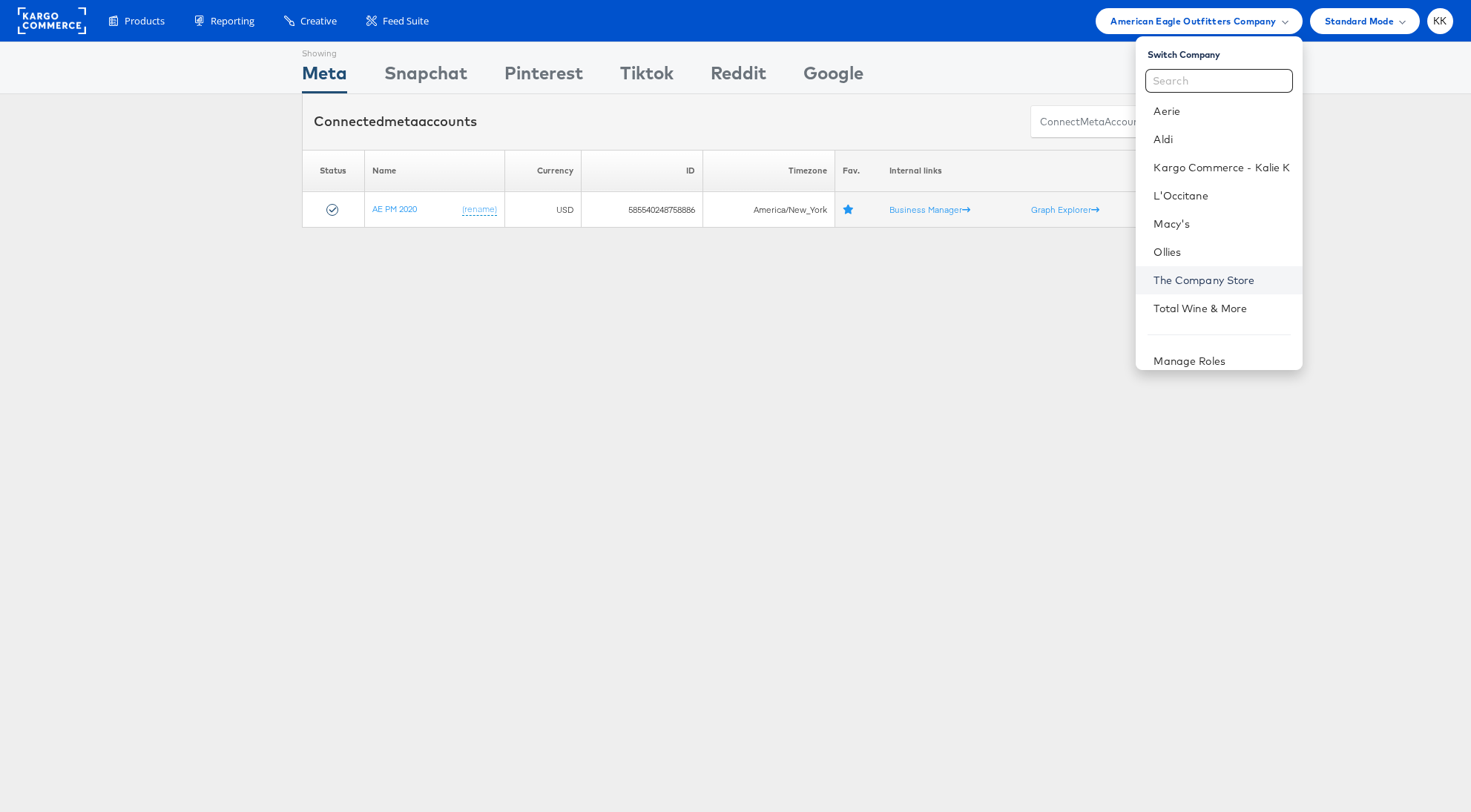
click at [1213, 282] on link "The Company Store" at bounding box center [1222, 280] width 137 height 15
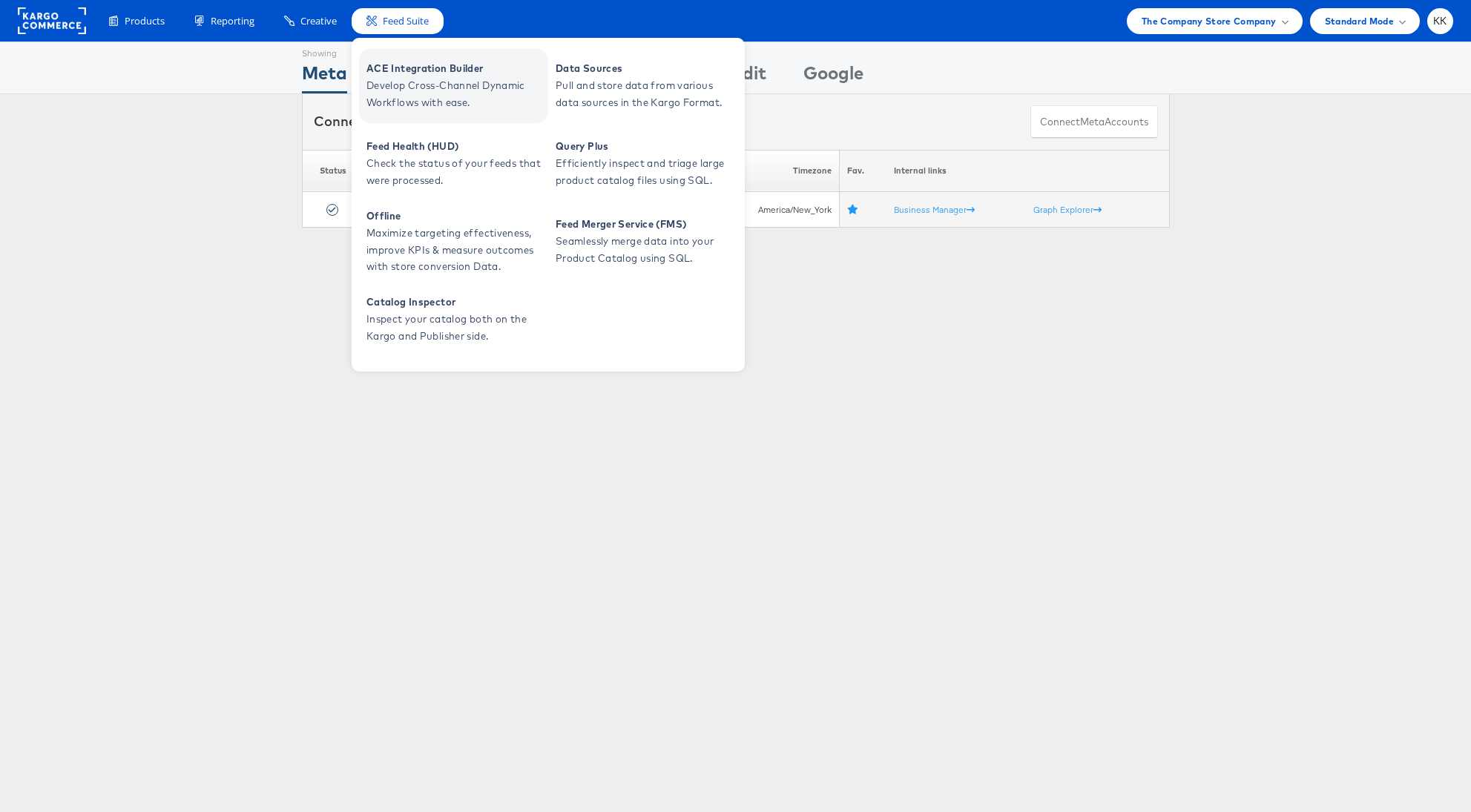
click at [422, 54] on link "ACE Integration Builder Develop Cross-Channel Dynamic Workflows with ease." at bounding box center [454, 86] width 189 height 74
click at [430, 68] on span "ACE Integration Builder" at bounding box center [455, 68] width 178 height 17
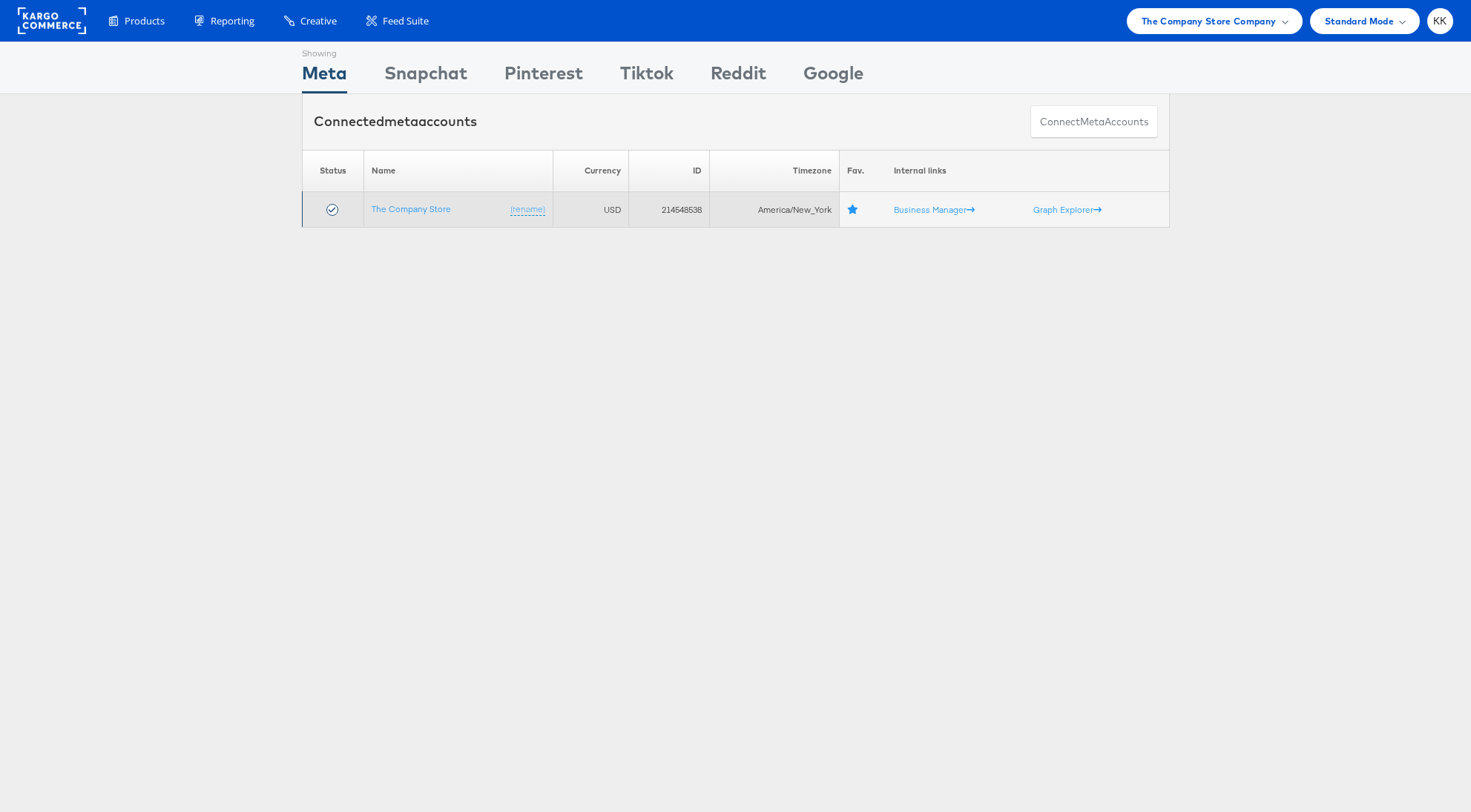
click at [424, 201] on td "The Company Store (rename)" at bounding box center [458, 210] width 189 height 36
click at [423, 216] on td "The Company Store (rename)" at bounding box center [458, 210] width 189 height 36
click at [423, 215] on td "The Company Store (rename)" at bounding box center [458, 210] width 189 height 36
click at [417, 210] on link "The Company Store" at bounding box center [411, 209] width 80 height 11
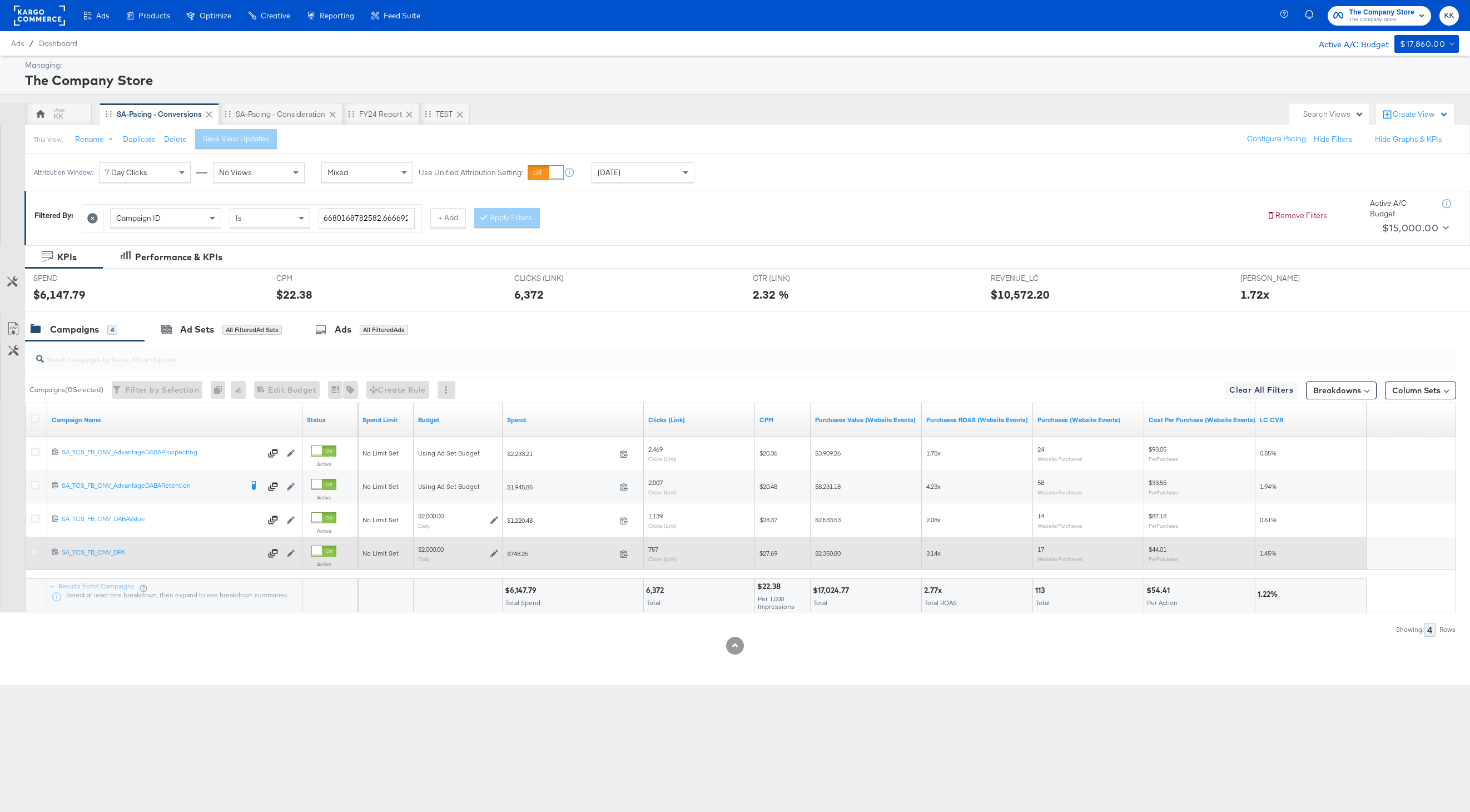
click at [34, 550] on icon at bounding box center [35, 552] width 8 height 8
click at [0, 0] on input "checkbox" at bounding box center [0, 0] width 0 height 0
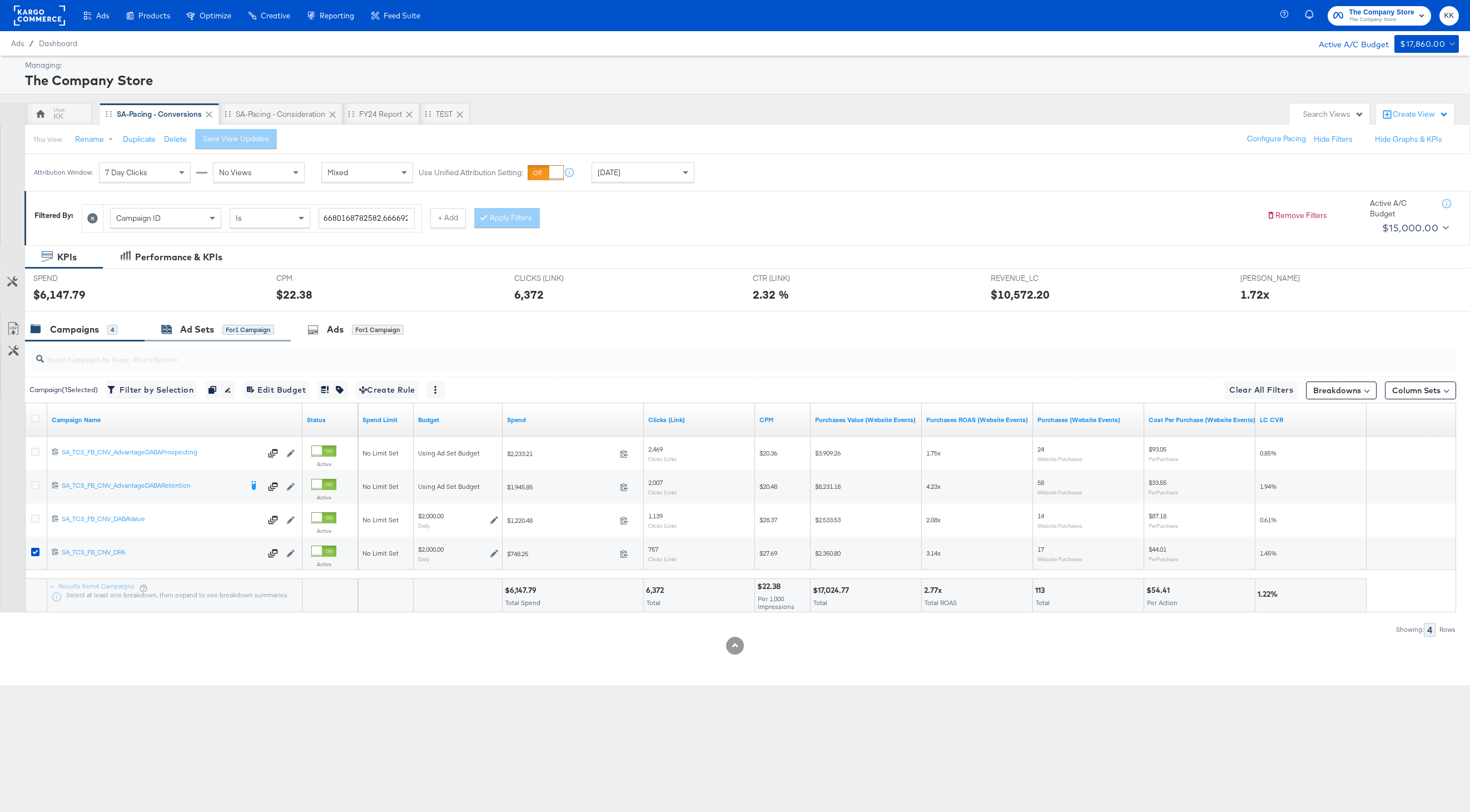
click at [198, 328] on div "Ad Sets" at bounding box center [197, 330] width 34 height 13
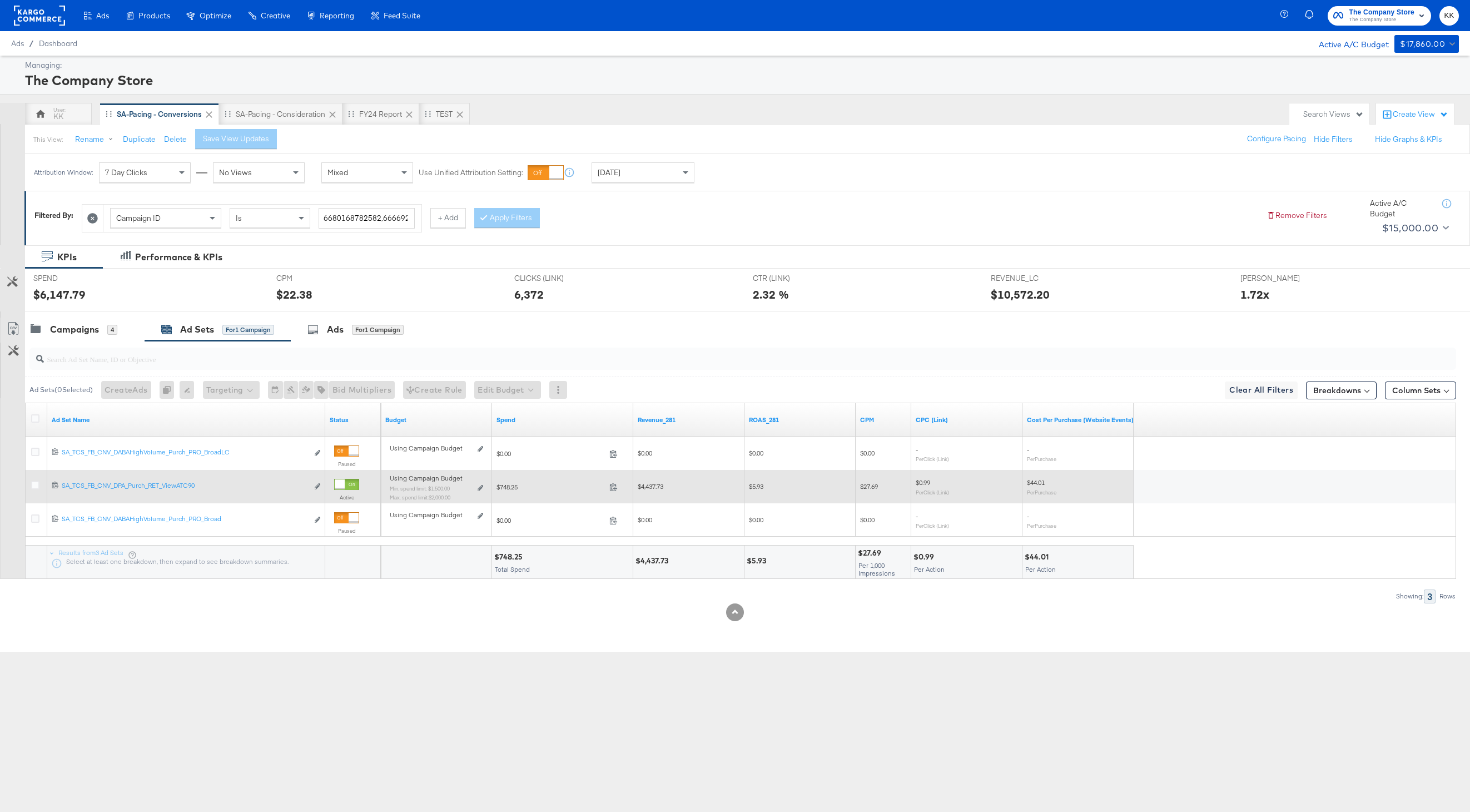
click at [483, 483] on div "Using Campaign Budget Min. spend limit: $1,500.00 Max. spend limit : $2,000.00 …" at bounding box center [437, 491] width 103 height 35
click at [482, 486] on icon at bounding box center [480, 488] width 6 height 6
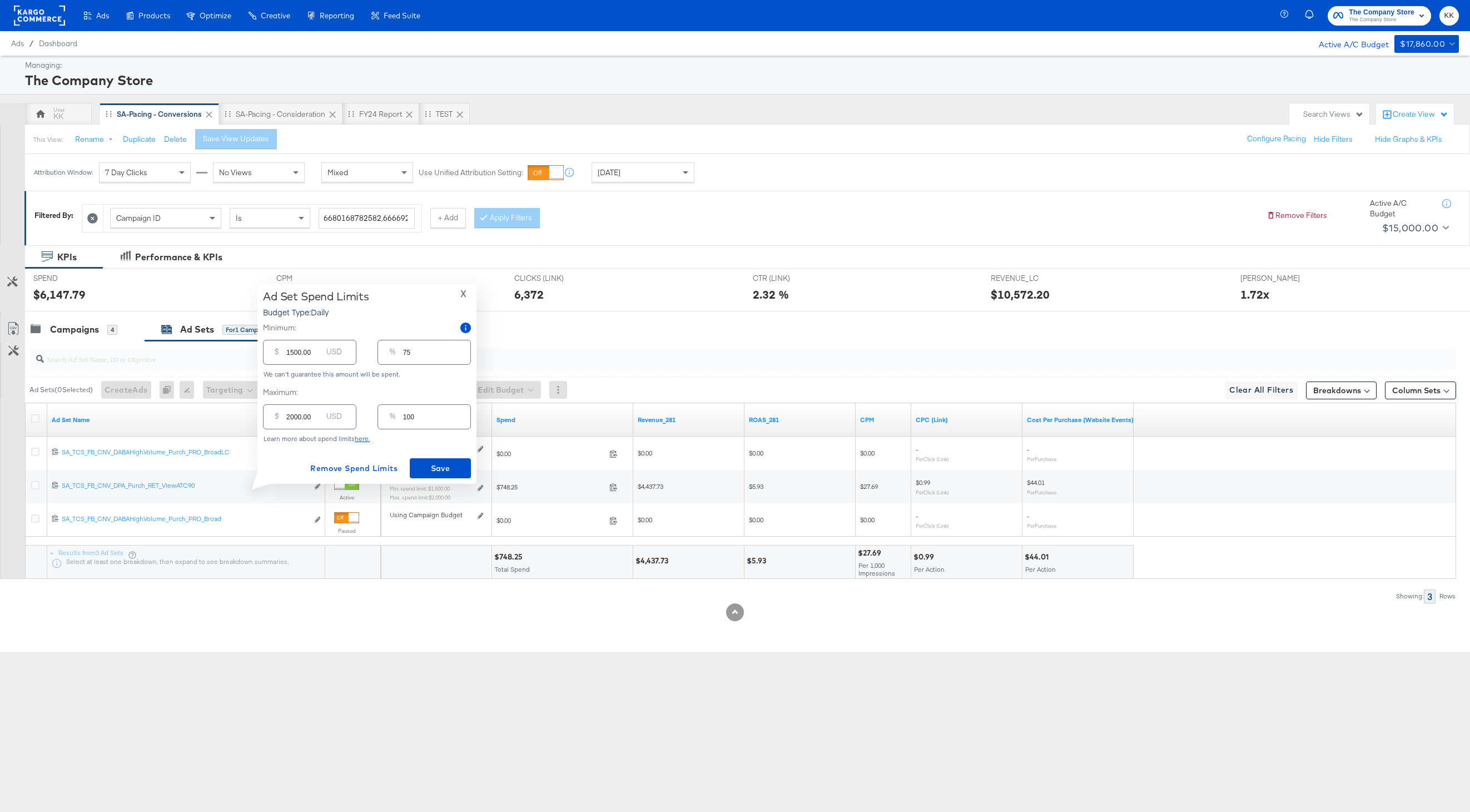
click at [695, 241] on div "Filtered By: Campaign ID Is 6680168782582,6666920108582,6664458643782,663892355…" at bounding box center [747, 217] width 1446 height 54
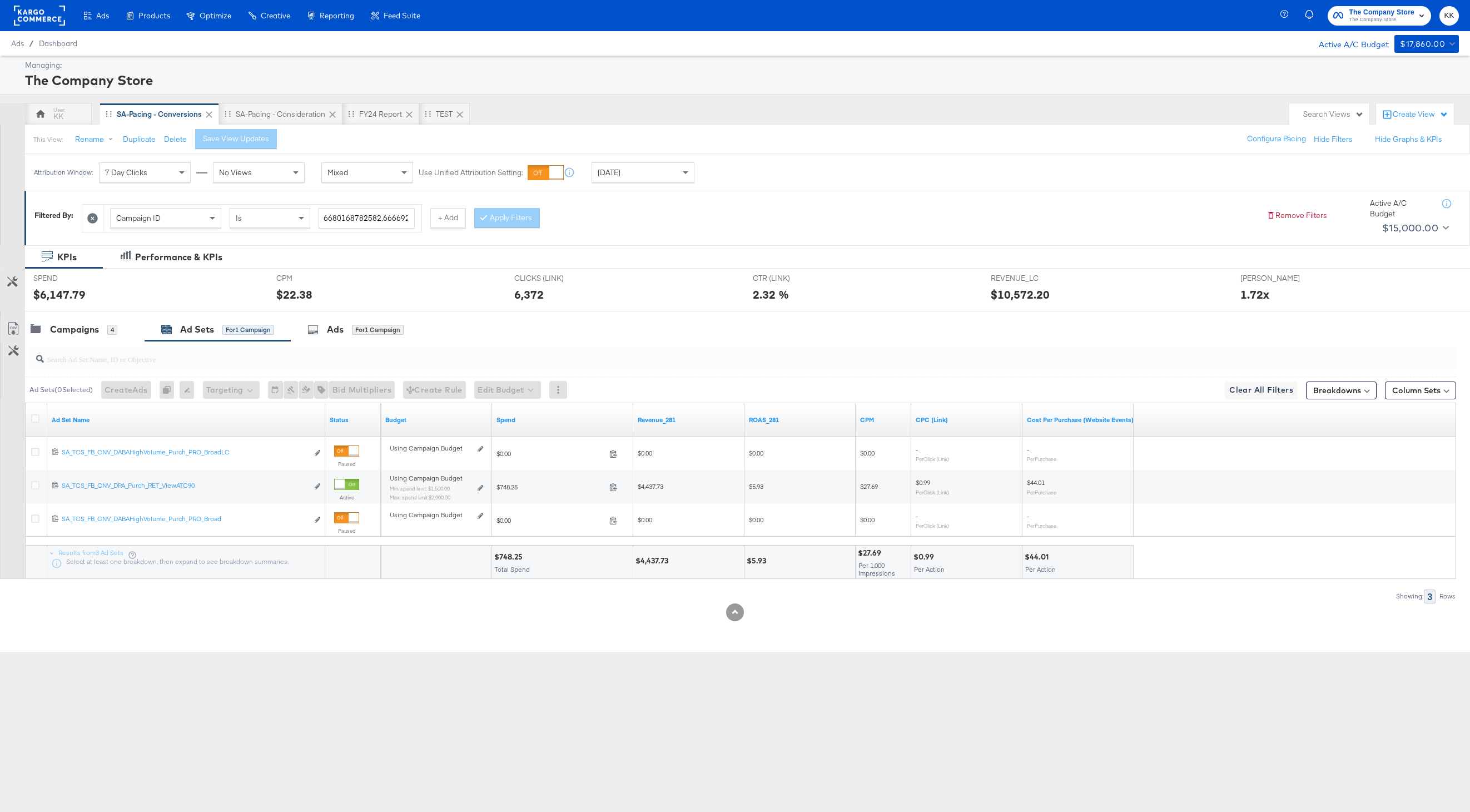
click at [77, 309] on div "SPEND SPEND $6,147.79" at bounding box center [146, 290] width 243 height 42
click at [78, 326] on div "Campaigns" at bounding box center [74, 330] width 49 height 13
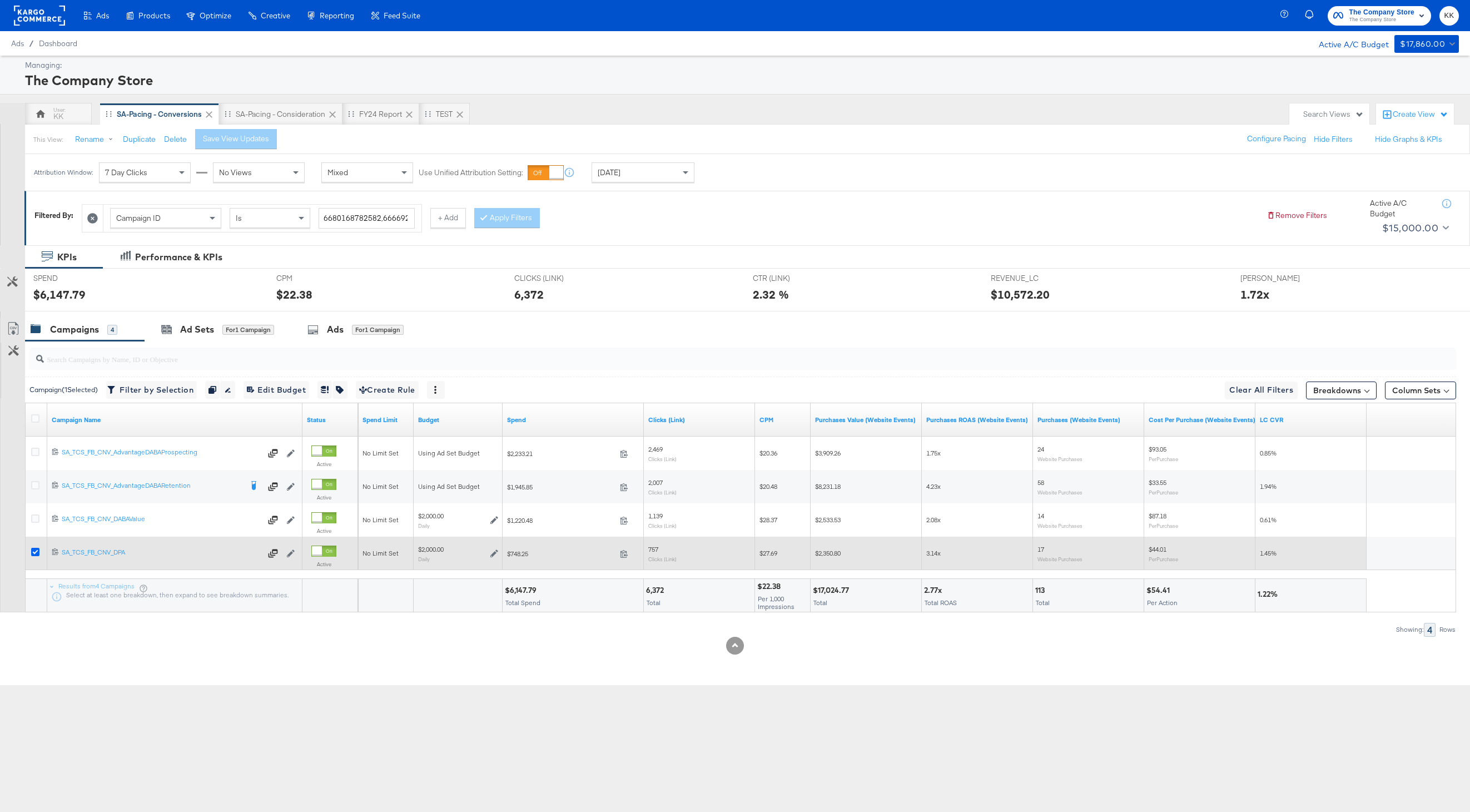
click at [38, 553] on icon at bounding box center [35, 552] width 8 height 8
click at [0, 0] on input "checkbox" at bounding box center [0, 0] width 0 height 0
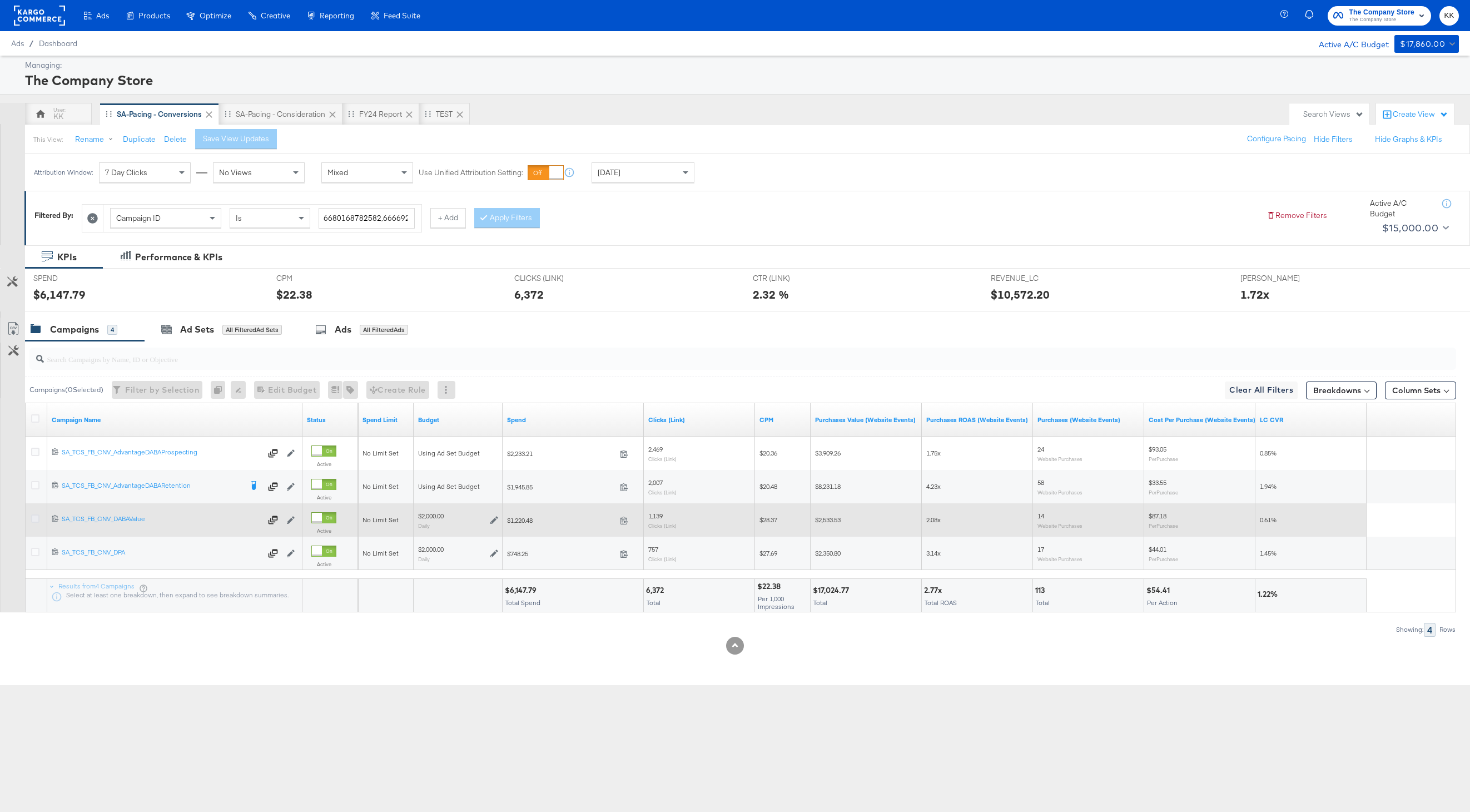
click at [37, 520] on icon at bounding box center [35, 518] width 8 height 8
click at [0, 0] on input "checkbox" at bounding box center [0, 0] width 0 height 0
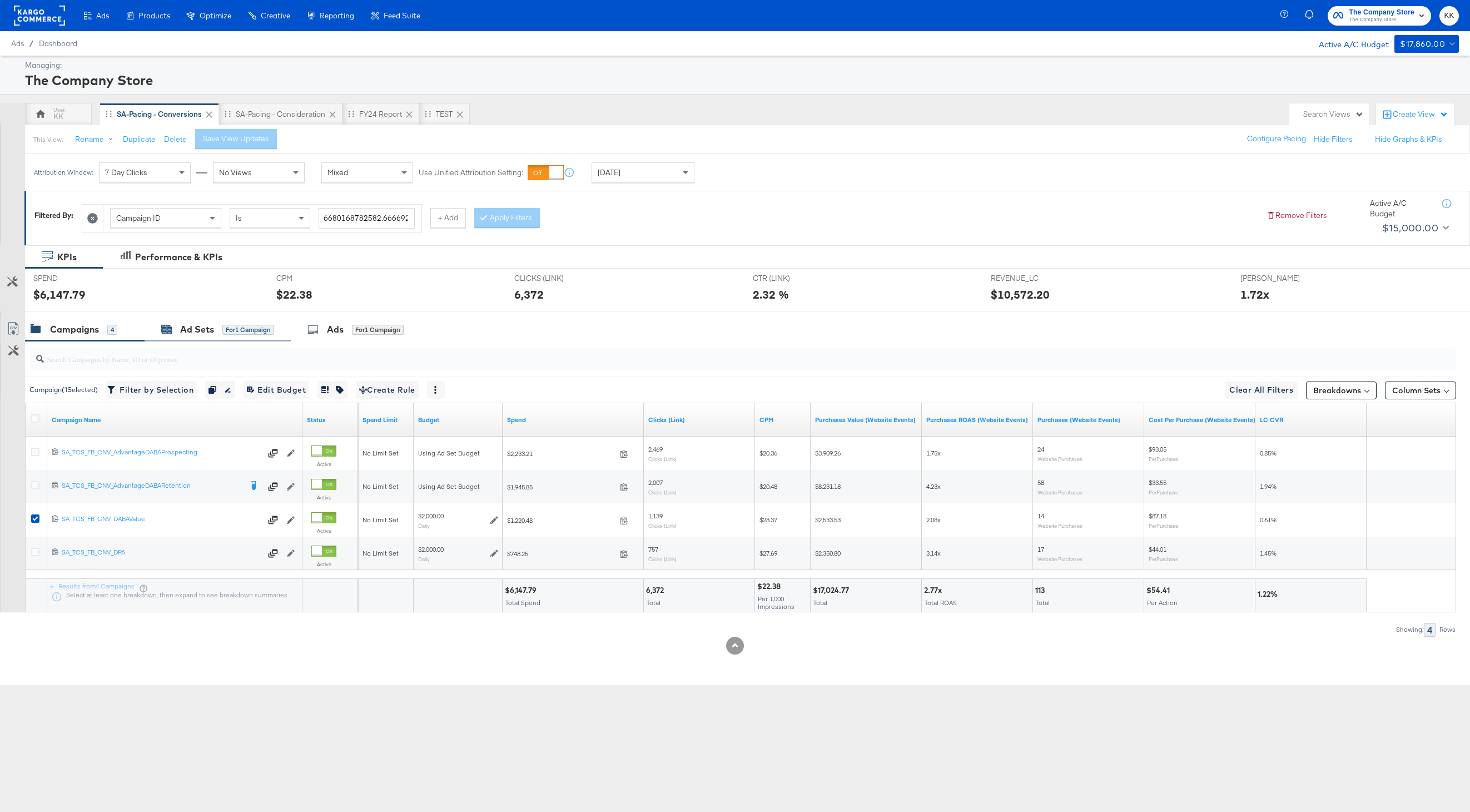
click at [202, 330] on div "Ad Sets" at bounding box center [197, 330] width 34 height 13
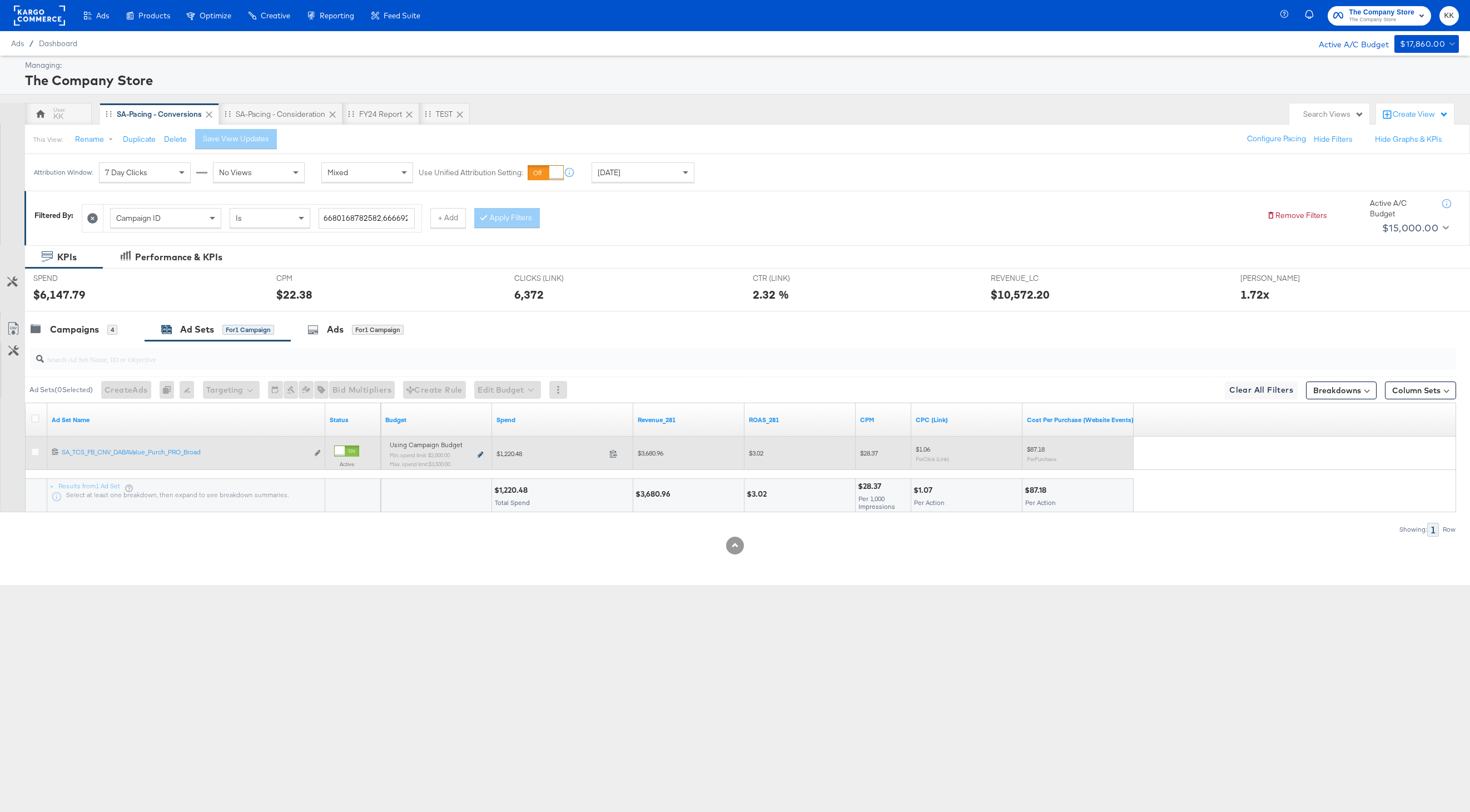
click at [480, 453] on icon at bounding box center [480, 455] width 6 height 6
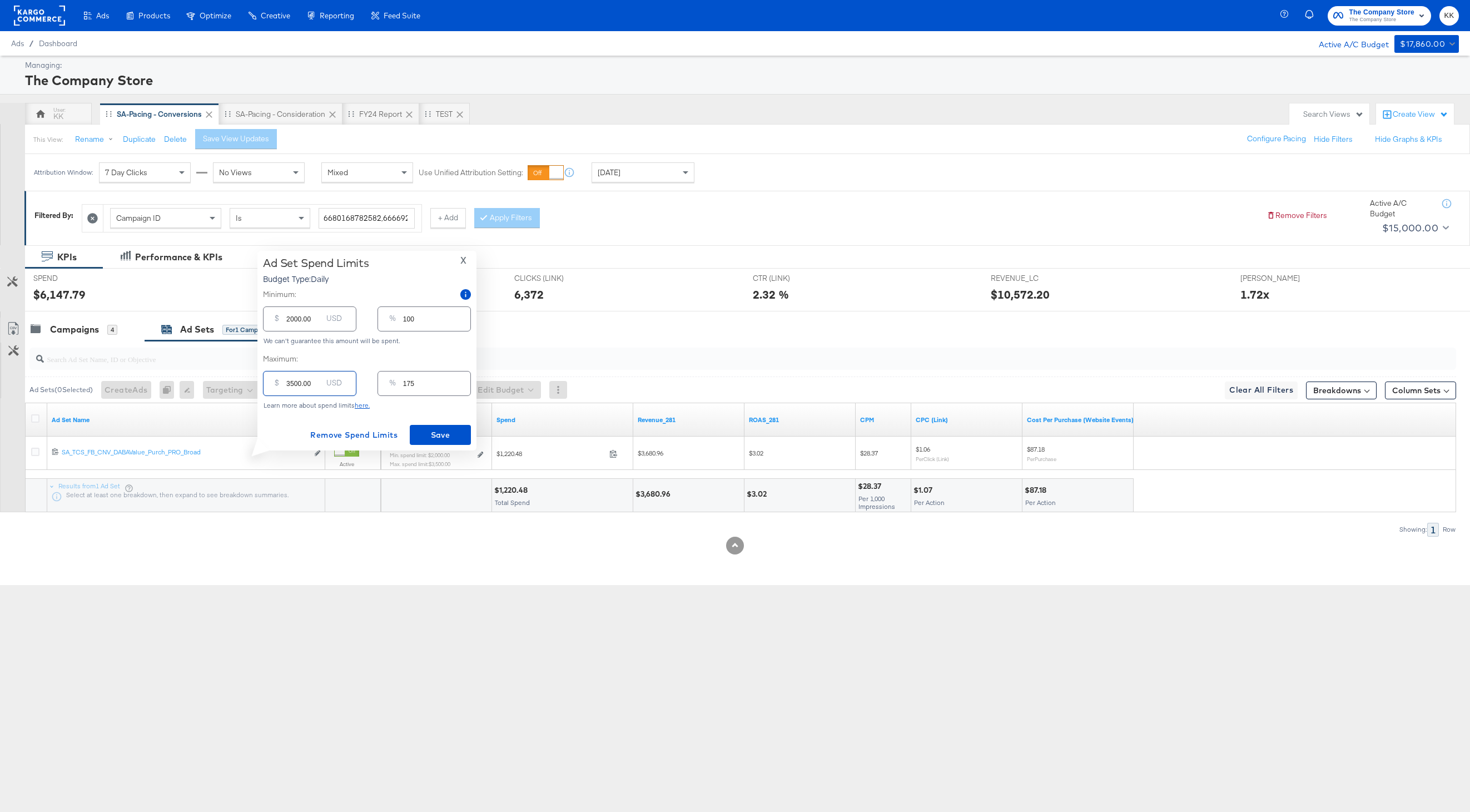
drag, startPoint x: 293, startPoint y: 385, endPoint x: 275, endPoint y: 384, distance: 18.0
click at [275, 384] on div "$ 3500.00 USD" at bounding box center [310, 383] width 94 height 25
type input "200.00"
type input "10"
type input "2000.00"
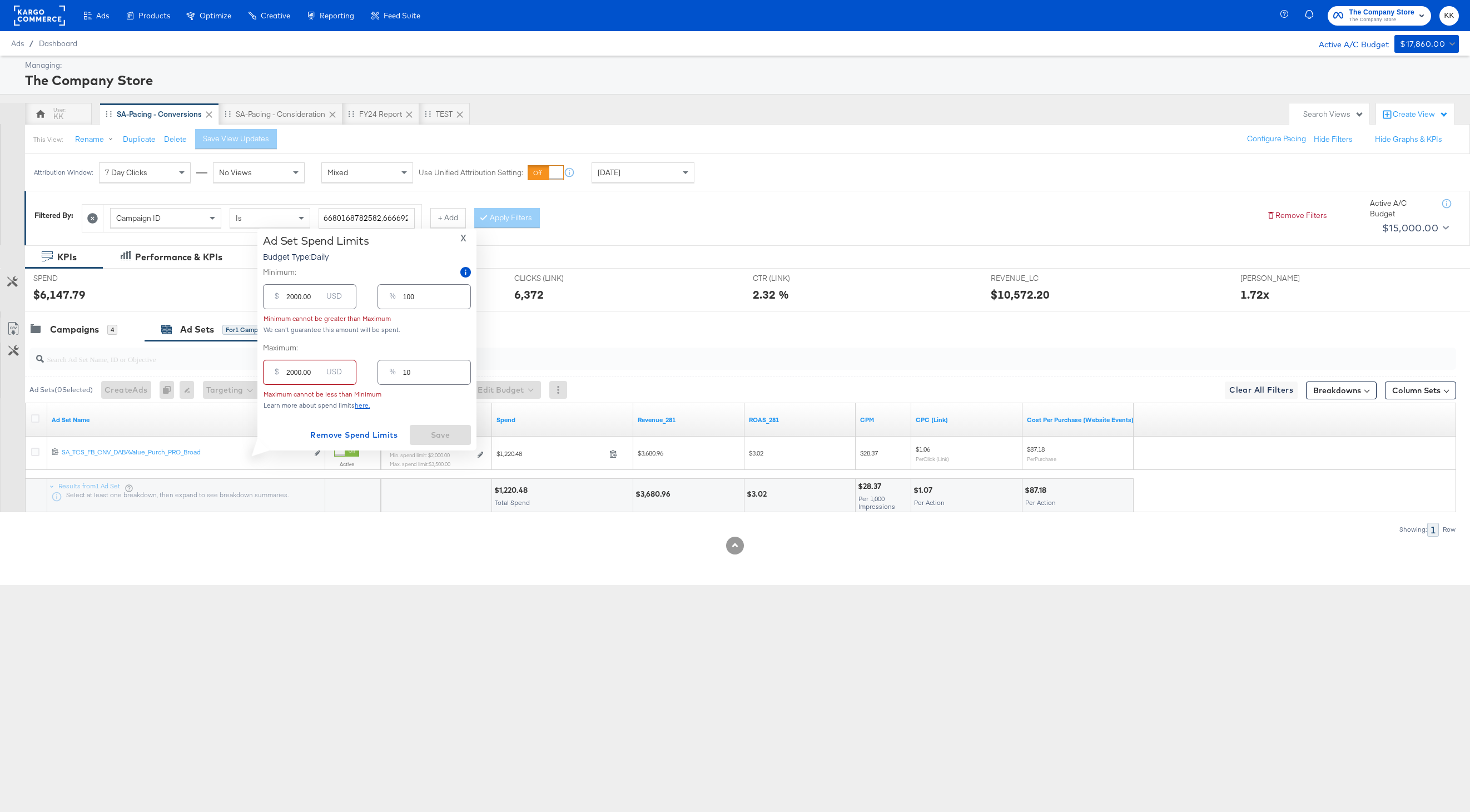
type input "100"
type input "2000.00"
click at [286, 317] on input "2000.00" at bounding box center [303, 314] width 35 height 24
drag, startPoint x: 292, startPoint y: 318, endPoint x: 265, endPoint y: 318, distance: 27.0
click at [265, 318] on div "$ 2000.00 USD" at bounding box center [310, 319] width 94 height 25
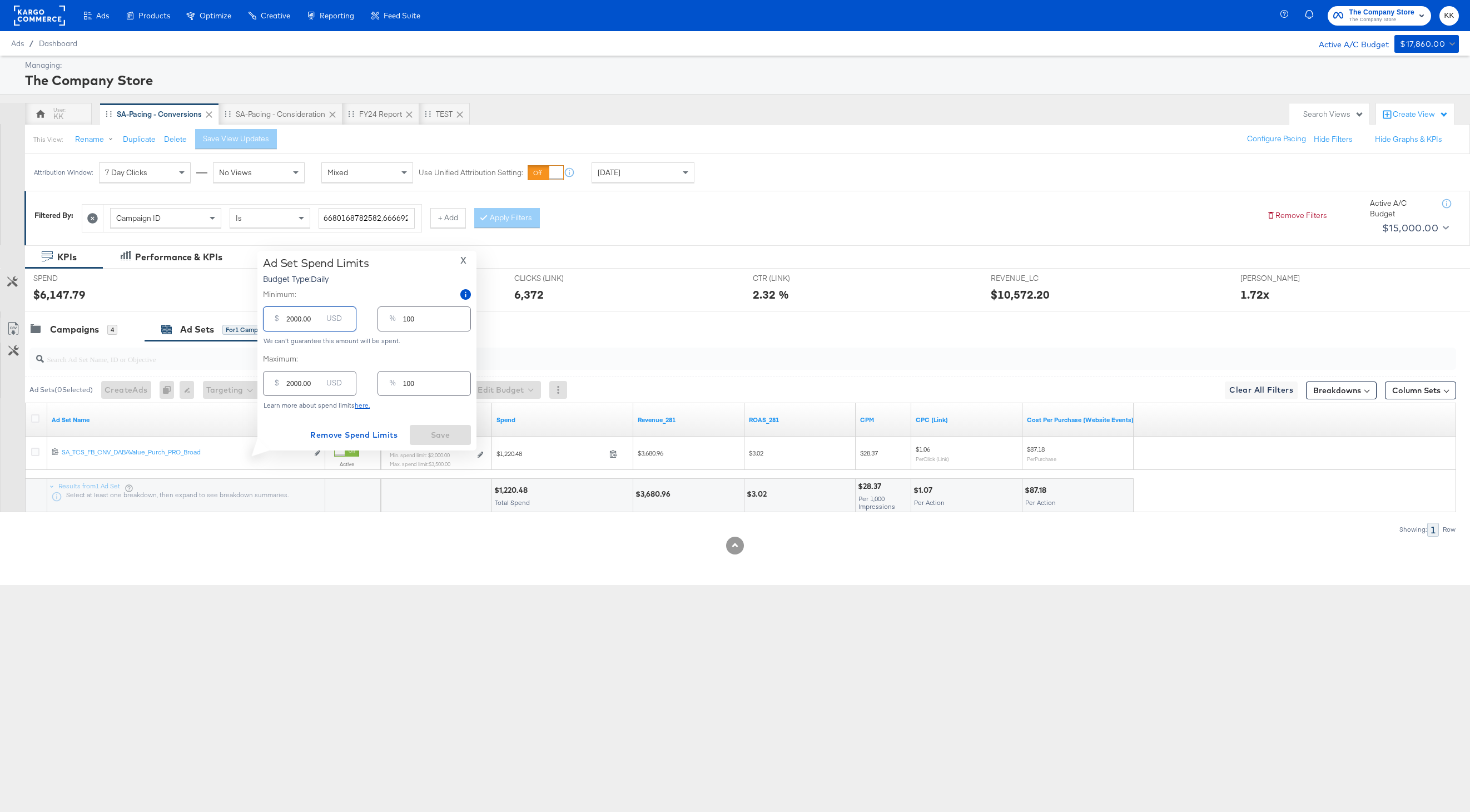
type input "100.00"
type input "5"
type input "1200.00"
type input "60"
type input "1200.00"
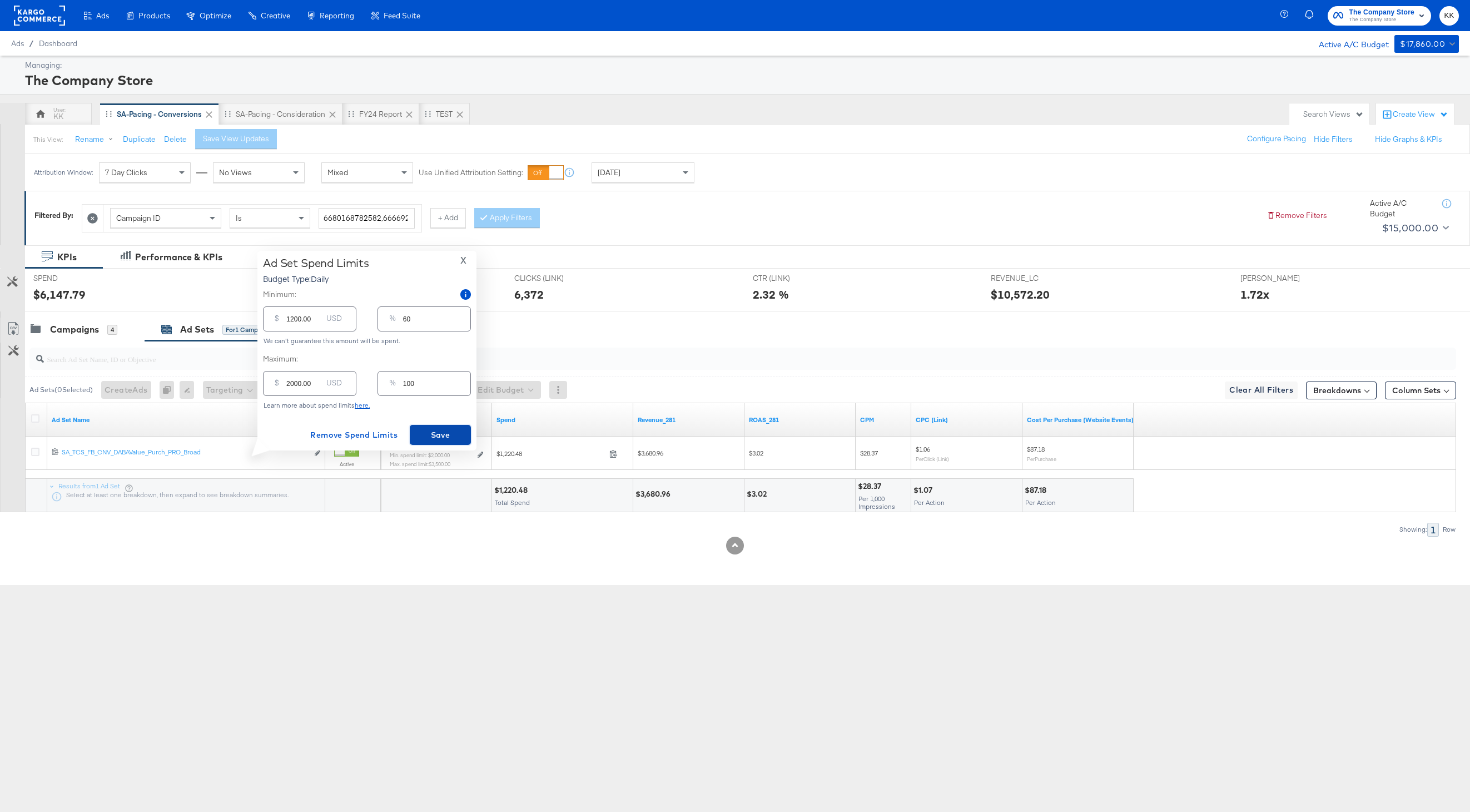
click at [428, 429] on span "Save" at bounding box center [440, 436] width 52 height 14
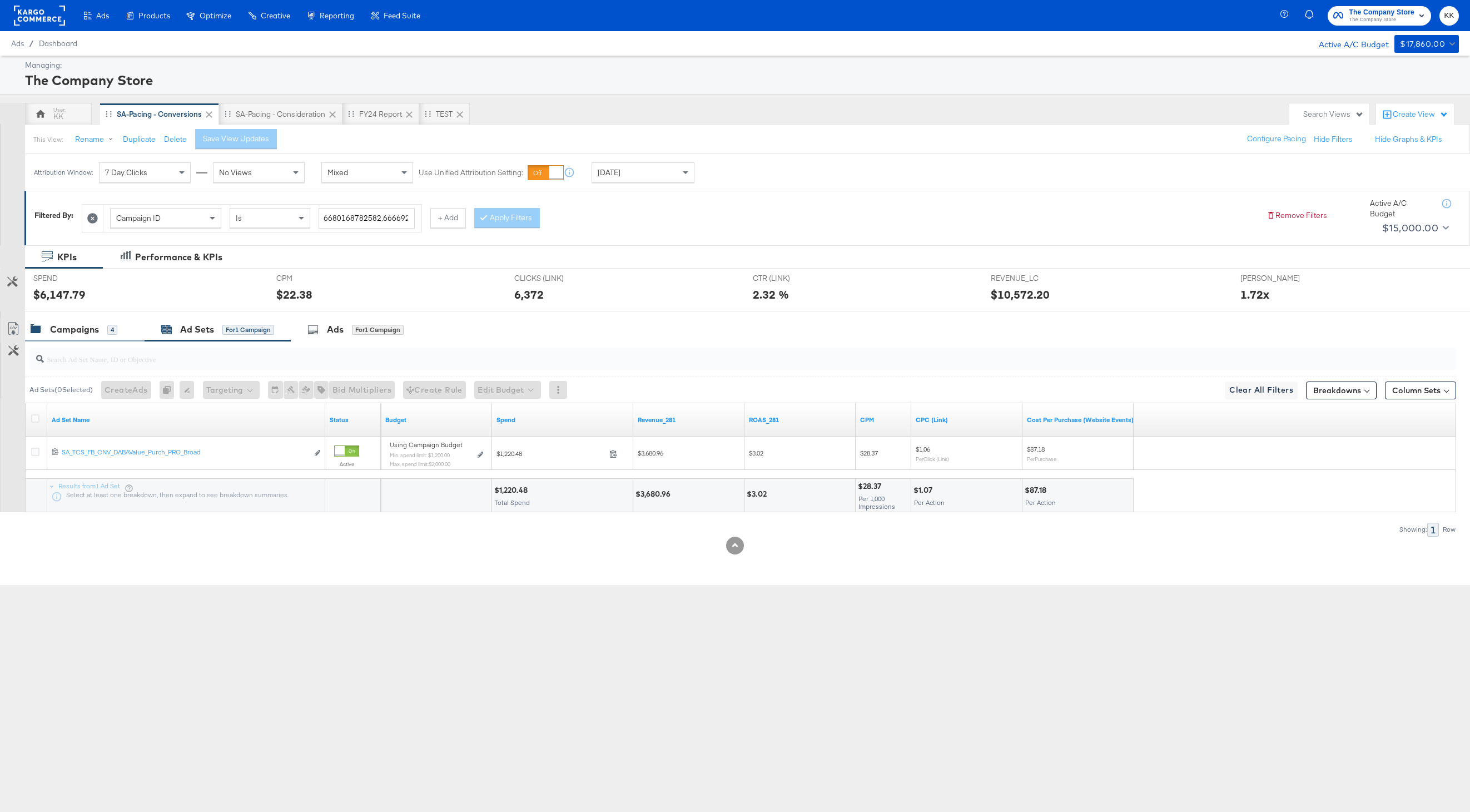
click at [96, 332] on div "Campaigns" at bounding box center [74, 330] width 49 height 13
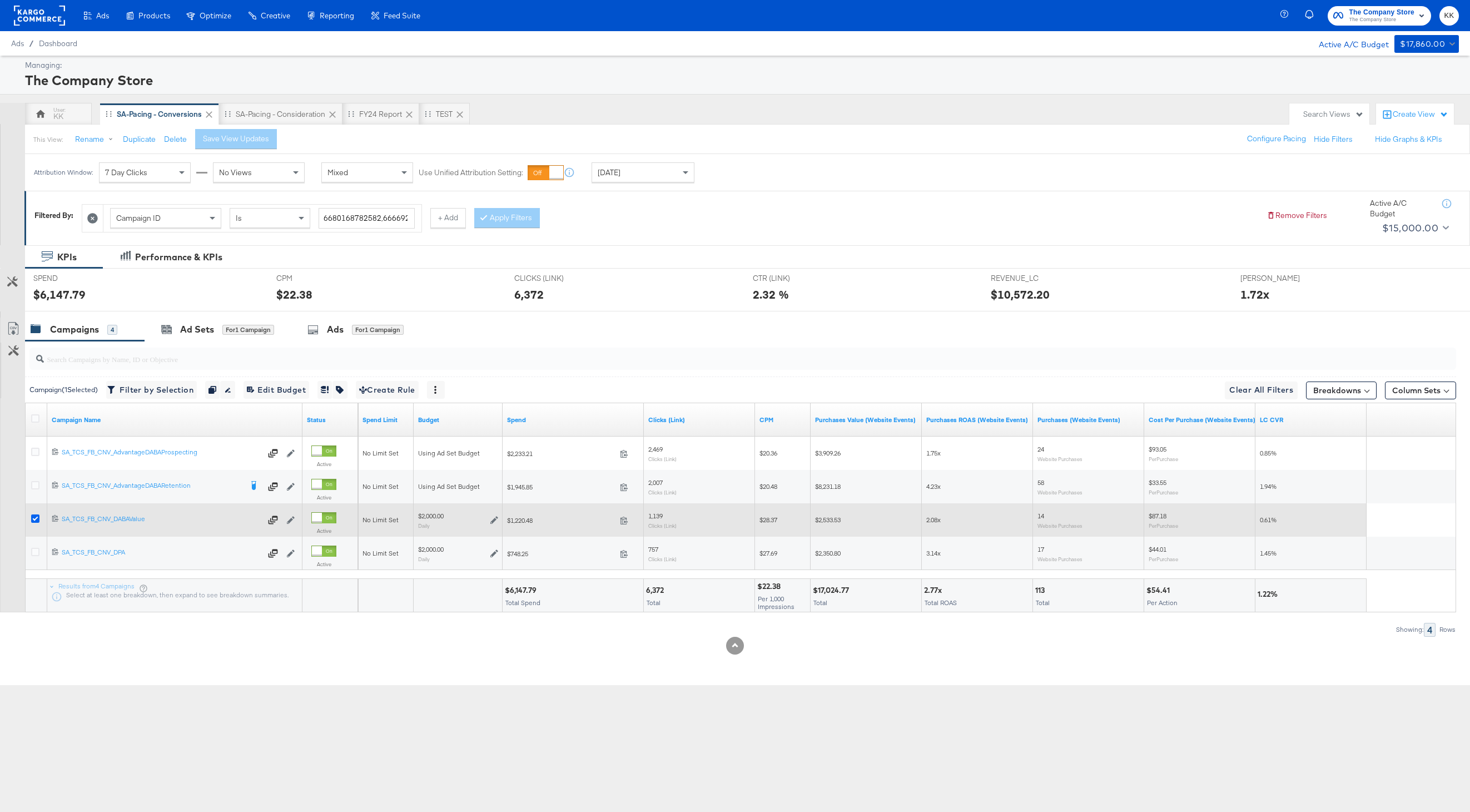
click at [37, 518] on icon at bounding box center [35, 518] width 8 height 8
click at [0, 0] on input "checkbox" at bounding box center [0, 0] width 0 height 0
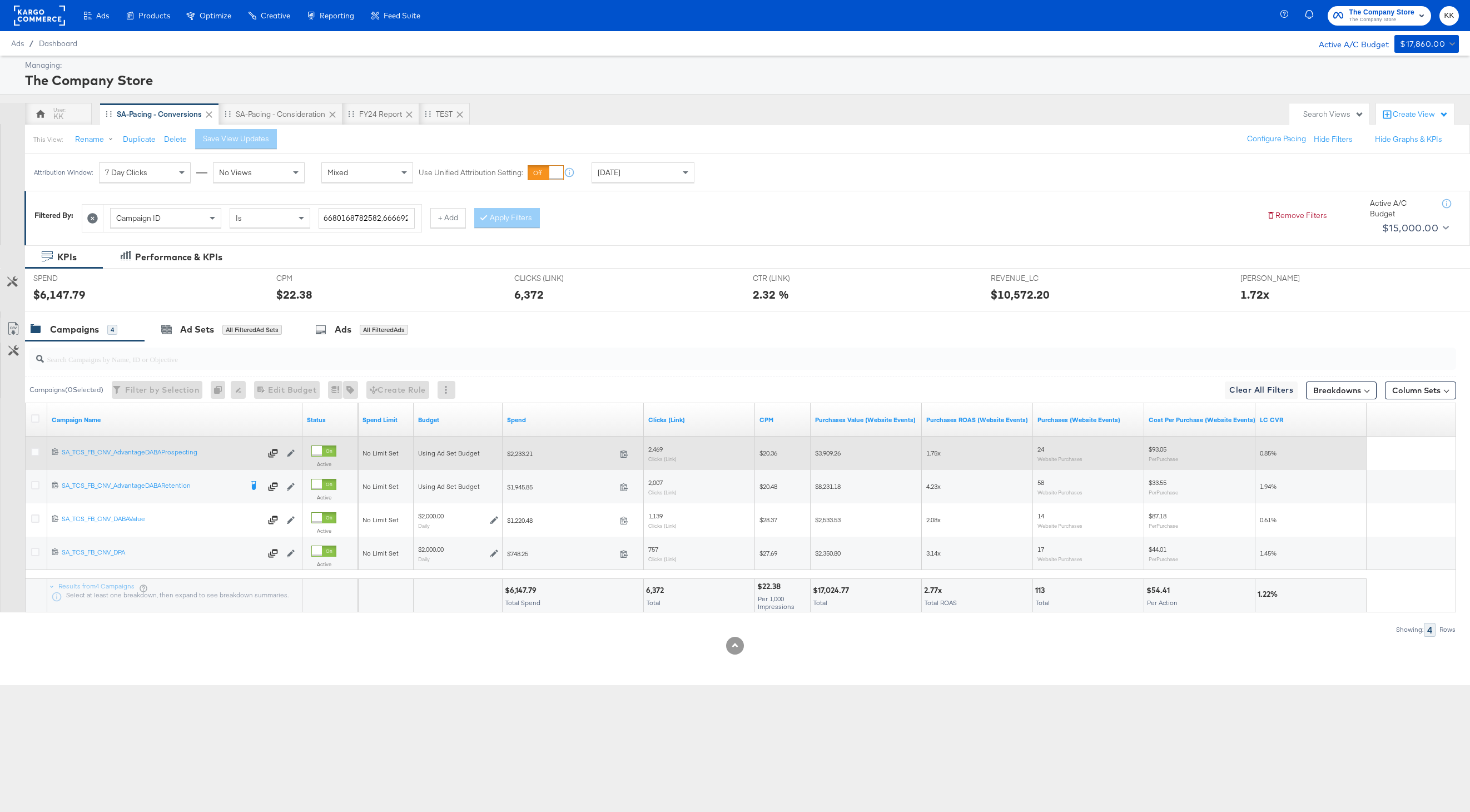
click at [30, 446] on div at bounding box center [37, 453] width 21 height 20
click at [39, 453] on icon at bounding box center [35, 452] width 8 height 8
click at [0, 0] on input "checkbox" at bounding box center [0, 0] width 0 height 0
click at [36, 448] on icon at bounding box center [35, 452] width 8 height 8
click at [0, 0] on input "checkbox" at bounding box center [0, 0] width 0 height 0
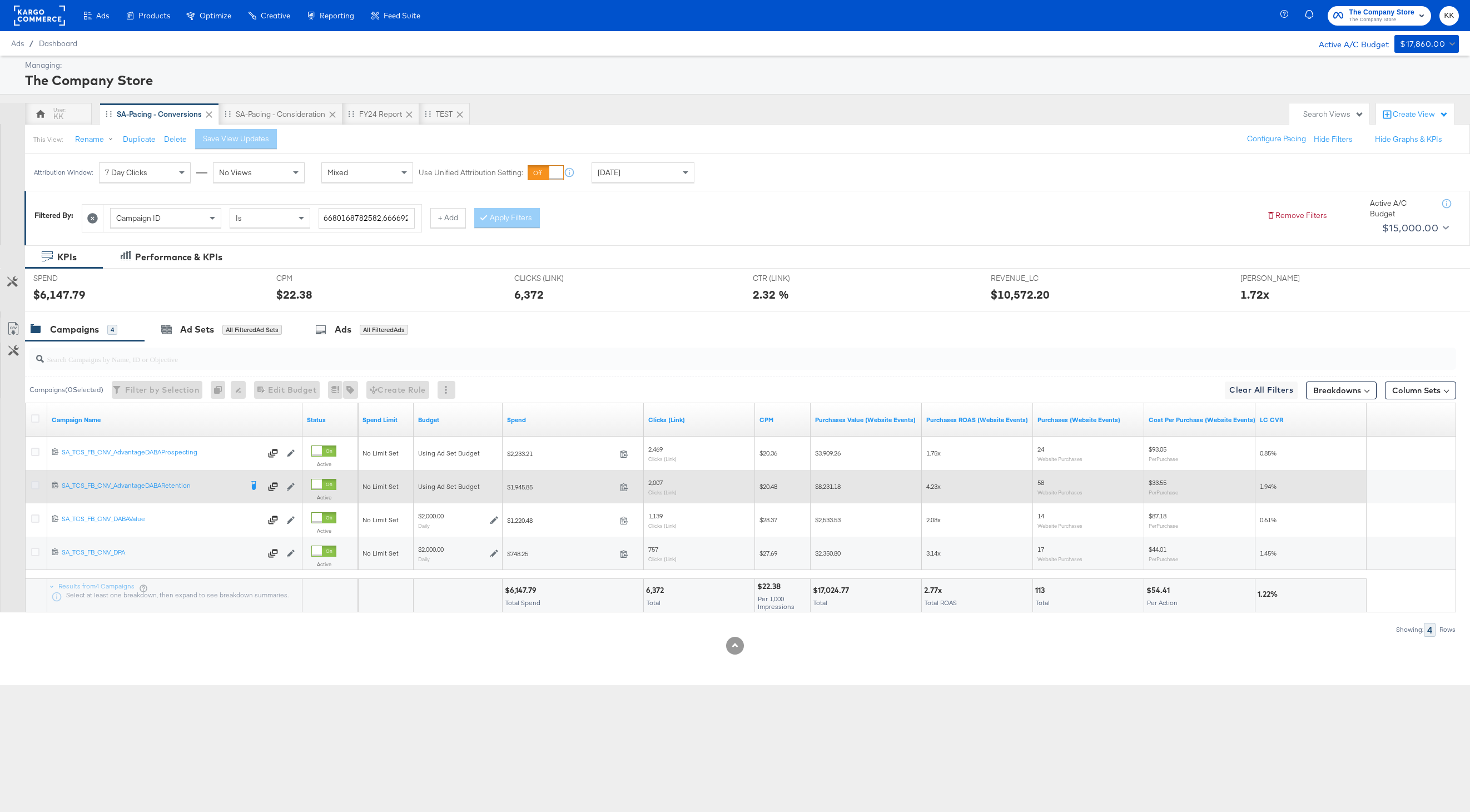
click at [36, 482] on icon at bounding box center [35, 485] width 8 height 8
click at [0, 0] on input "checkbox" at bounding box center [0, 0] width 0 height 0
click at [36, 482] on icon at bounding box center [35, 485] width 8 height 8
click at [0, 0] on input "checkbox" at bounding box center [0, 0] width 0 height 0
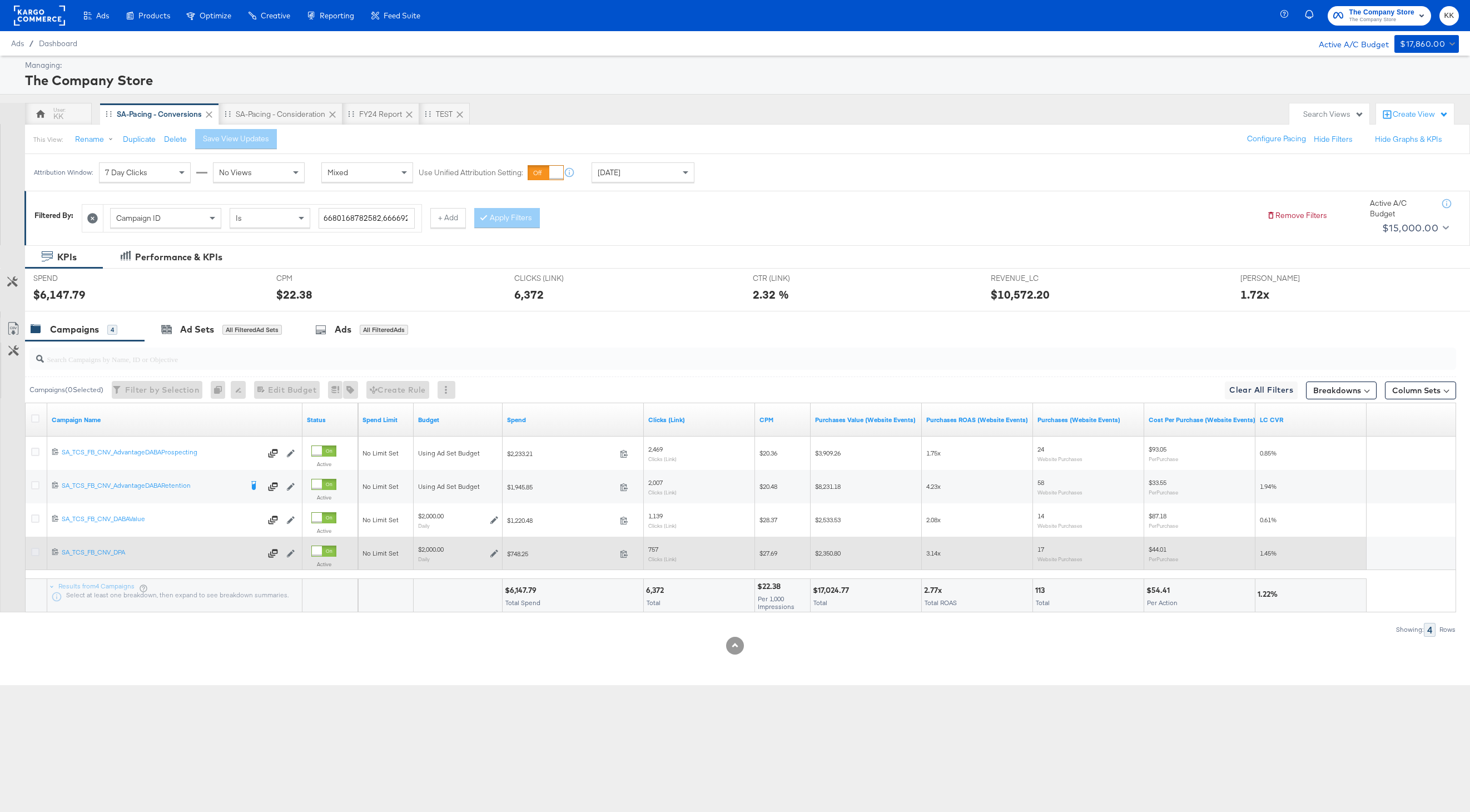
click at [36, 552] on icon at bounding box center [35, 552] width 8 height 8
click at [0, 0] on input "checkbox" at bounding box center [0, 0] width 0 height 0
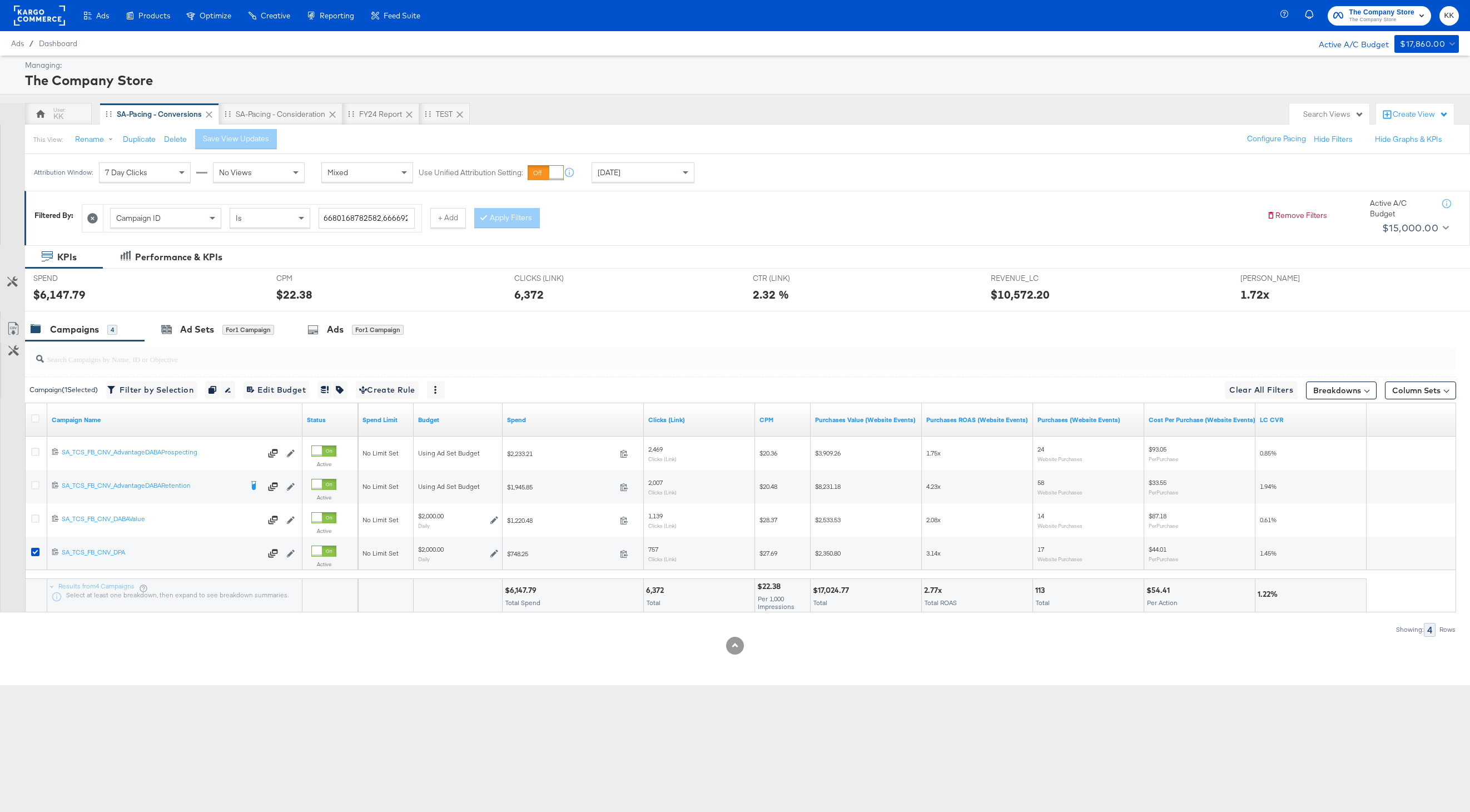
click at [198, 300] on div "$6,147.79" at bounding box center [146, 294] width 226 height 16
click at [198, 319] on div "Ad Sets for 1 Campaign" at bounding box center [217, 329] width 146 height 24
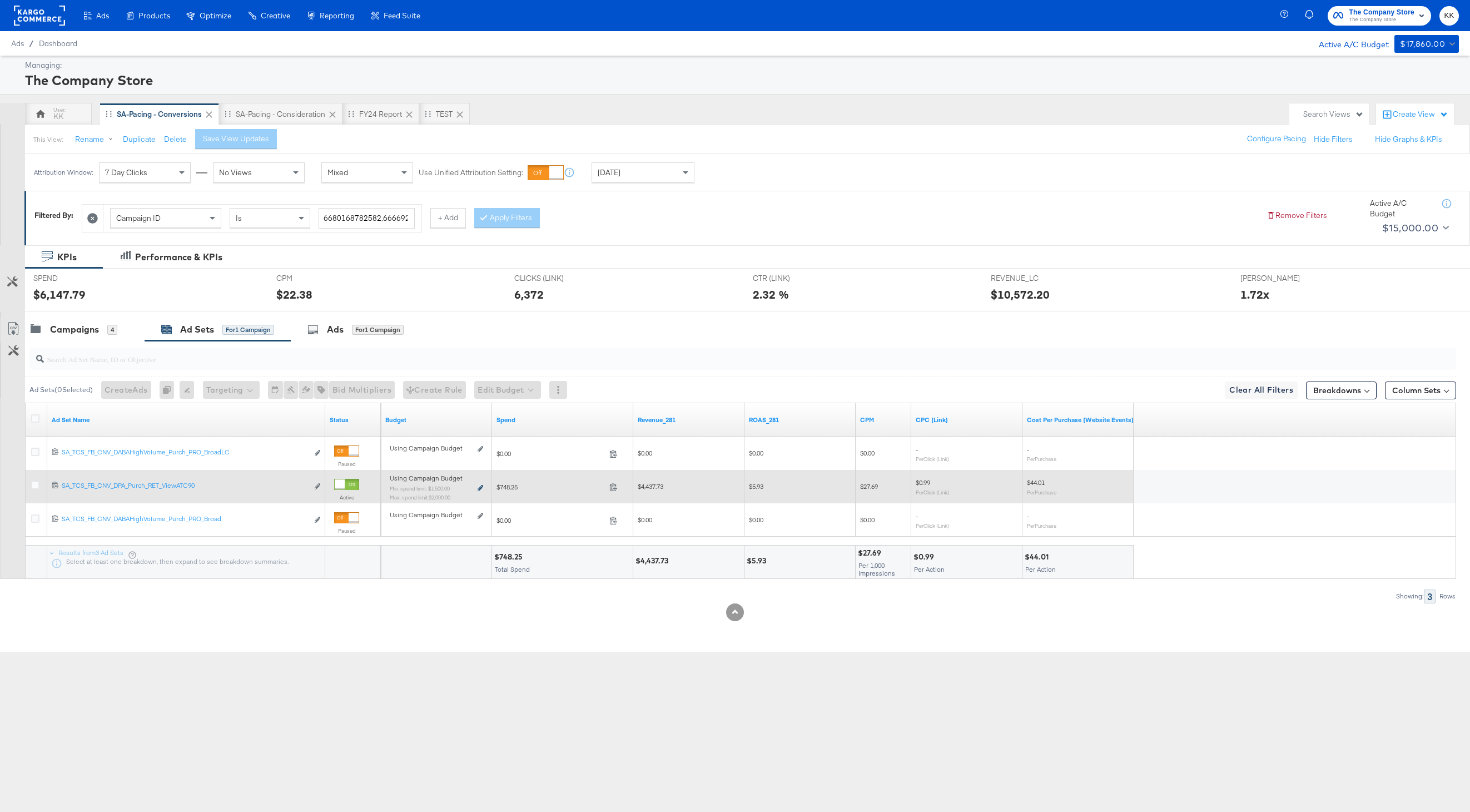
click at [480, 487] on icon at bounding box center [480, 488] width 6 height 6
type input "1500.00"
type input "75"
type input "2000.00"
type input "100"
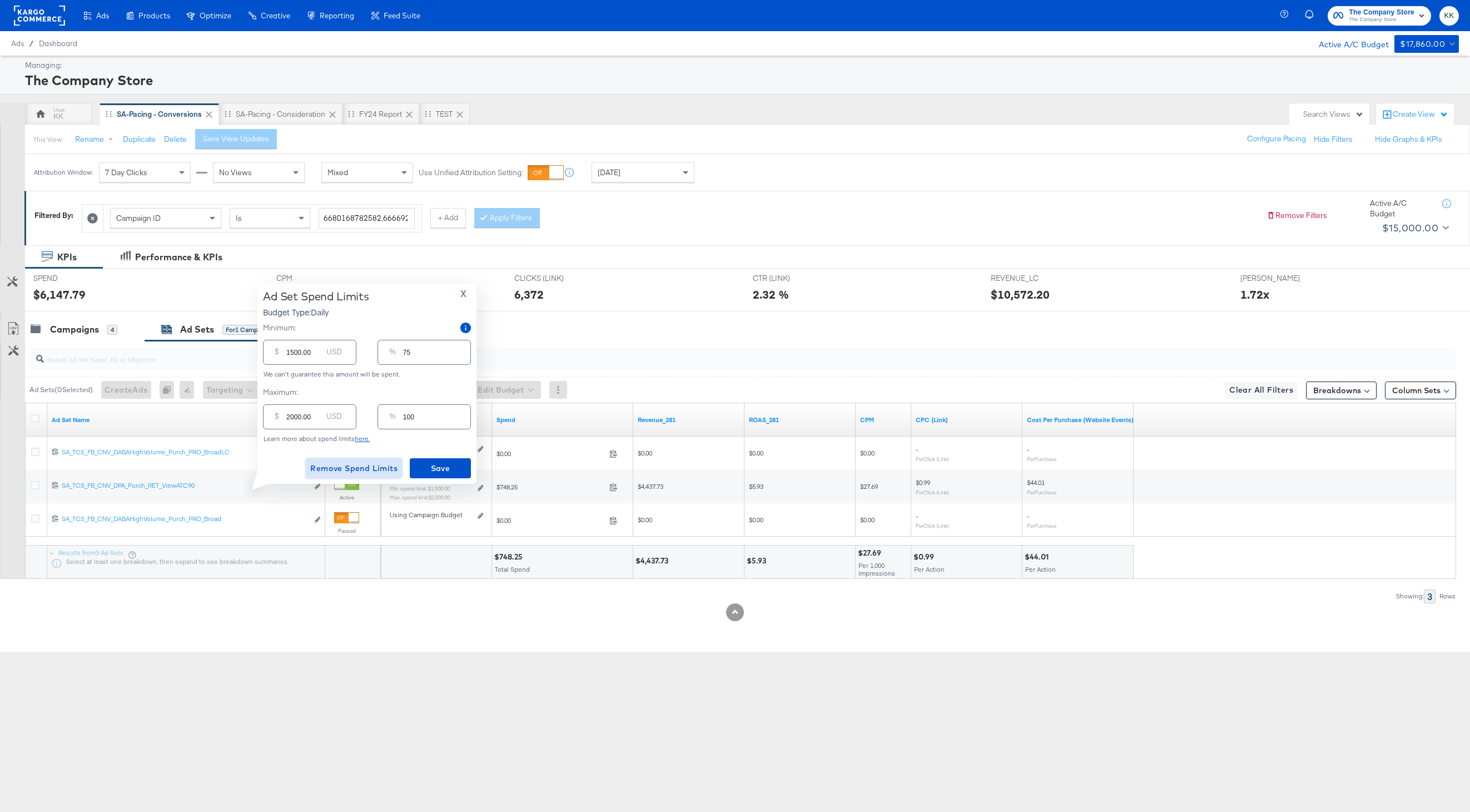
click at [383, 468] on span "Remove Spend Limits" at bounding box center [354, 469] width 87 height 14
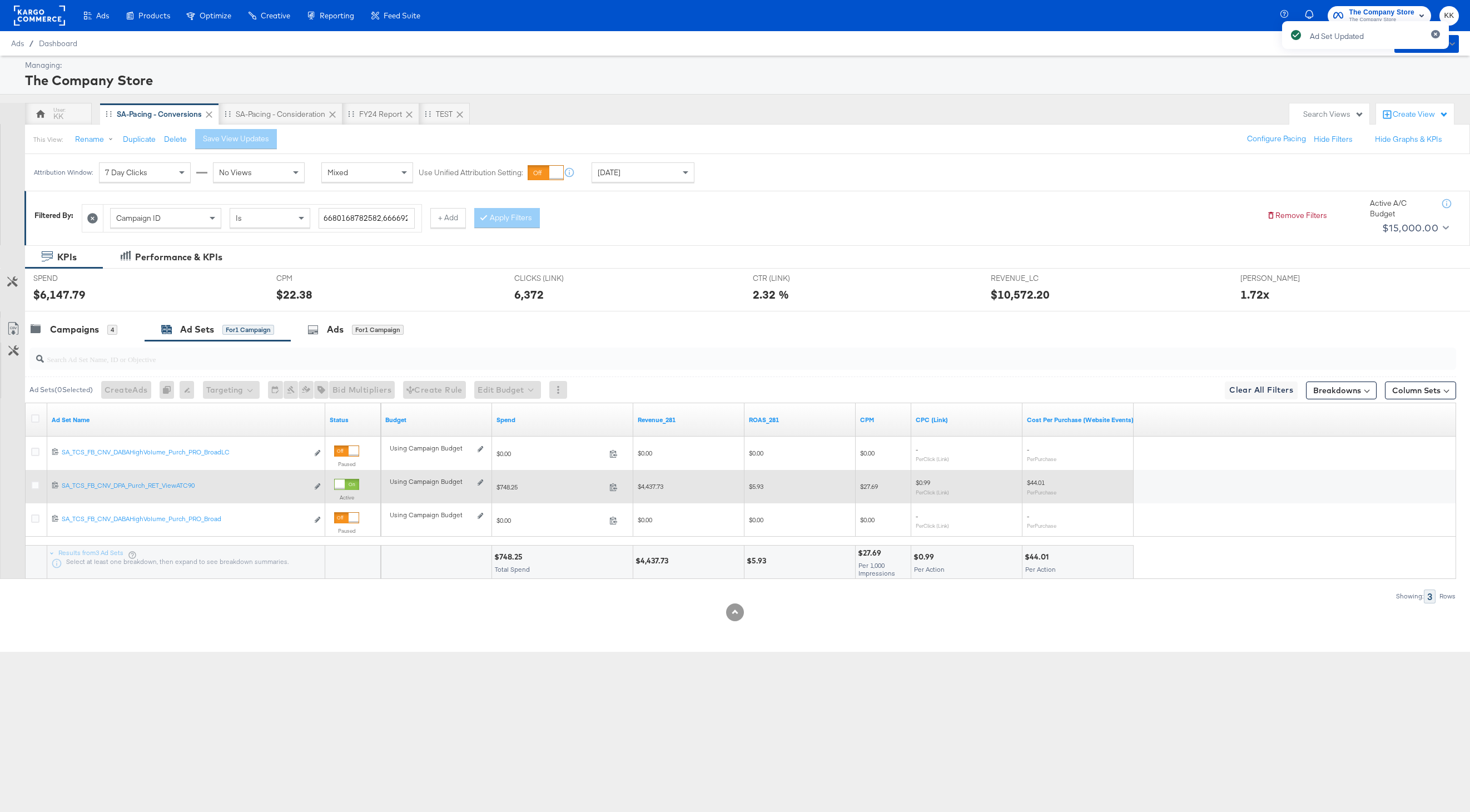
click at [480, 477] on div "Using Campaign Budget Edit spend limits" at bounding box center [436, 487] width 111 height 27
click at [481, 482] on icon at bounding box center [480, 482] width 6 height 6
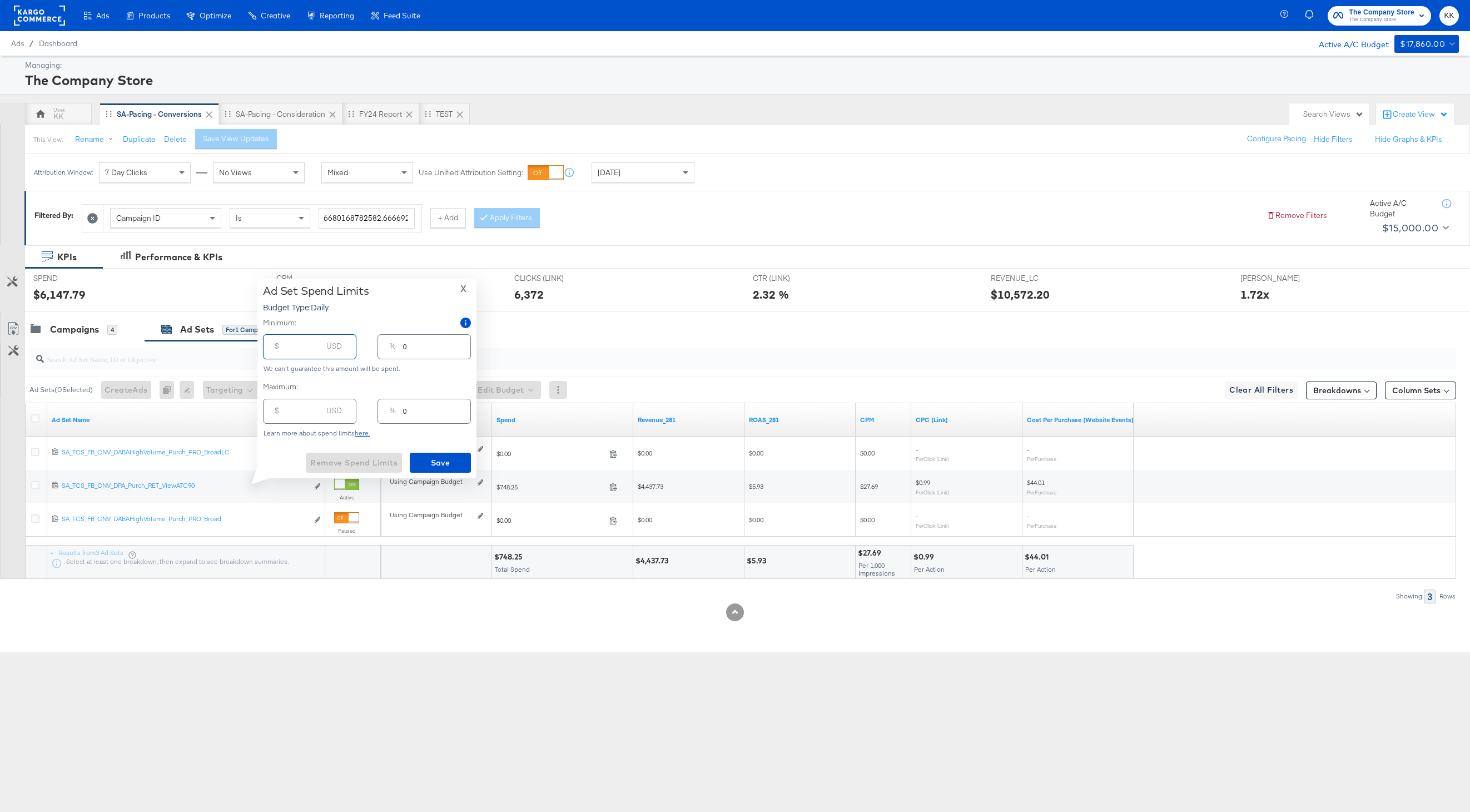
click at [310, 353] on input "number" at bounding box center [303, 342] width 35 height 24
type input "1"
type input "16"
type input "1"
type input "160"
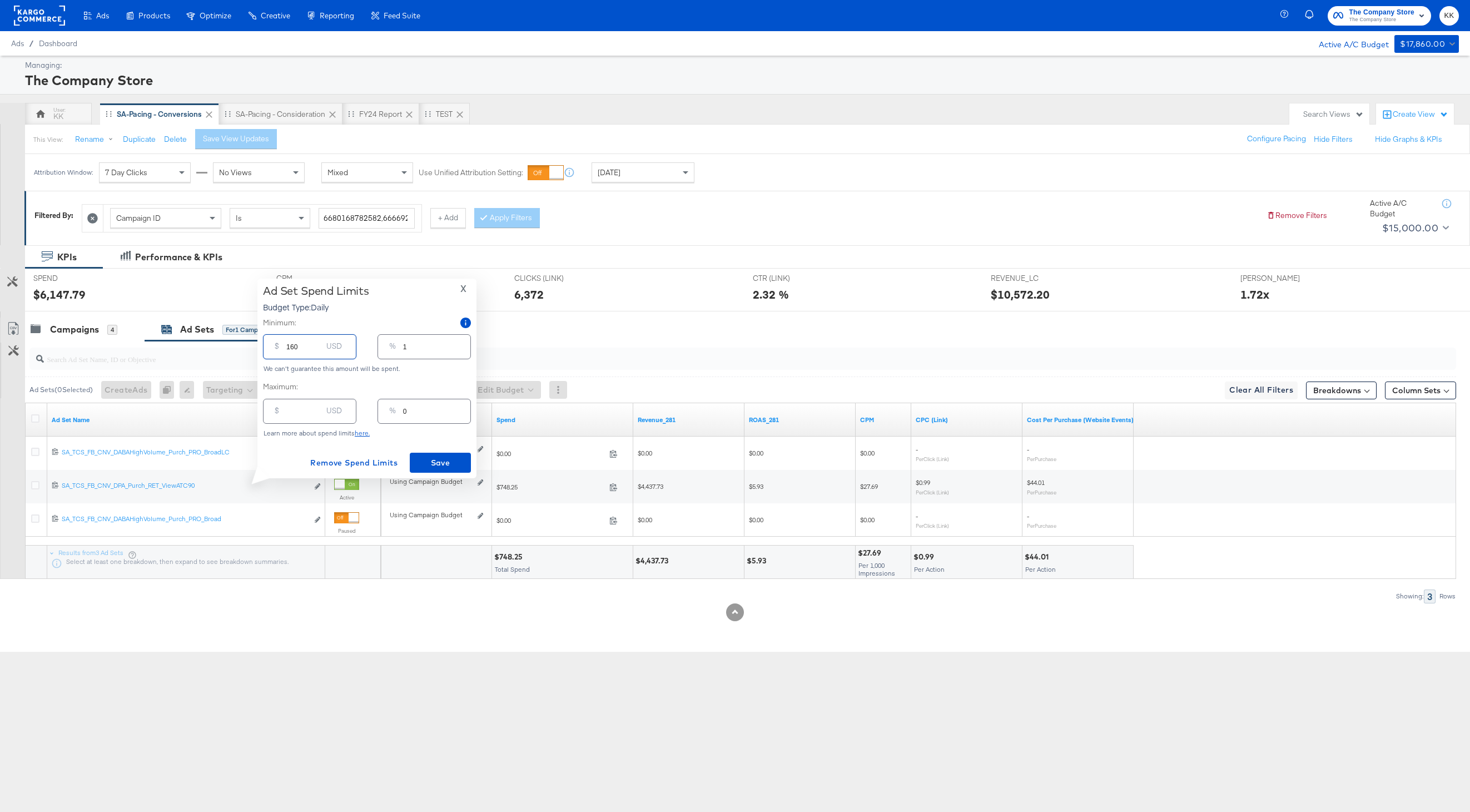
type input "8"
type input "1600"
type input "80"
type input "1600.00"
click at [448, 462] on span "Save" at bounding box center [440, 463] width 52 height 14
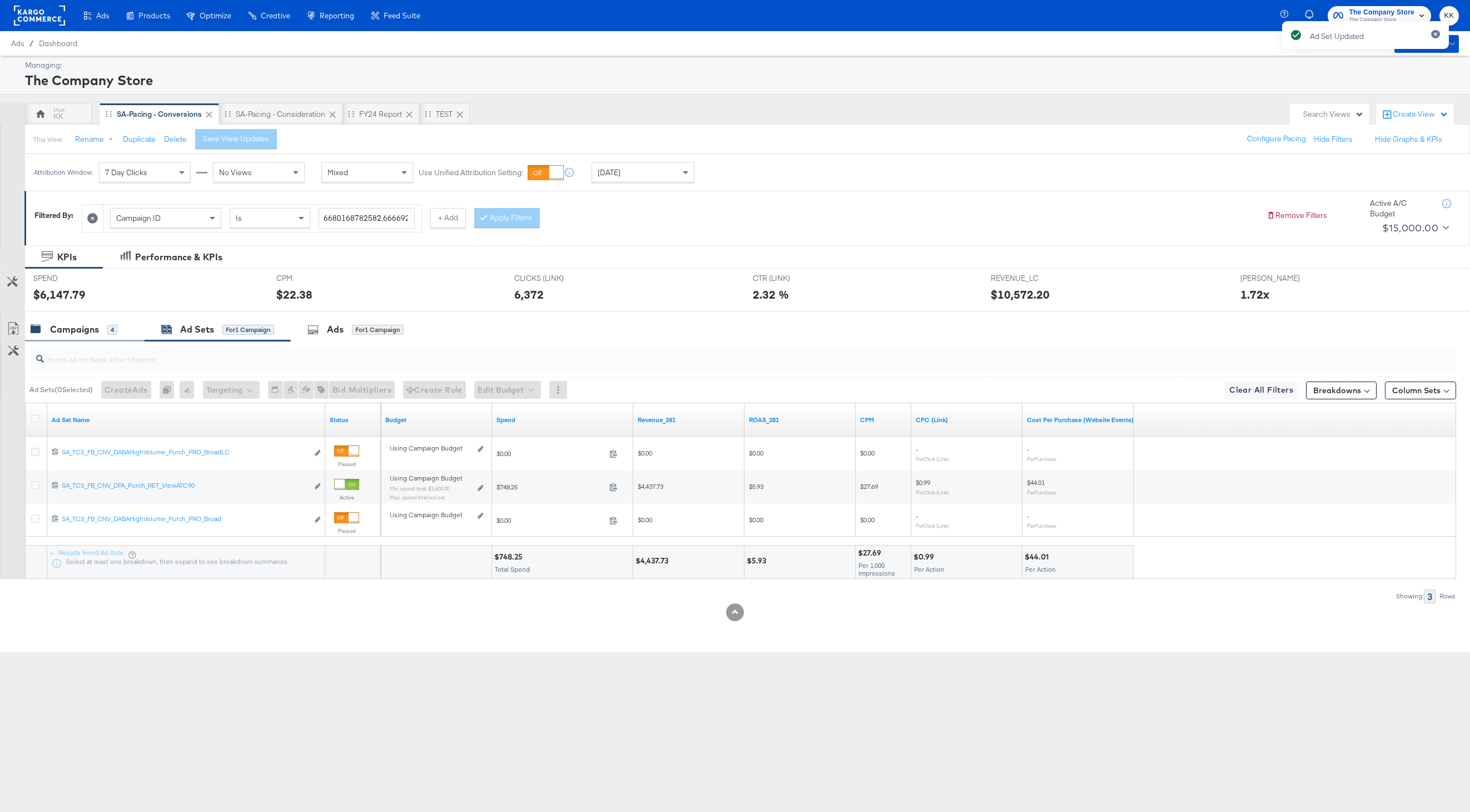
click at [73, 324] on div "Campaigns" at bounding box center [74, 330] width 49 height 13
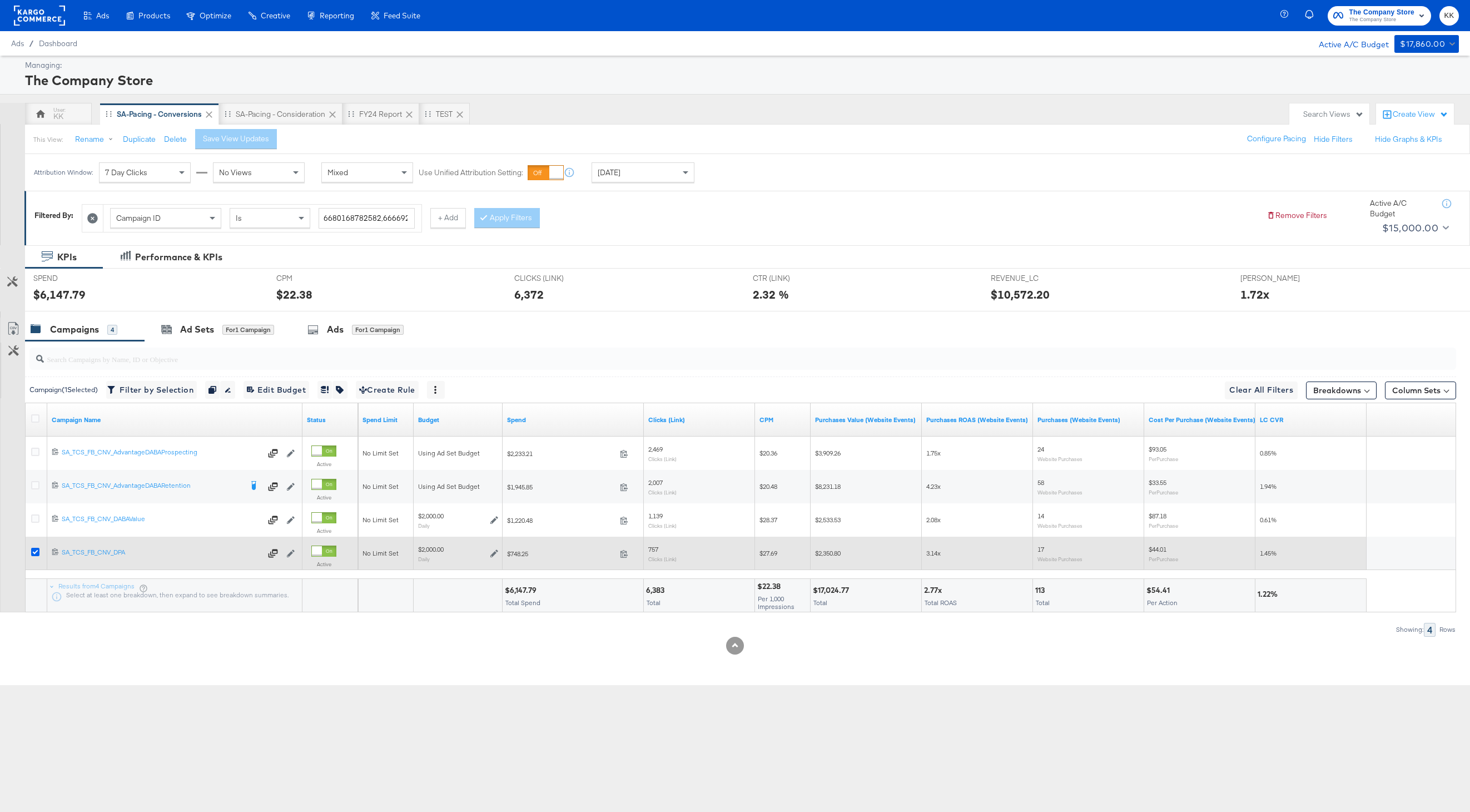
click at [36, 554] on icon at bounding box center [35, 552] width 8 height 8
click at [0, 0] on input "checkbox" at bounding box center [0, 0] width 0 height 0
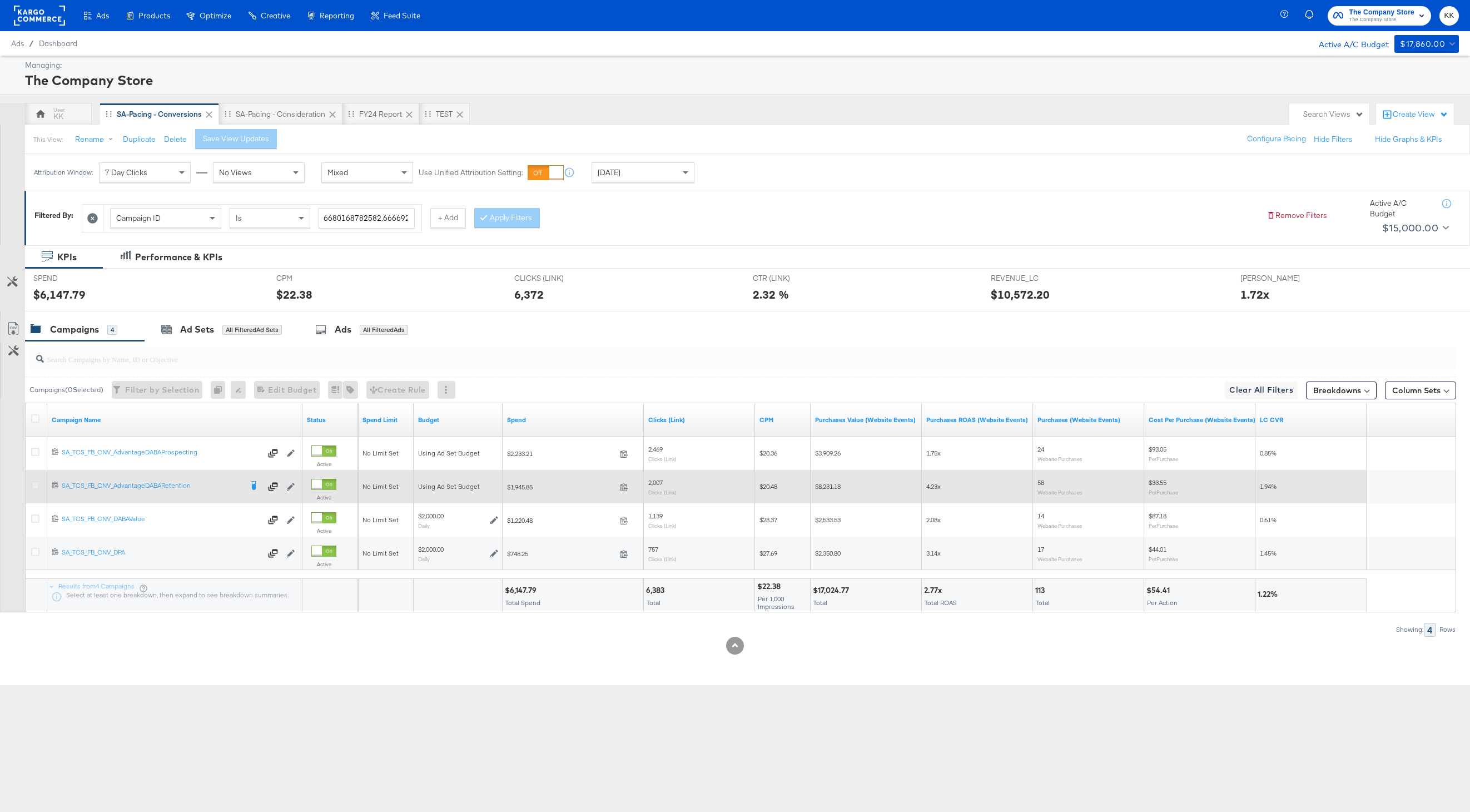
click at [35, 486] on icon at bounding box center [35, 485] width 8 height 8
click at [0, 0] on input "checkbox" at bounding box center [0, 0] width 0 height 0
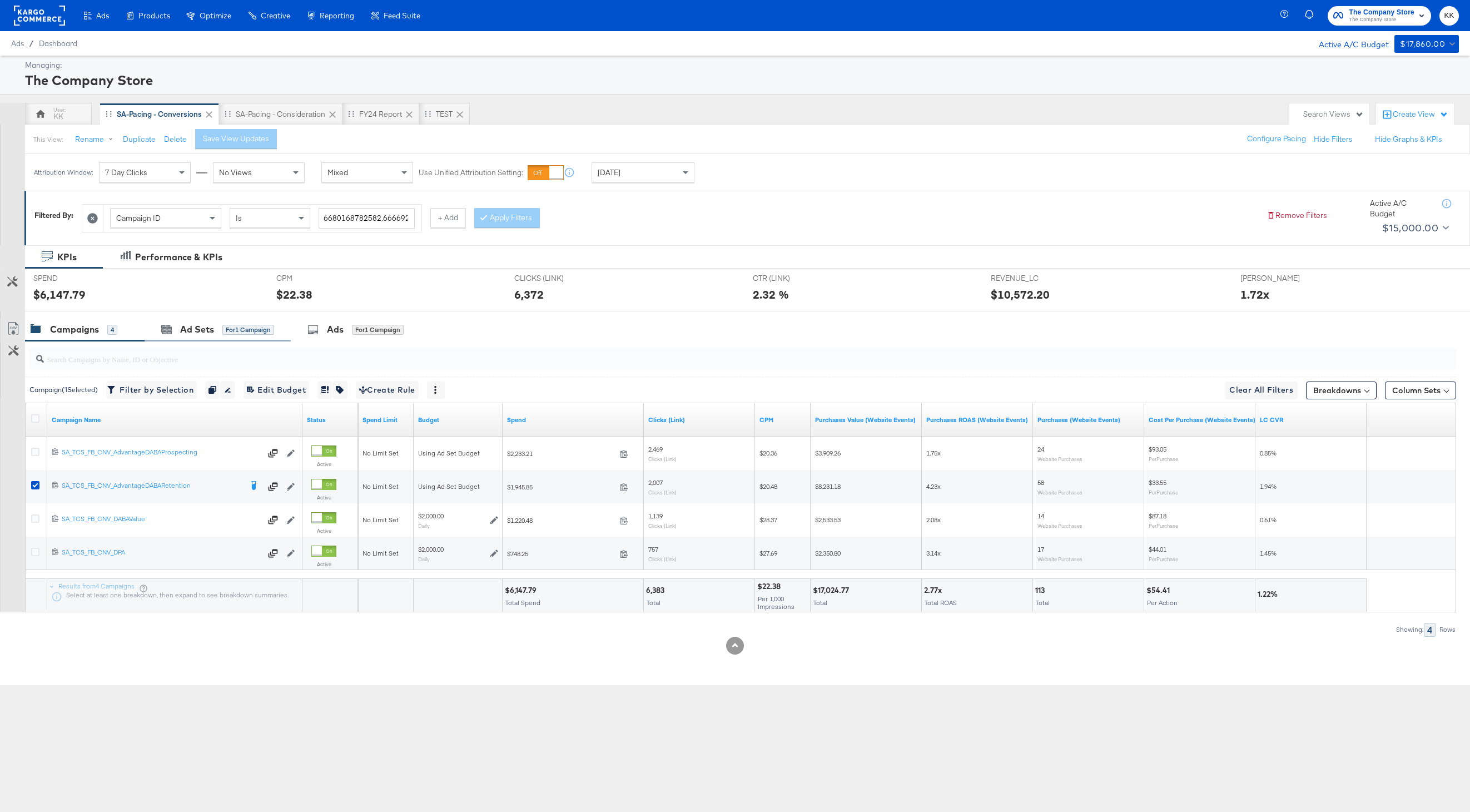
click at [199, 319] on div "Ad Sets for 1 Campaign" at bounding box center [217, 329] width 146 height 24
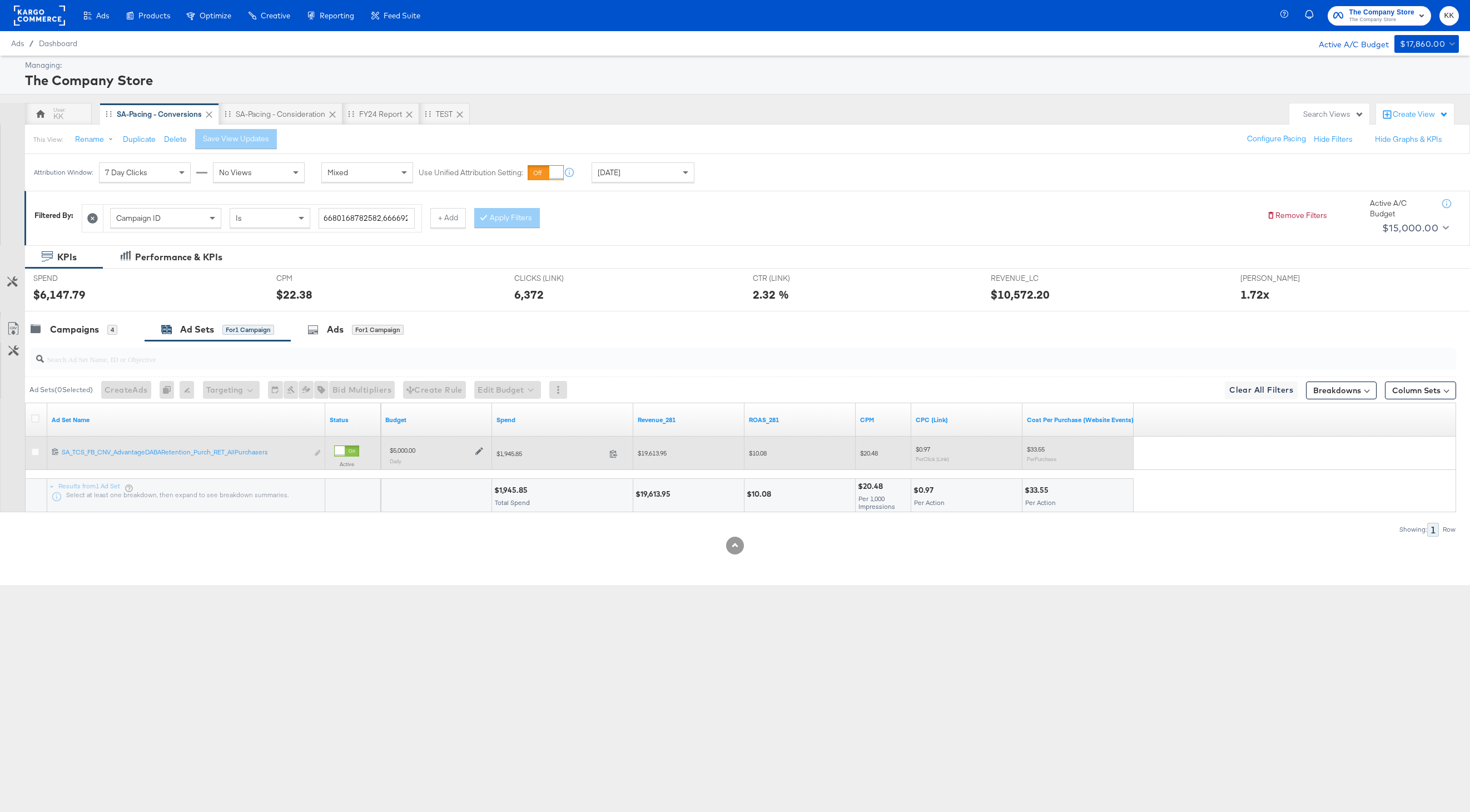
click at [482, 449] on icon at bounding box center [479, 451] width 8 height 8
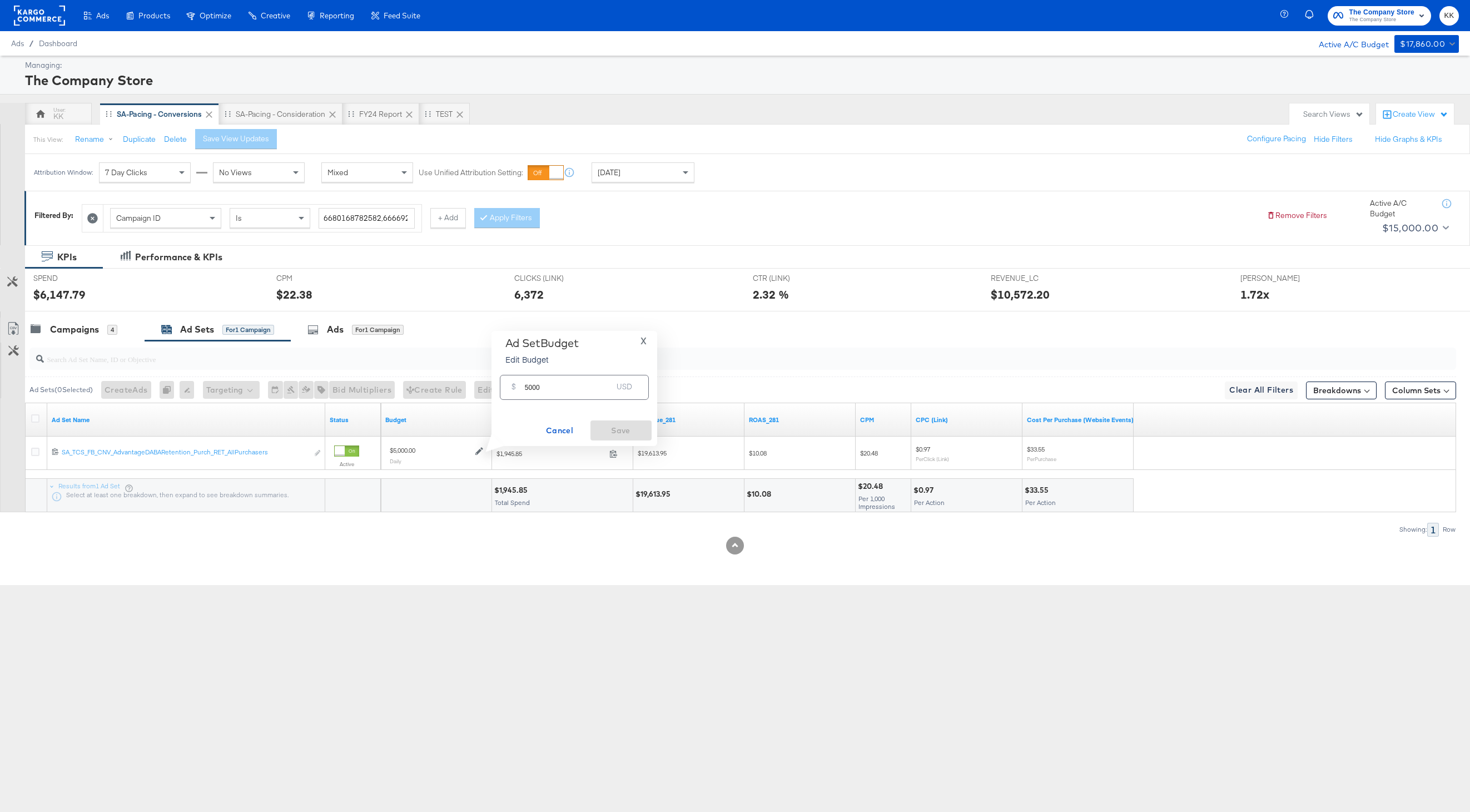
click at [528, 386] on input "5000" at bounding box center [568, 382] width 88 height 24
type input "6000"
click at [646, 438] on button "Save" at bounding box center [621, 430] width 61 height 20
click at [90, 329] on div "Campaigns" at bounding box center [74, 330] width 49 height 13
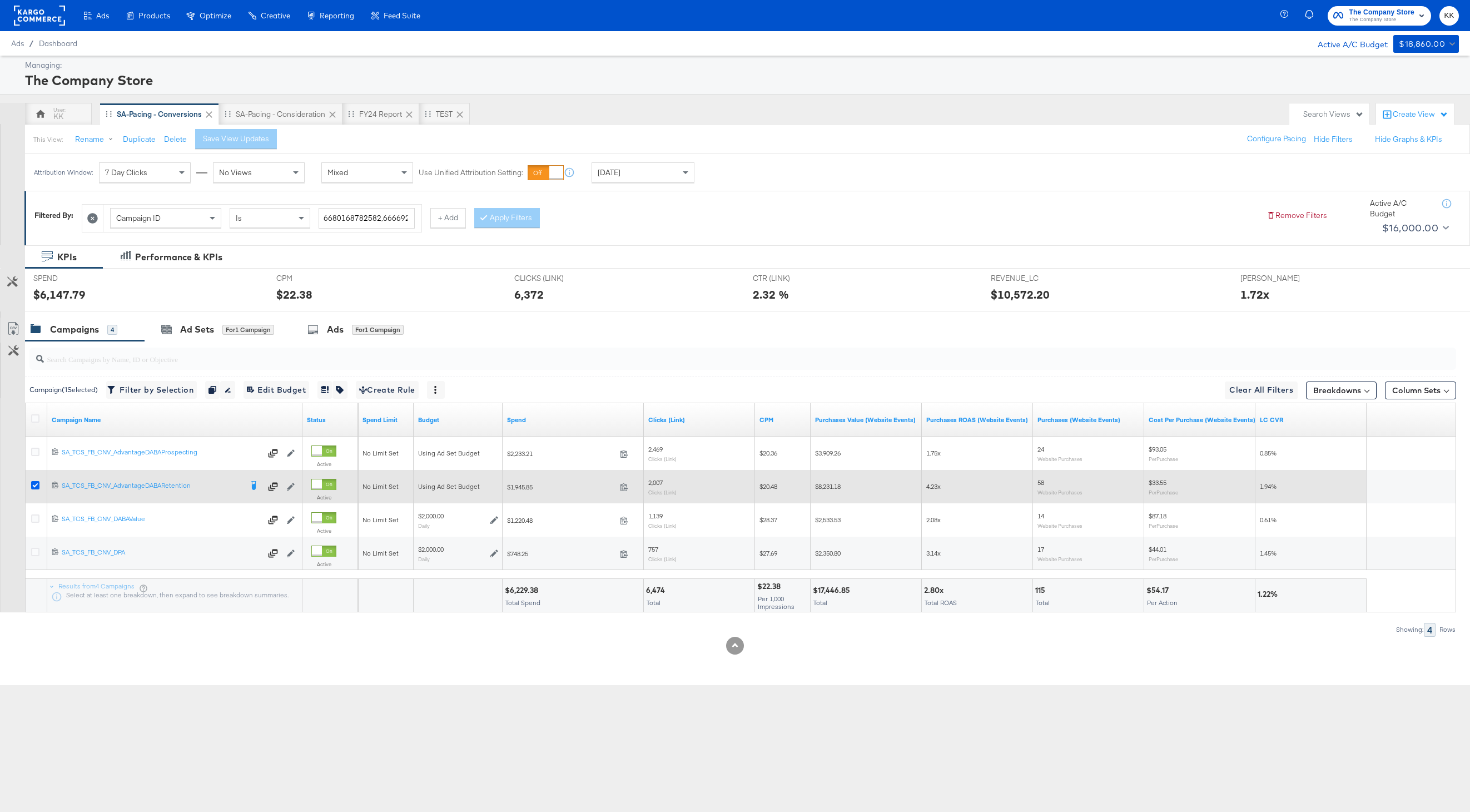
click at [38, 487] on icon at bounding box center [35, 485] width 8 height 8
click at [0, 0] on input "checkbox" at bounding box center [0, 0] width 0 height 0
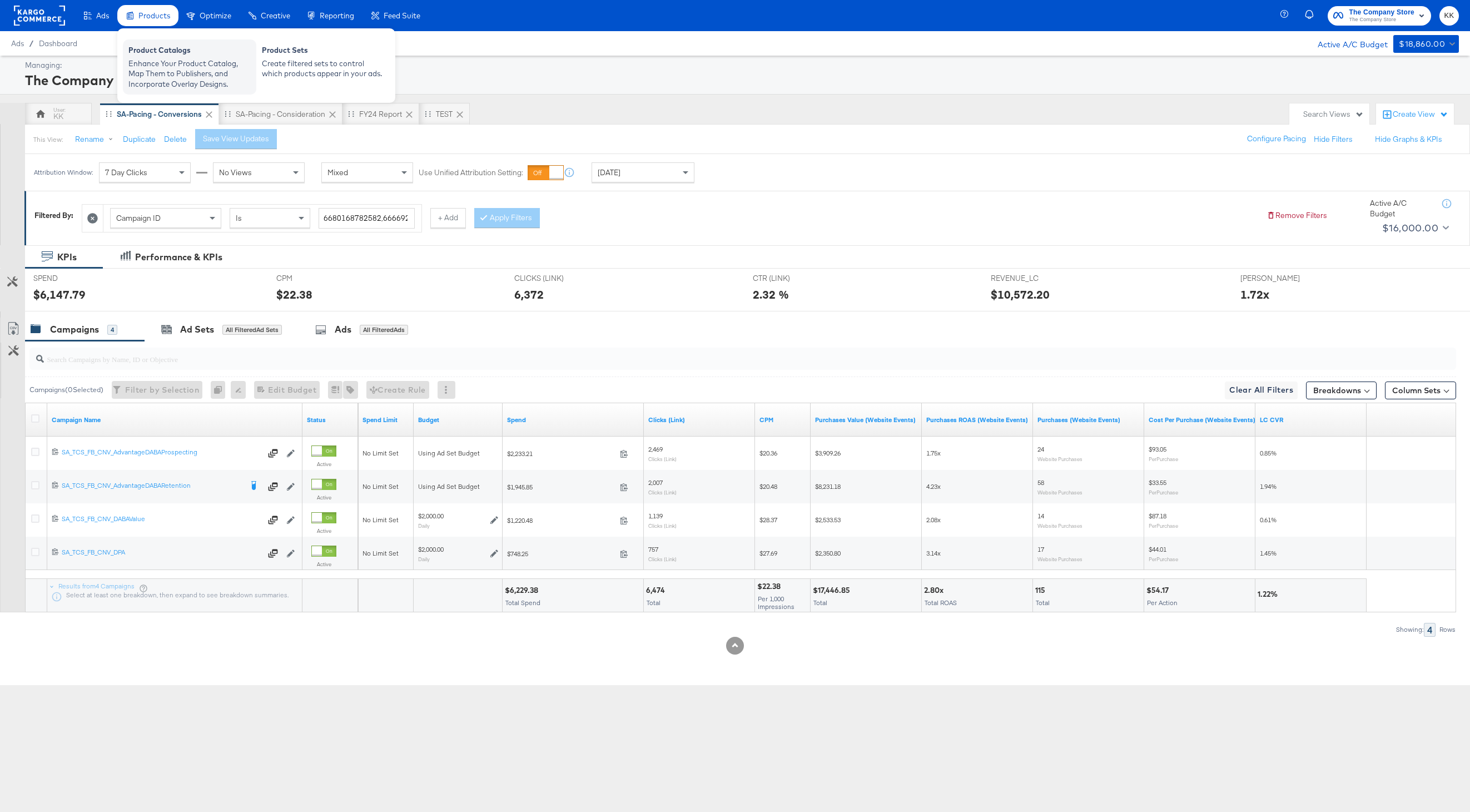
click at [163, 58] on div "Enhance Your Product Catalog, Map Them to Publishers, and Incorporate Overlay D…" at bounding box center [189, 74] width 122 height 31
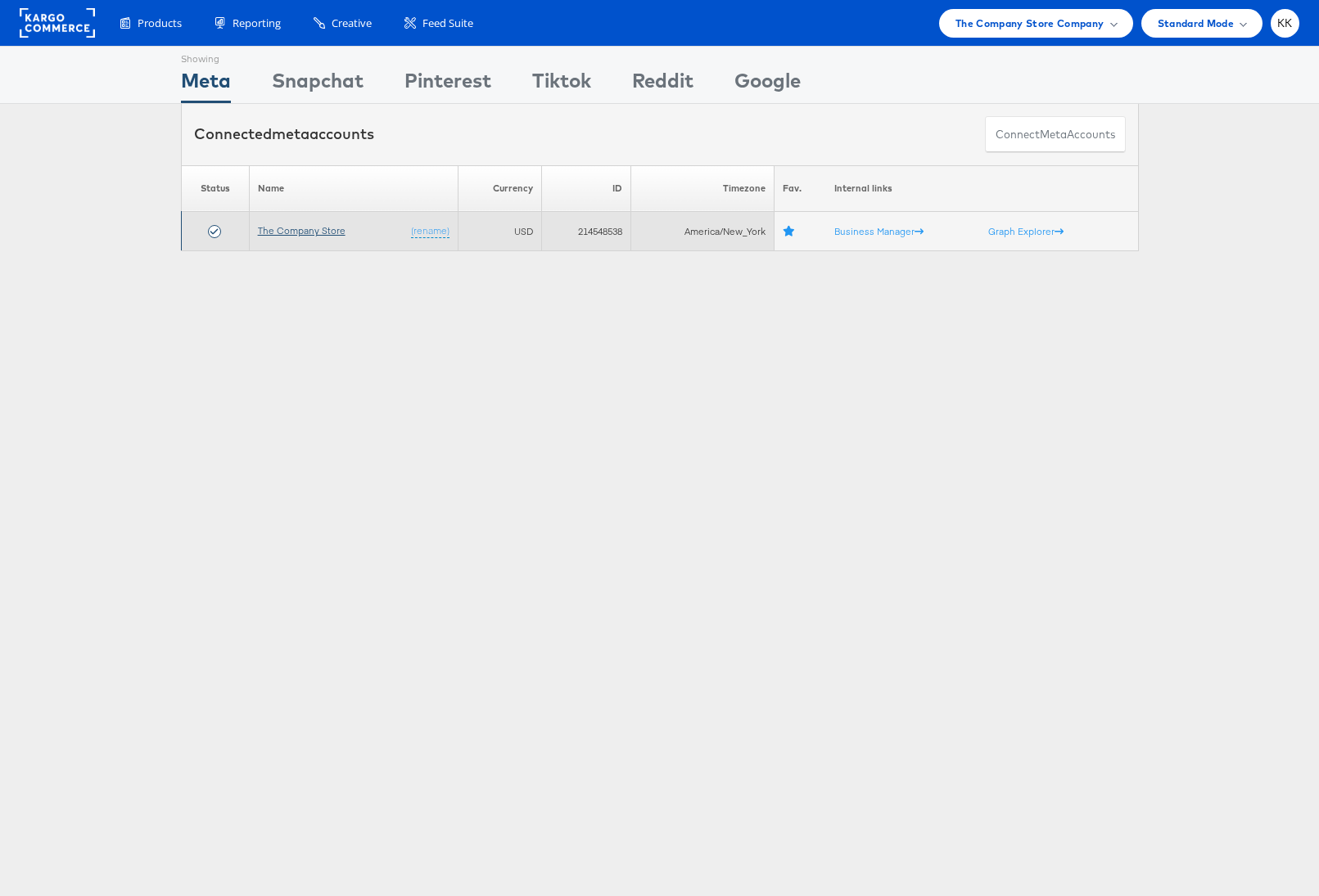
click at [278, 228] on link "The Company Store" at bounding box center [301, 230] width 88 height 12
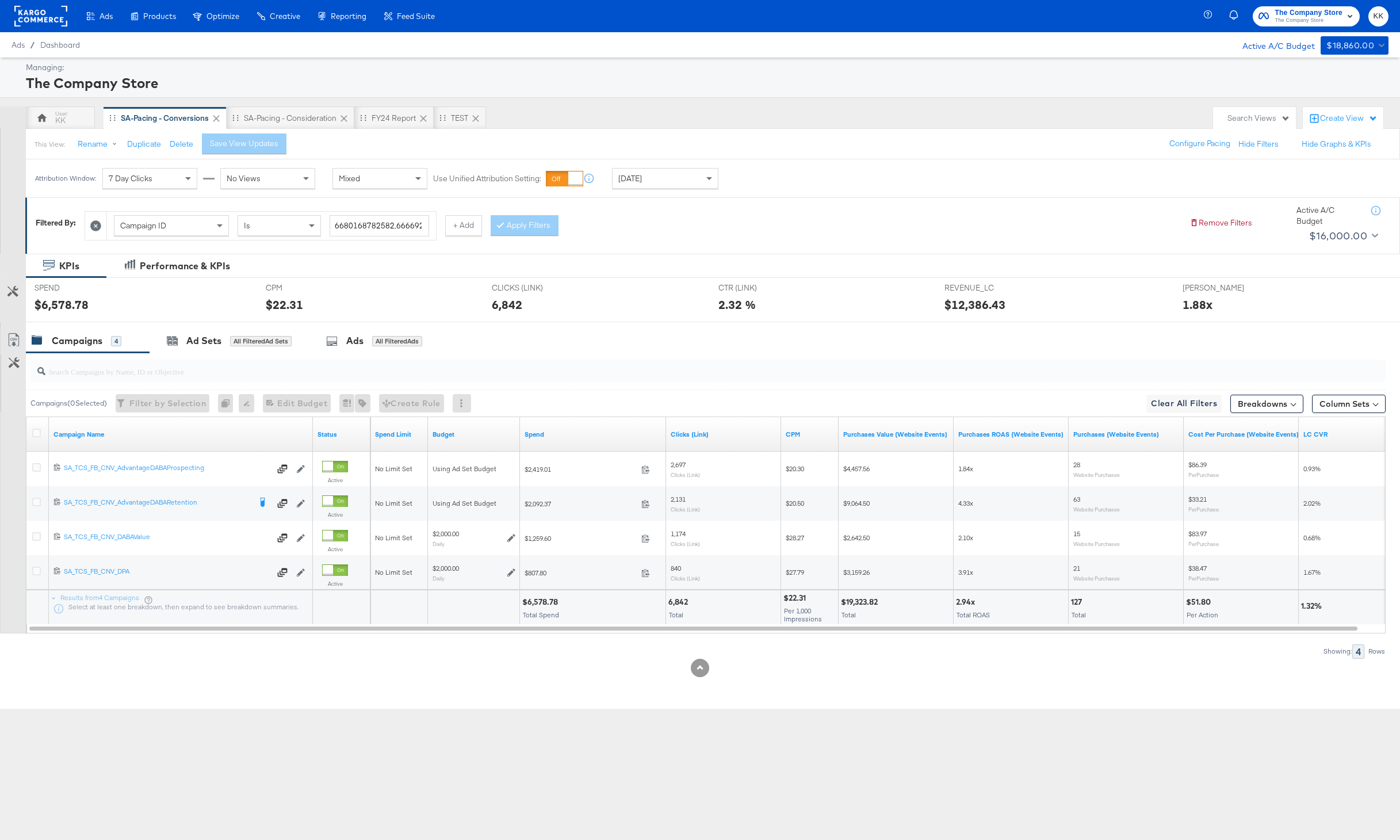
click at [293, 769] on div "Ads Products Optimize Creative Reporting Feed Suite The Company Store The Compa…" at bounding box center [700, 420] width 1400 height 840
